Goal: Information Seeking & Learning: Find specific fact

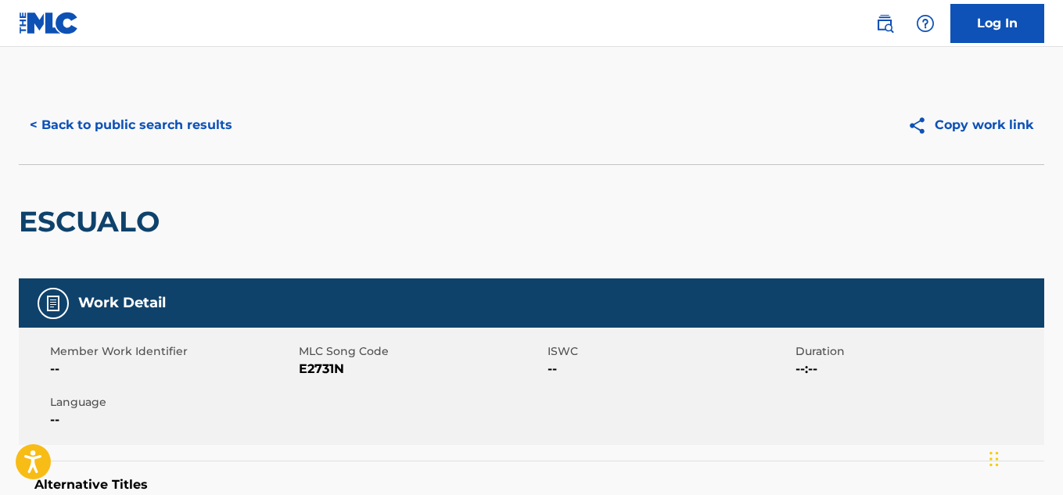
scroll to position [95, 0]
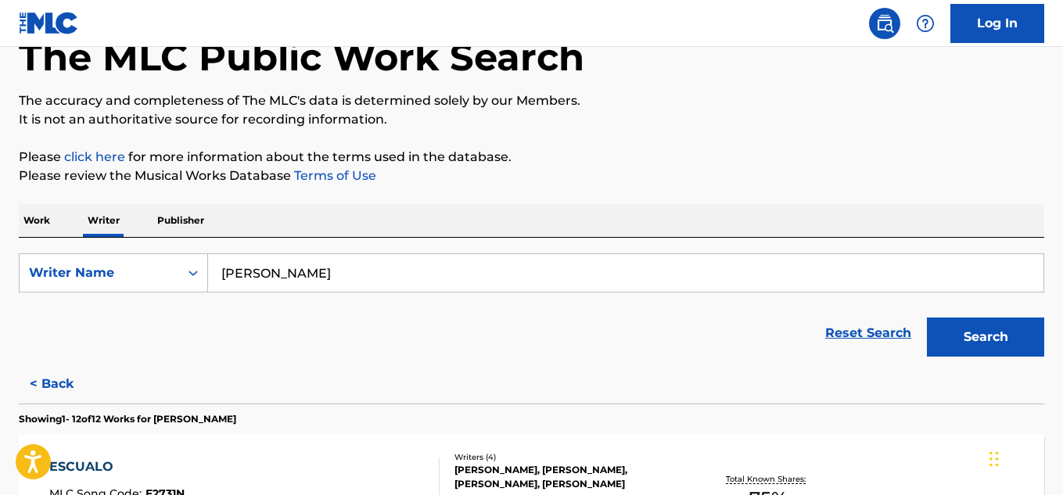
drag, startPoint x: 358, startPoint y: 269, endPoint x: 244, endPoint y: 249, distance: 115.3
click at [244, 249] on div "SearchWithCriteriab5eb3e35-97cc-497a-a2cc-7011e66e75b1 Writer Name [PERSON_NAME…" at bounding box center [532, 301] width 1026 height 127
type input "A"
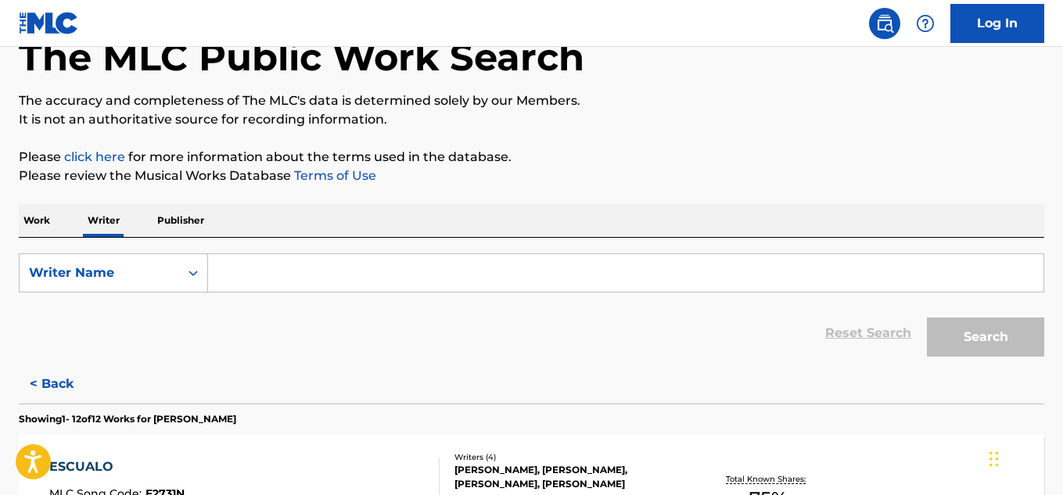
paste input "[PERSON_NAME]"
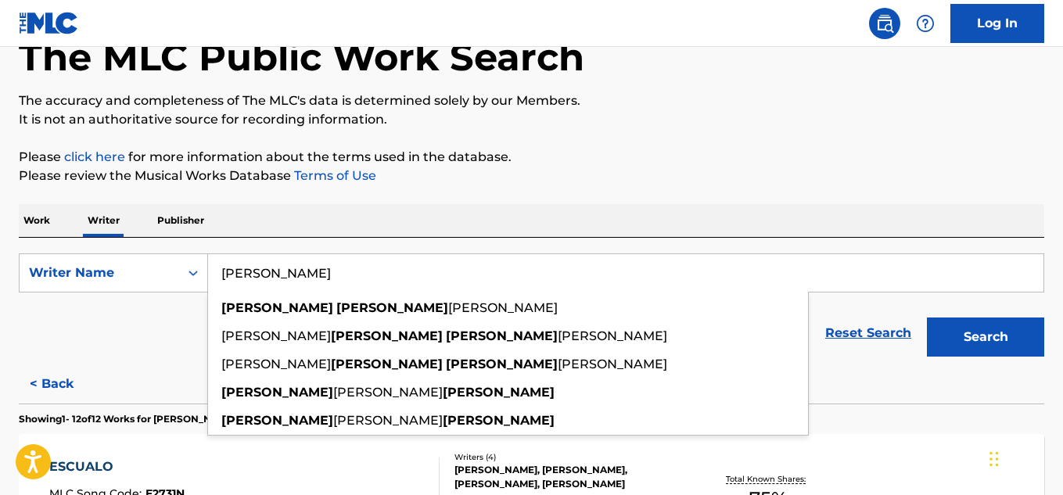
click at [927, 318] on button "Search" at bounding box center [985, 337] width 117 height 39
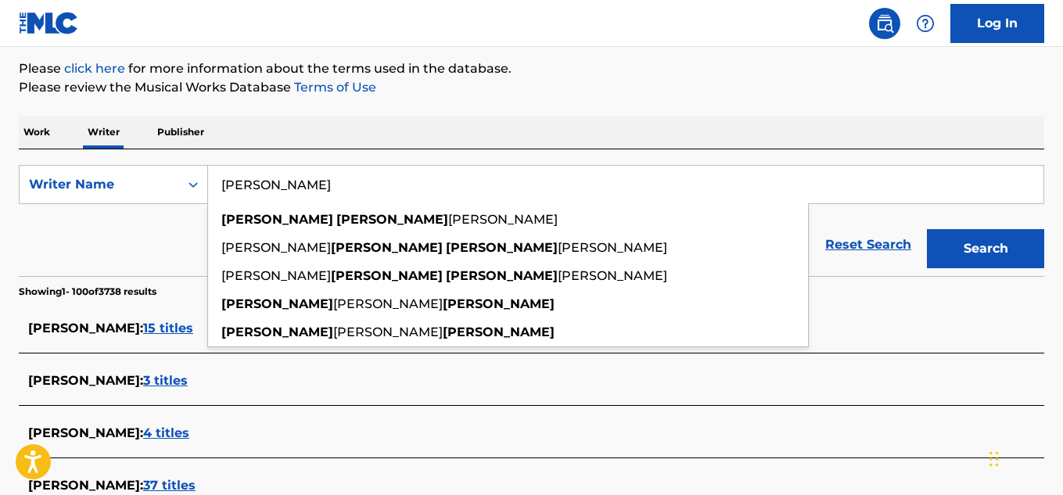
scroll to position [184, 0]
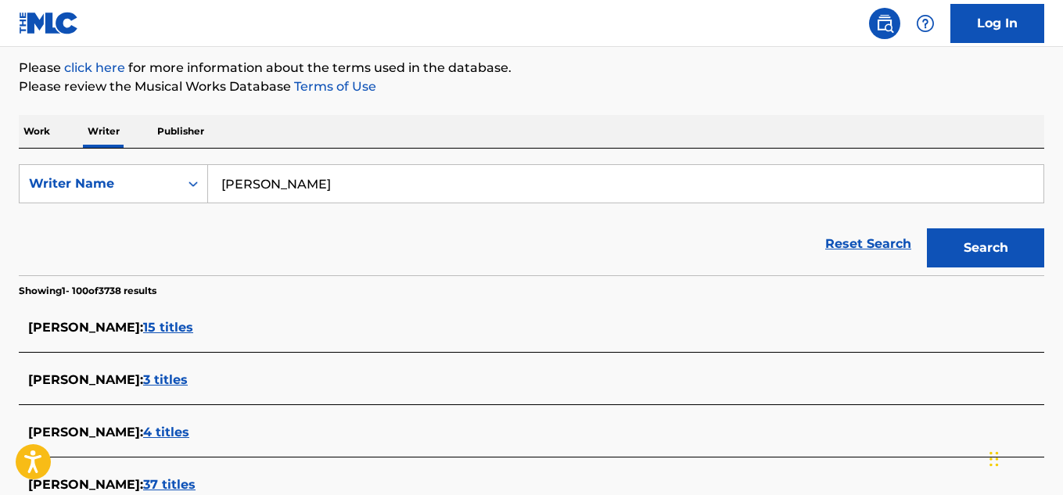
click at [548, 121] on div "Work Writer Publisher" at bounding box center [532, 131] width 1026 height 33
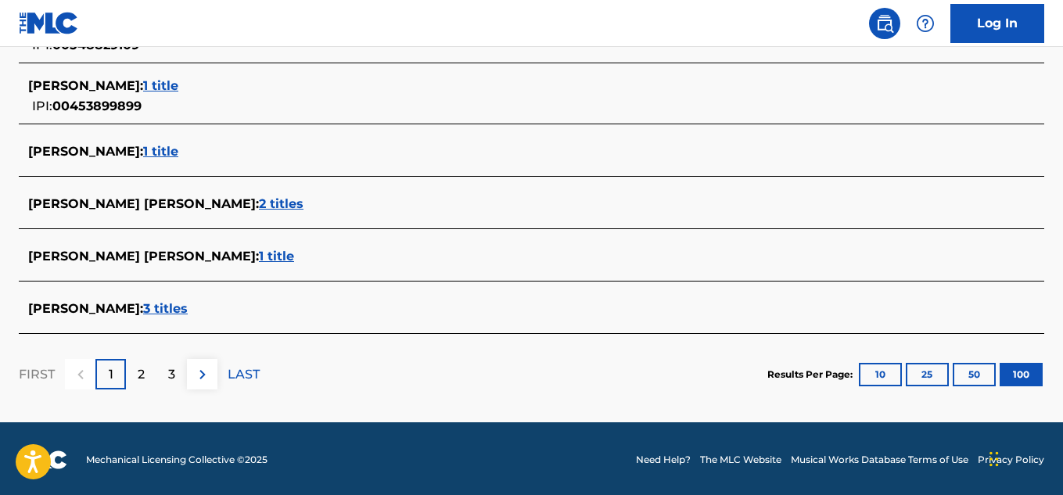
scroll to position [5575, 0]
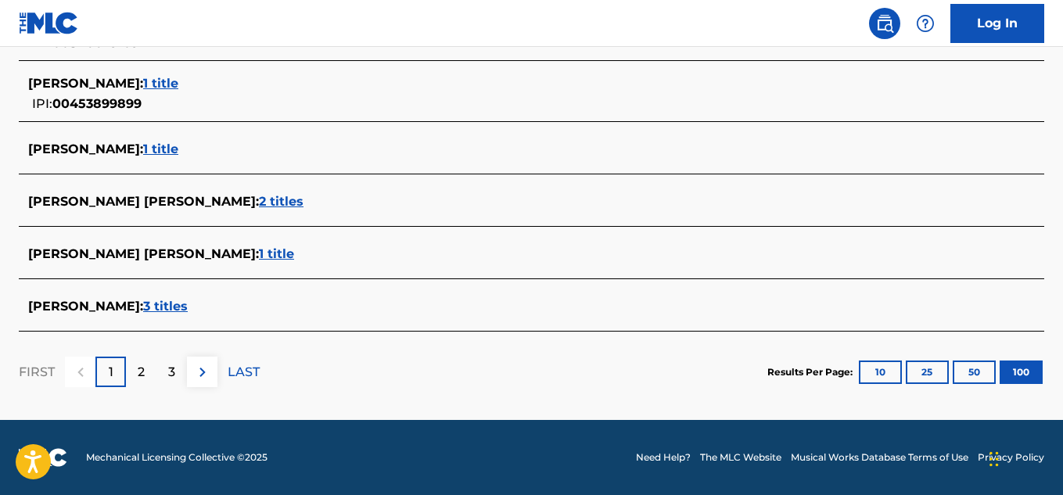
click at [146, 374] on div "2" at bounding box center [141, 372] width 31 height 31
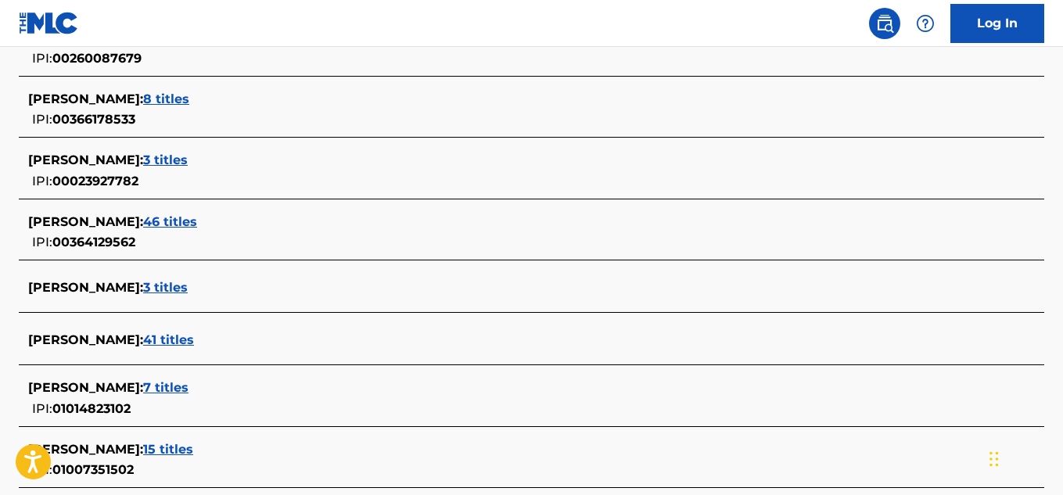
scroll to position [0, 0]
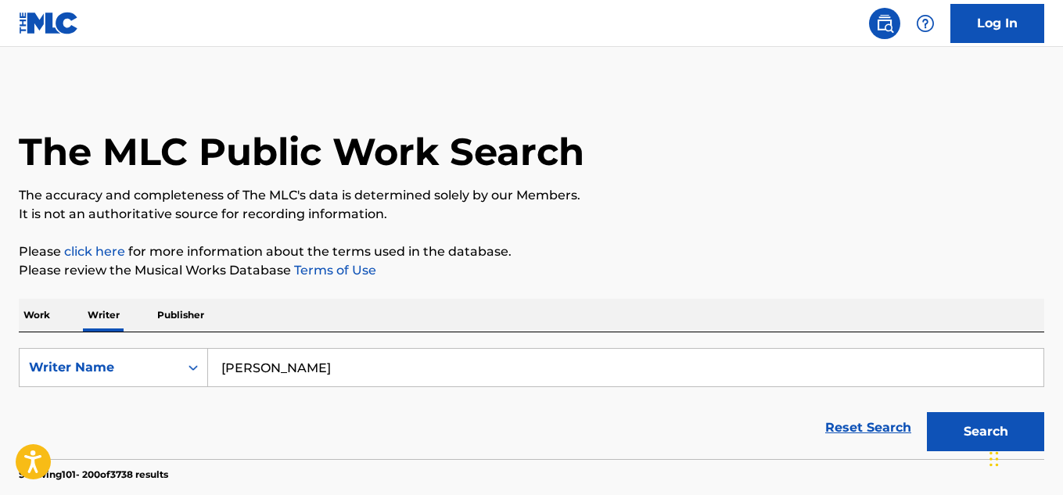
drag, startPoint x: 360, startPoint y: 364, endPoint x: 147, endPoint y: 345, distance: 213.7
click at [147, 345] on div "SearchWithCriteriab5eb3e35-97cc-497a-a2cc-7011e66e75b1 Writer Name [PERSON_NAME…" at bounding box center [532, 396] width 1026 height 127
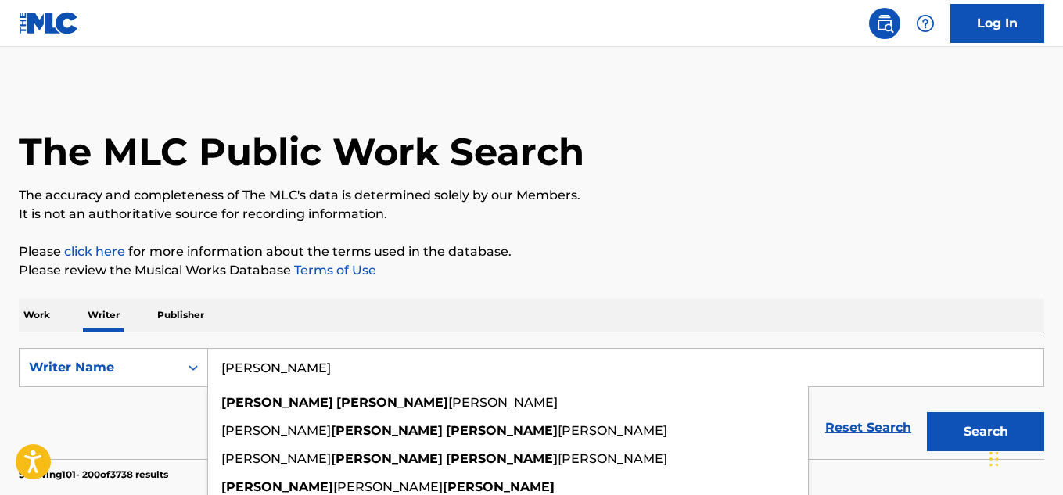
paste input "[PERSON_NAME]"
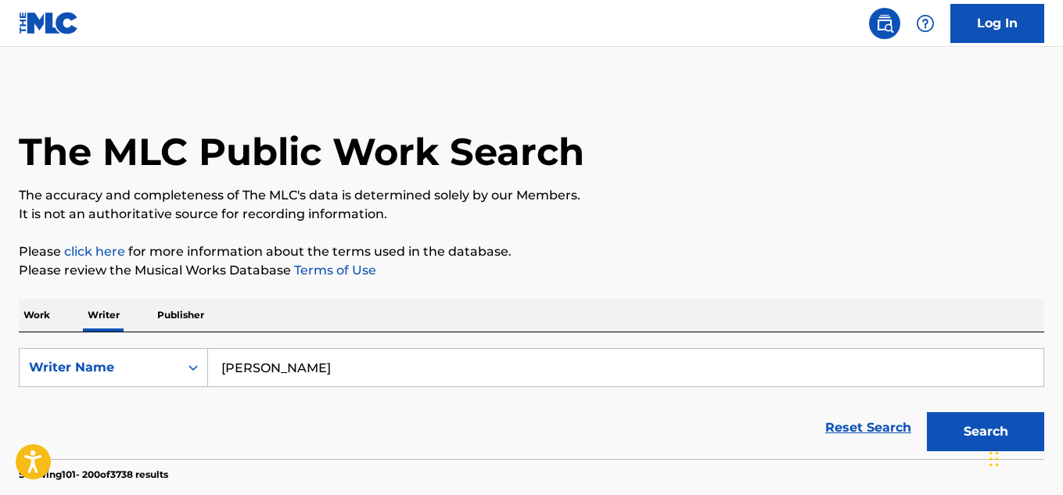
click at [927, 412] on button "Search" at bounding box center [985, 431] width 117 height 39
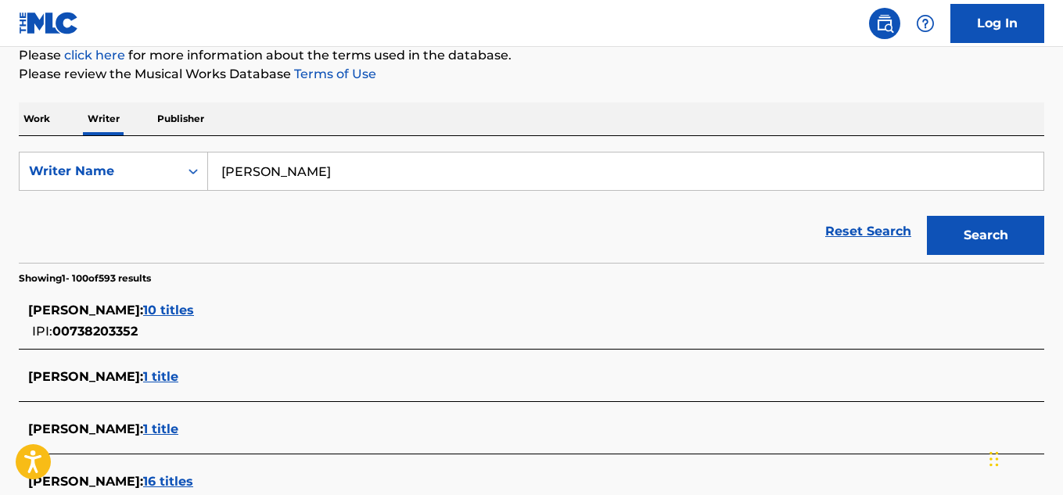
scroll to position [197, 0]
drag, startPoint x: 570, startPoint y: 171, endPoint x: 95, endPoint y: 138, distance: 476.1
click at [95, 138] on div "SearchWithCriteriab5eb3e35-97cc-497a-a2cc-7011e66e75b1 Writer Name [PERSON_NAME…" at bounding box center [532, 198] width 1026 height 127
paste input "[PERSON_NAME]"
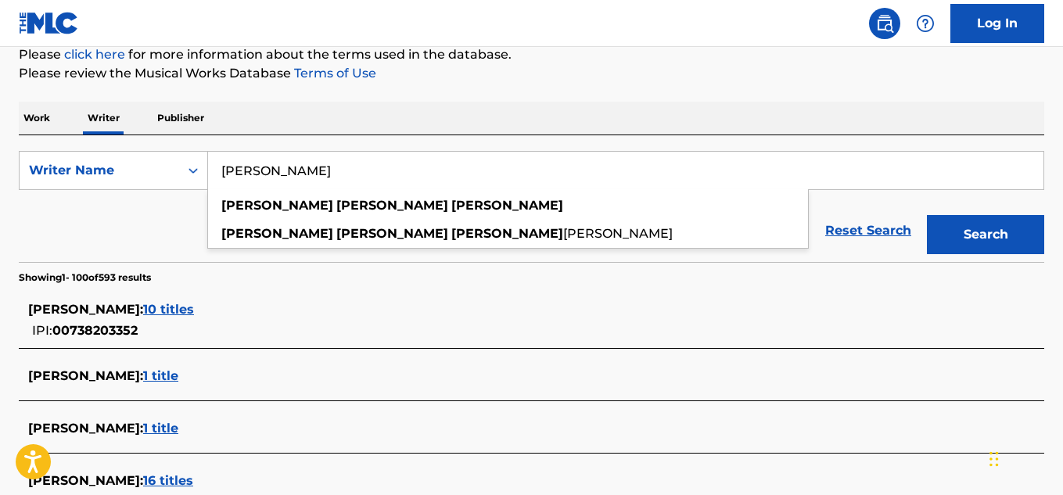
type input "[PERSON_NAME]"
click at [927, 215] on button "Search" at bounding box center [985, 234] width 117 height 39
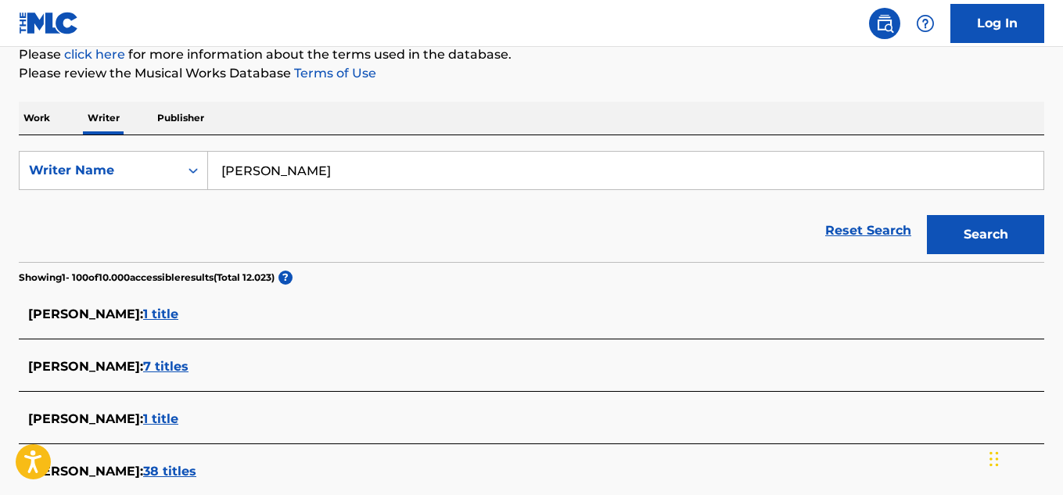
click at [442, 155] on input "[PERSON_NAME]" at bounding box center [626, 171] width 836 height 38
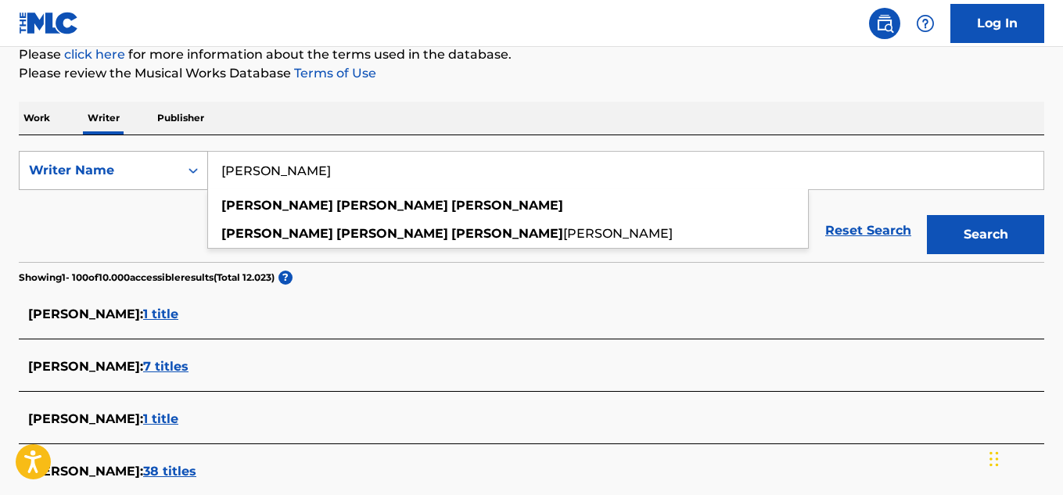
drag, startPoint x: 443, startPoint y: 155, endPoint x: 127, endPoint y: 171, distance: 316.5
click at [127, 171] on div "SearchWithCriteriab5eb3e35-97cc-497a-a2cc-7011e66e75b1 Writer Name [PERSON_NAME…" at bounding box center [532, 170] width 1026 height 39
click at [927, 215] on button "Search" at bounding box center [985, 234] width 117 height 39
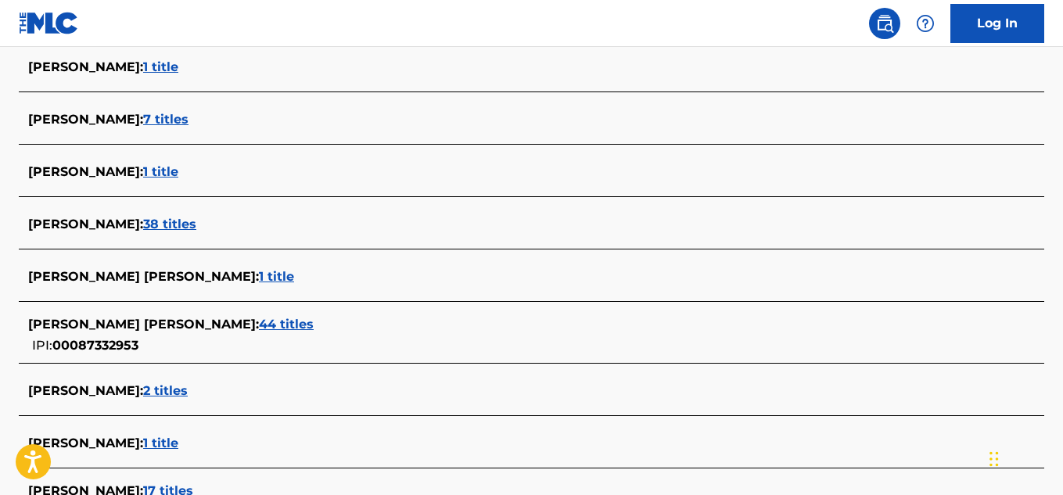
scroll to position [455, 0]
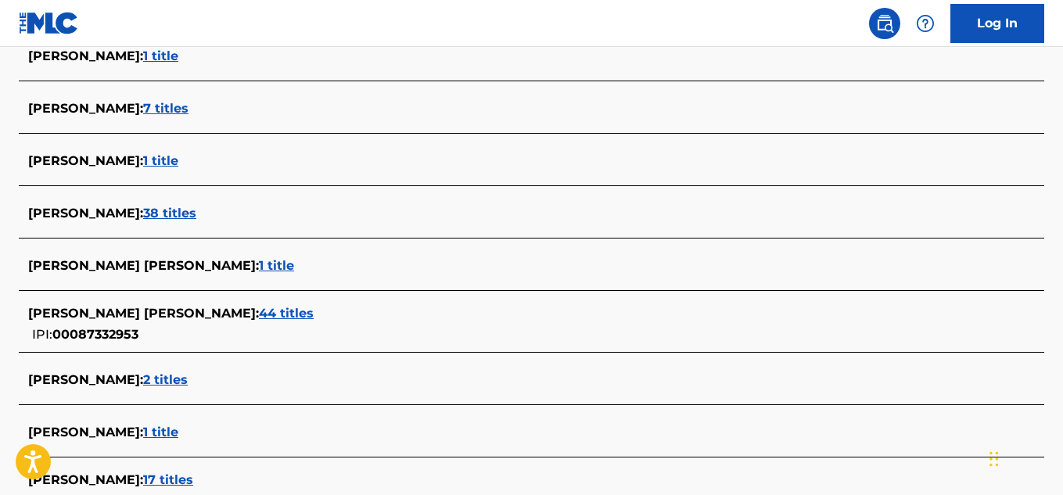
click at [196, 209] on span "38 titles" at bounding box center [169, 213] width 53 height 15
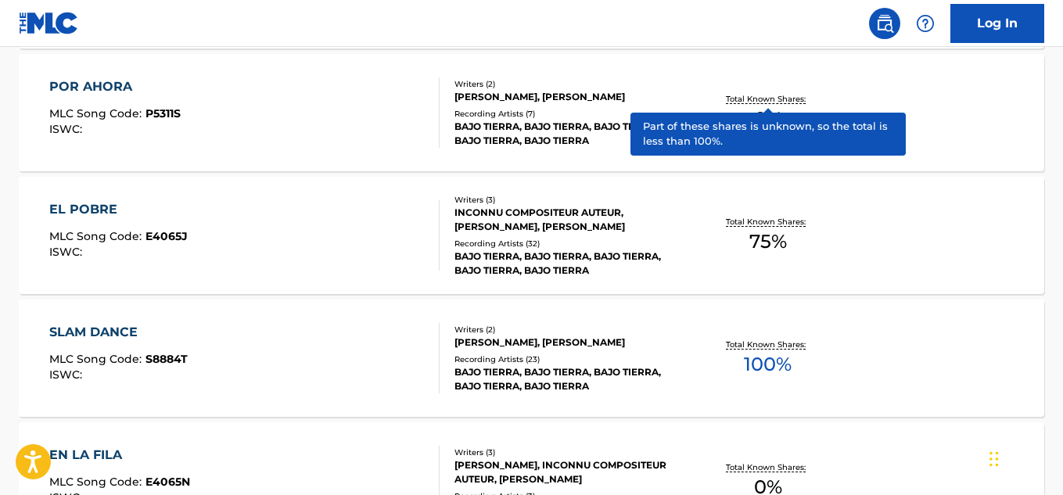
scroll to position [1094, 0]
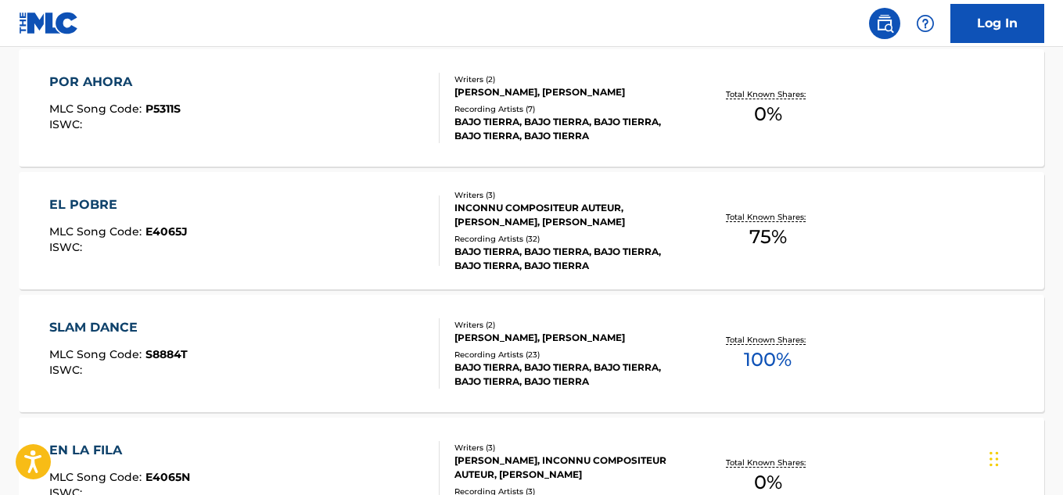
click at [769, 360] on span "100 %" at bounding box center [768, 360] width 48 height 28
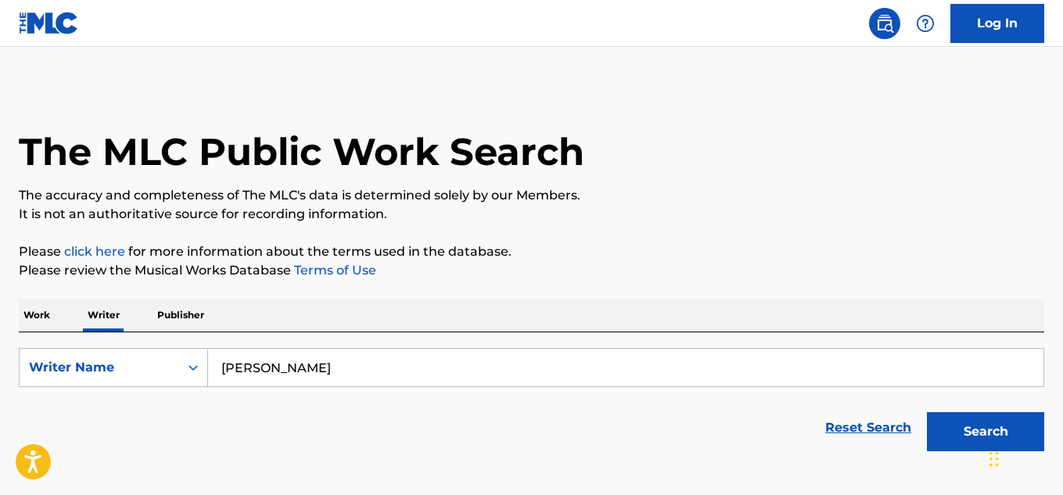
scroll to position [95, 0]
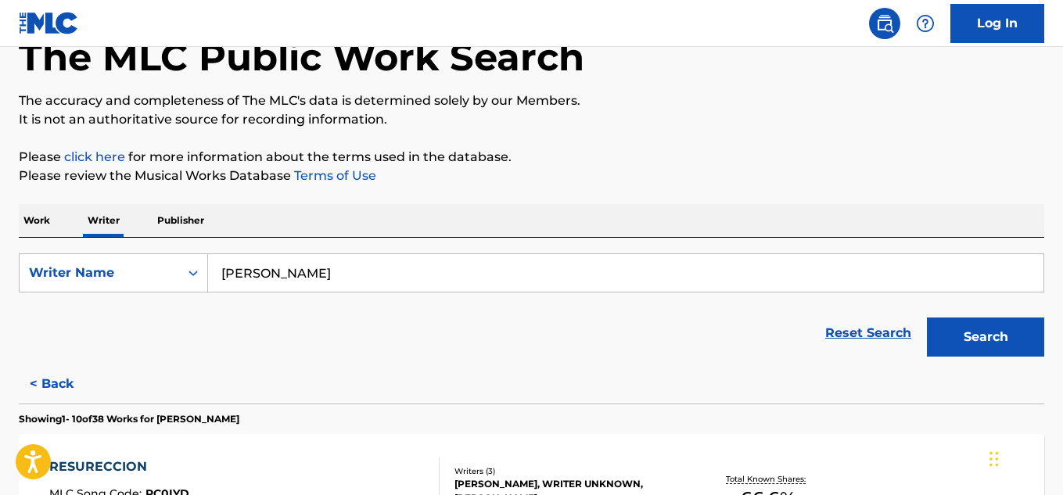
drag, startPoint x: 397, startPoint y: 272, endPoint x: 156, endPoint y: 243, distance: 242.7
click at [156, 243] on div "SearchWithCriteriab5eb3e35-97cc-497a-a2cc-7011e66e75b1 Writer Name [PERSON_NAME…" at bounding box center [532, 301] width 1026 height 127
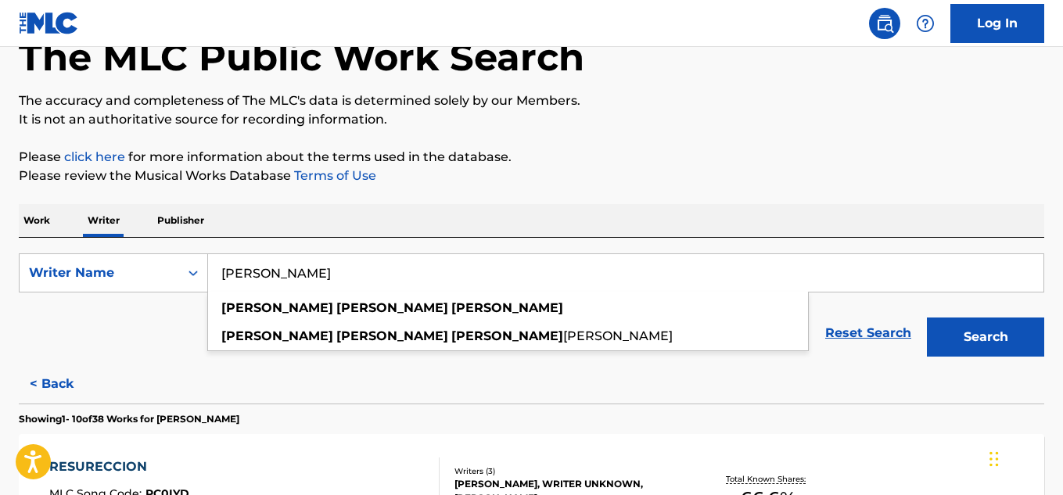
paste input "[PERSON_NAME]"
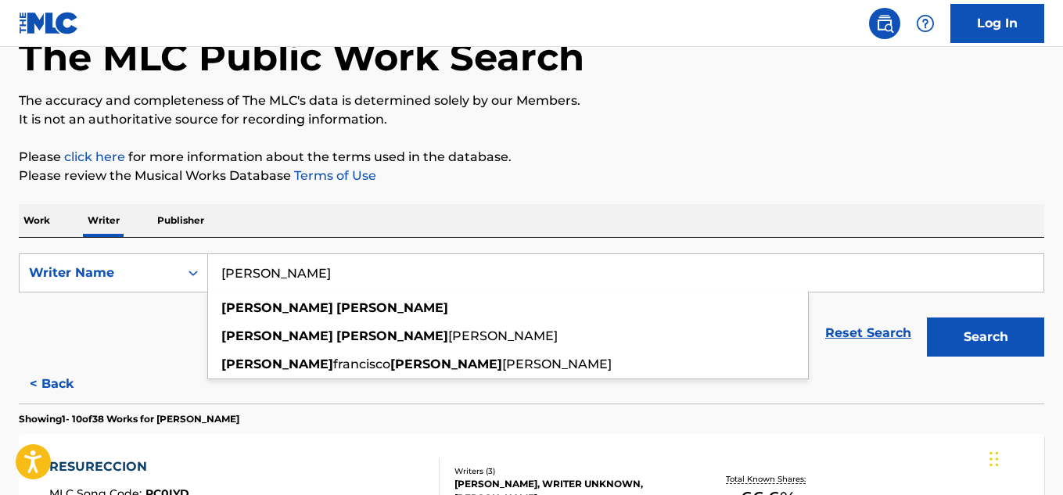
type input "[PERSON_NAME]"
click at [927, 318] on button "Search" at bounding box center [985, 337] width 117 height 39
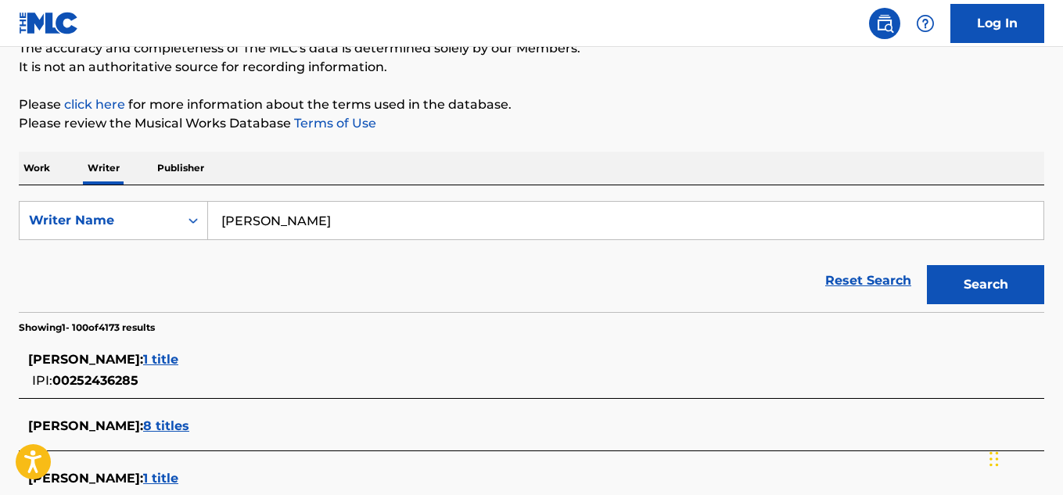
scroll to position [3494, 0]
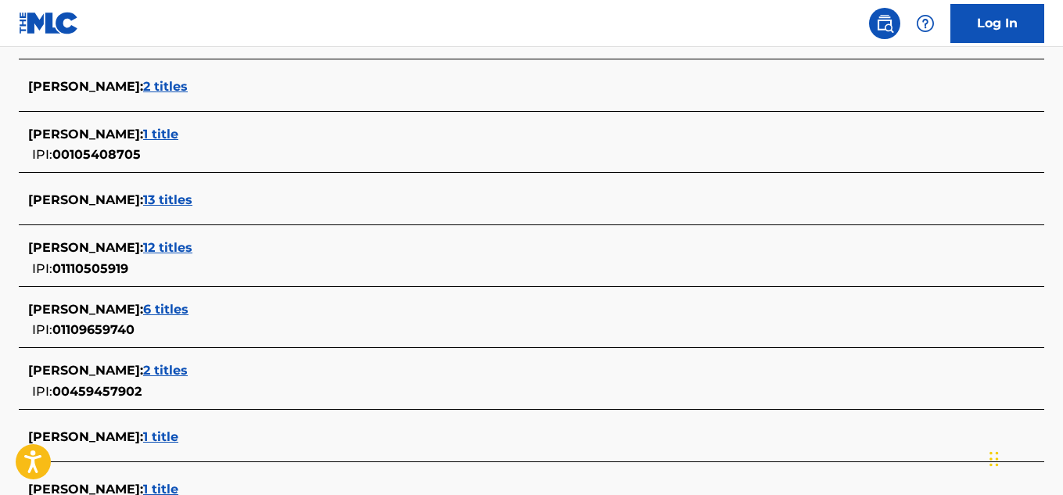
click at [156, 252] on span "12 titles" at bounding box center [167, 247] width 49 height 15
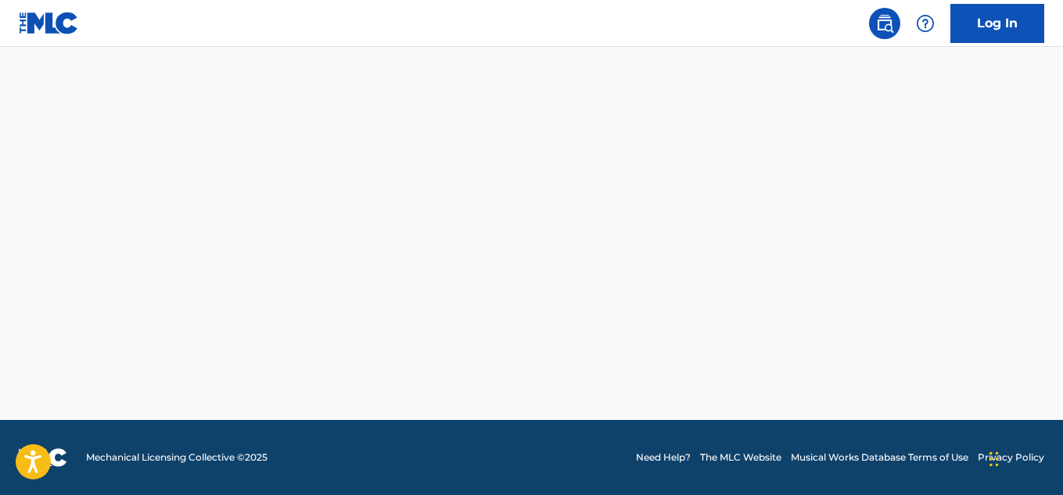
scroll to position [1420, 0]
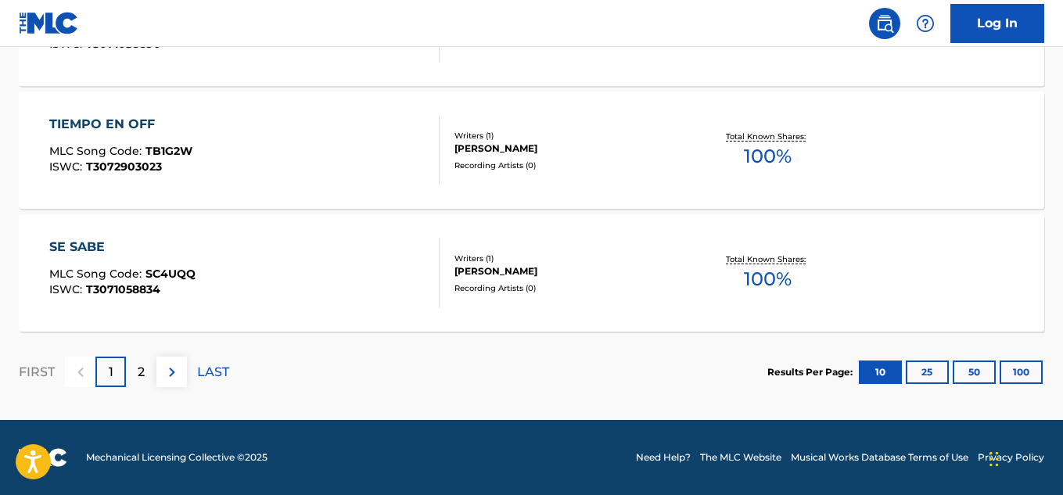
click at [762, 275] on span "100 %" at bounding box center [768, 279] width 48 height 28
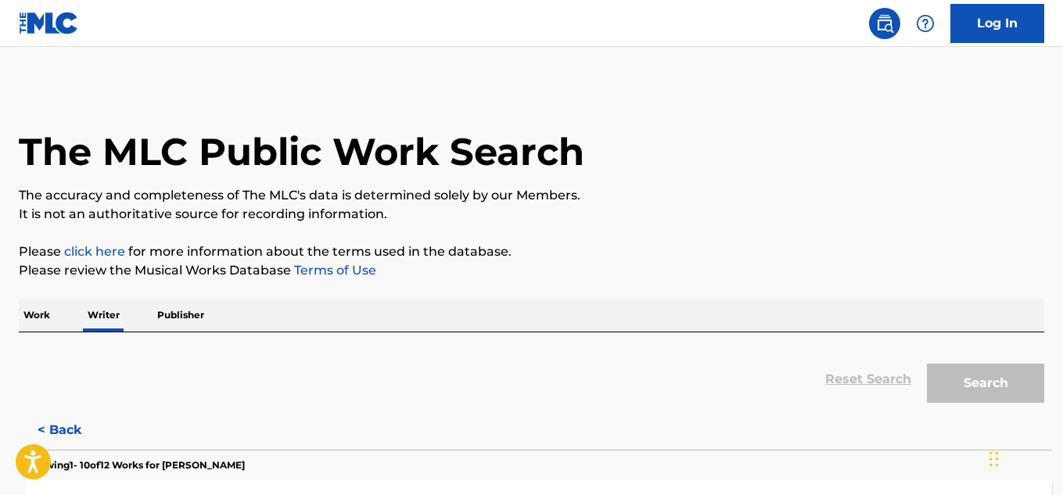
scroll to position [95, 0]
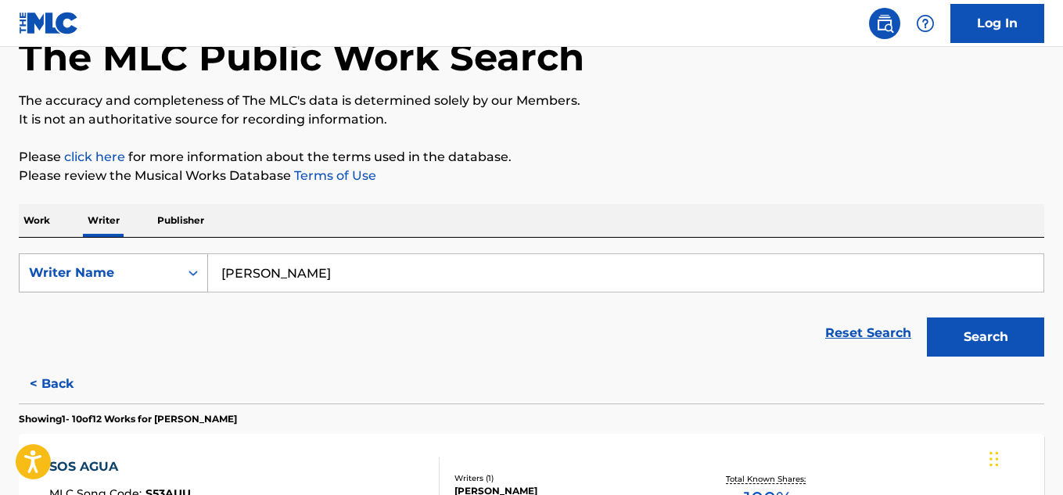
drag, startPoint x: 233, startPoint y: 272, endPoint x: 97, endPoint y: 257, distance: 137.0
click at [97, 257] on div "SearchWithCriteriab5eb3e35-97cc-497a-a2cc-7011e66e75b1 Writer Name [PERSON_NAME]" at bounding box center [532, 273] width 1026 height 39
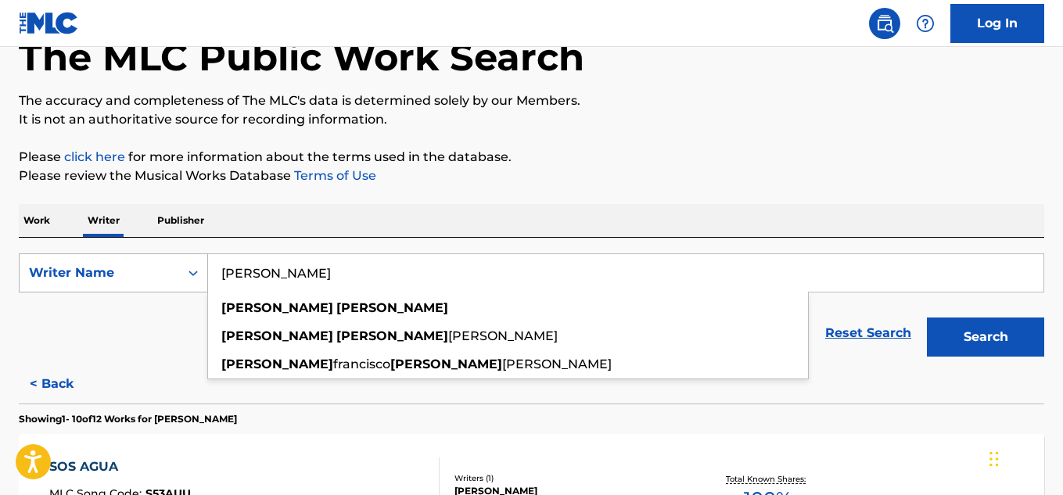
paste input "[PERSON_NAME]"
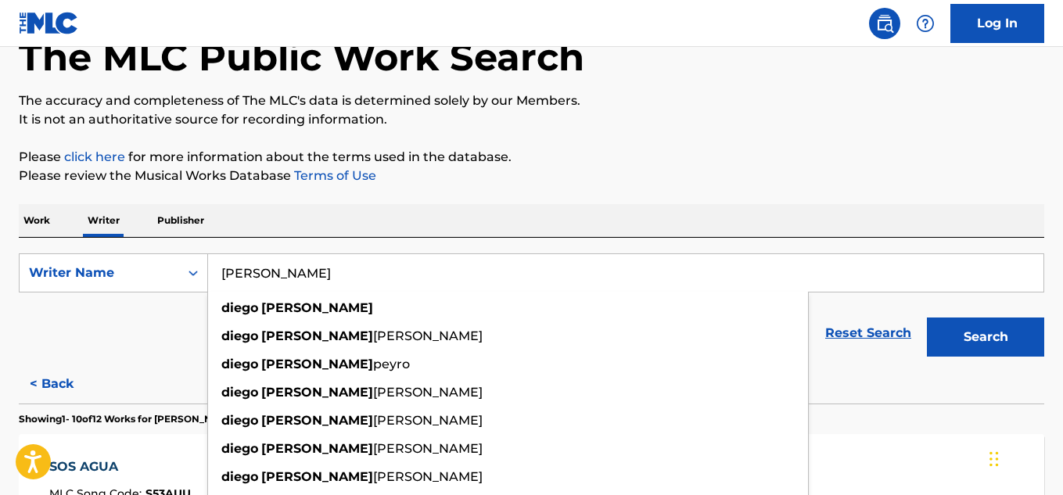
type input "[PERSON_NAME]"
click at [959, 336] on button "Search" at bounding box center [985, 337] width 117 height 39
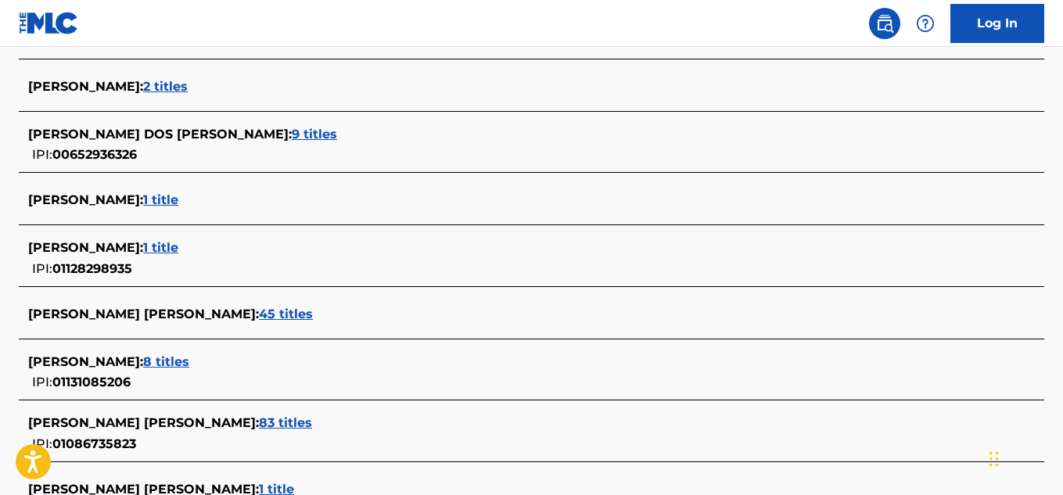
scroll to position [3975, 0]
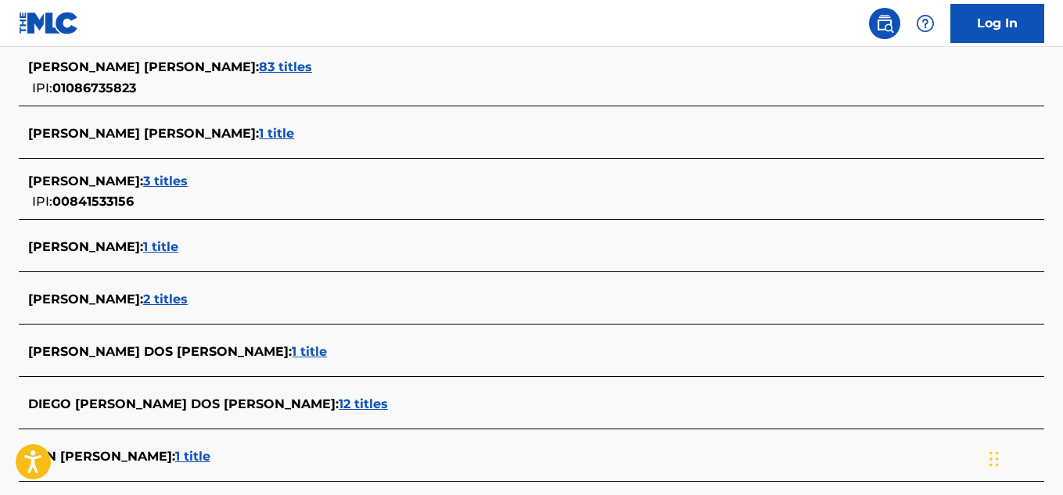
click at [160, 302] on span "2 titles" at bounding box center [165, 299] width 45 height 15
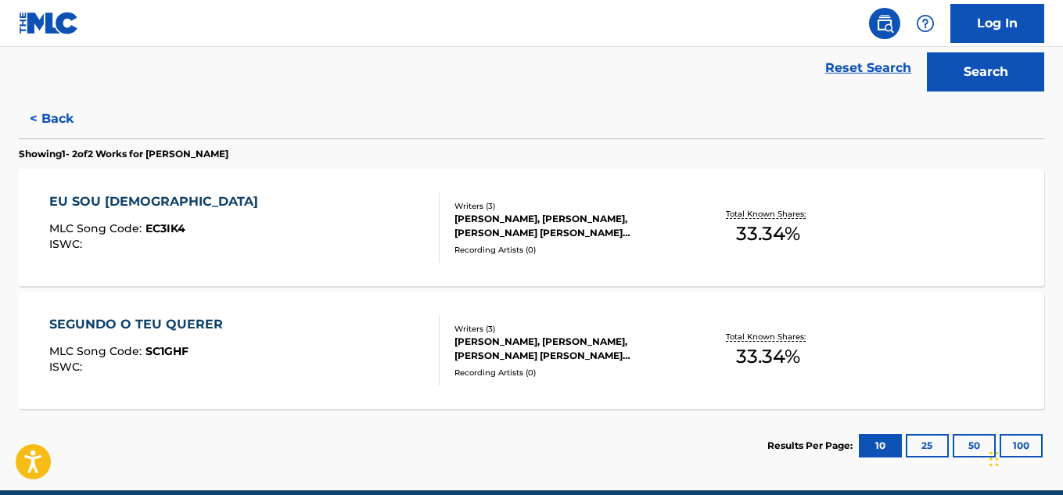
scroll to position [347, 0]
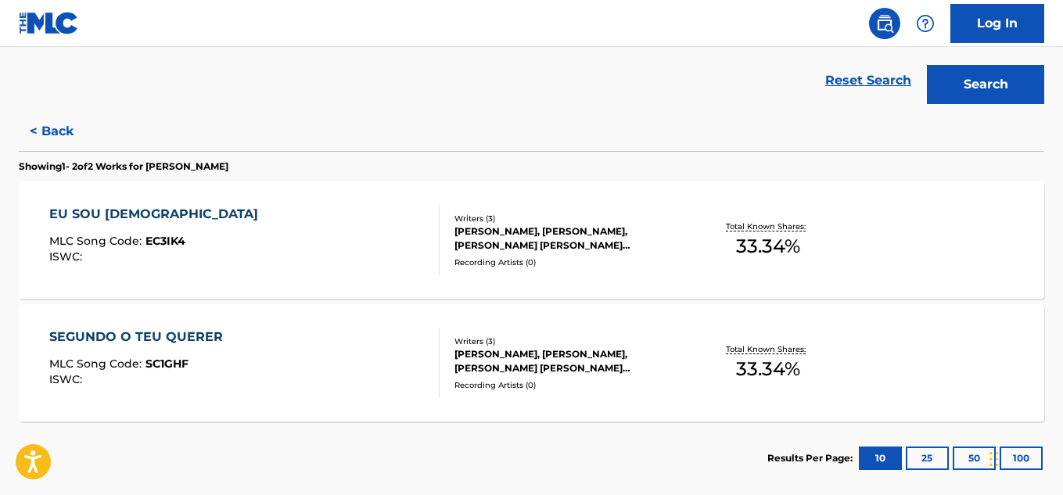
click at [741, 364] on span "33.34 %" at bounding box center [768, 369] width 64 height 28
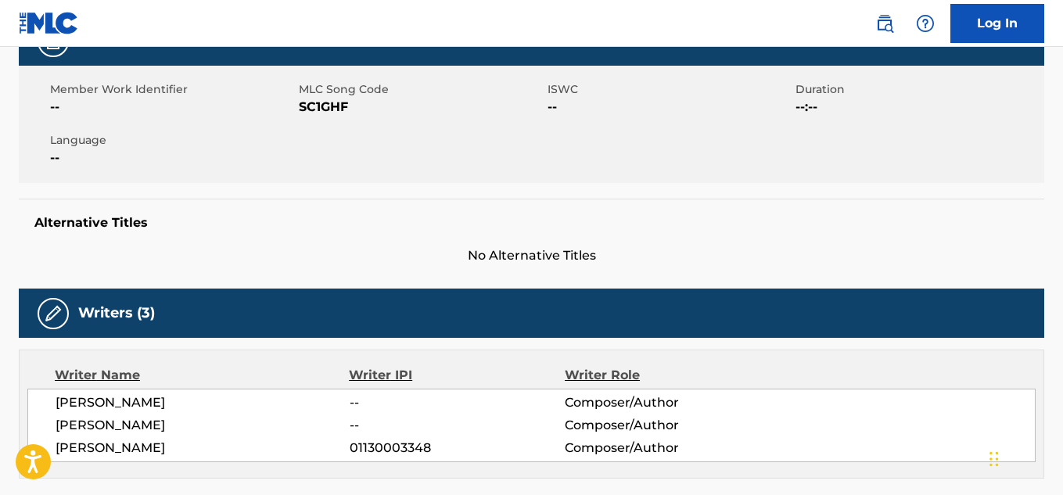
scroll to position [189, 0]
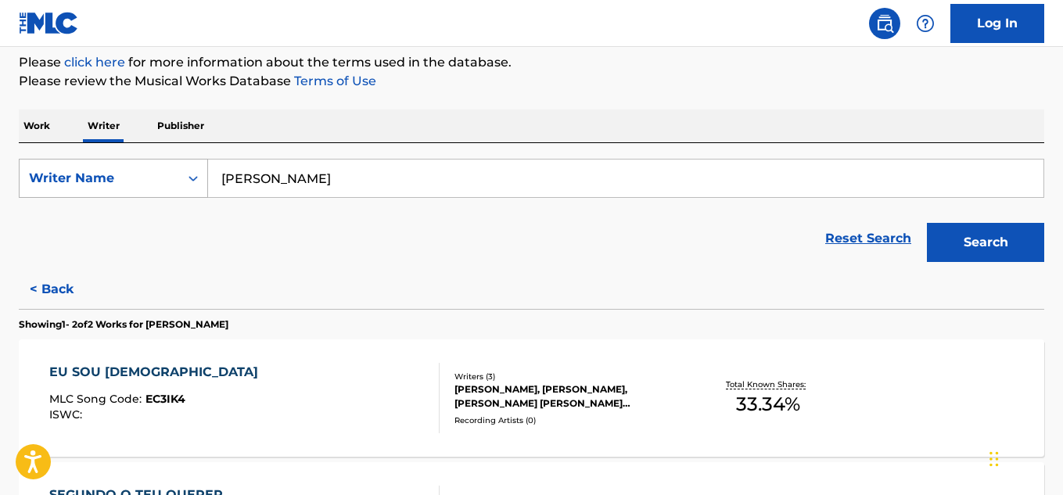
drag, startPoint x: 347, startPoint y: 180, endPoint x: 151, endPoint y: 169, distance: 195.9
click at [151, 169] on div "SearchWithCriteriab5eb3e35-97cc-497a-a2cc-7011e66e75b1 Writer Name [PERSON_NAME]" at bounding box center [532, 178] width 1026 height 39
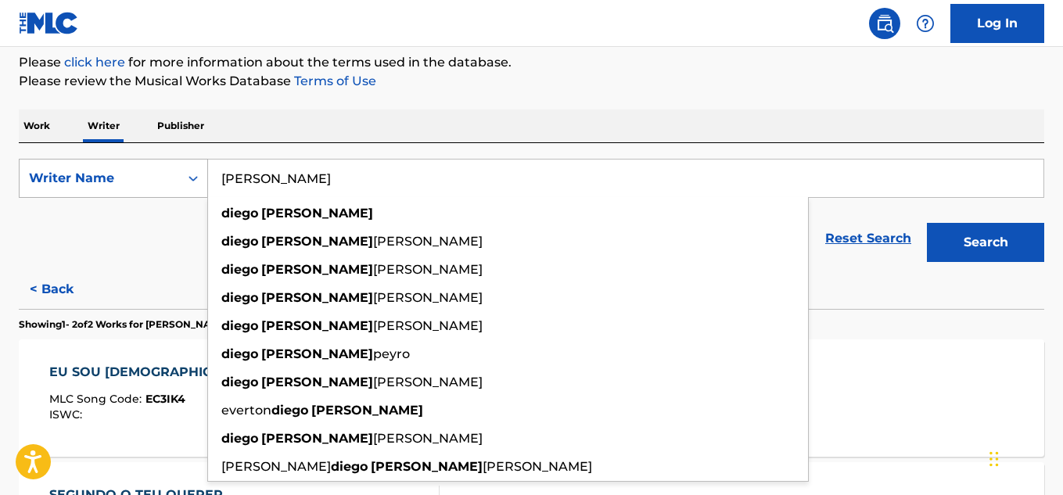
paste input "[PERSON_NAME]"
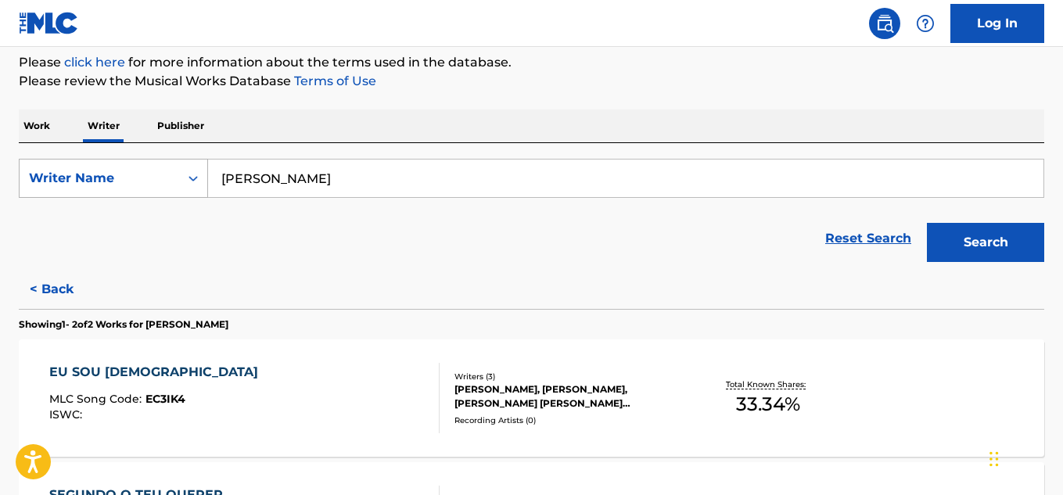
click at [927, 223] on button "Search" at bounding box center [985, 242] width 117 height 39
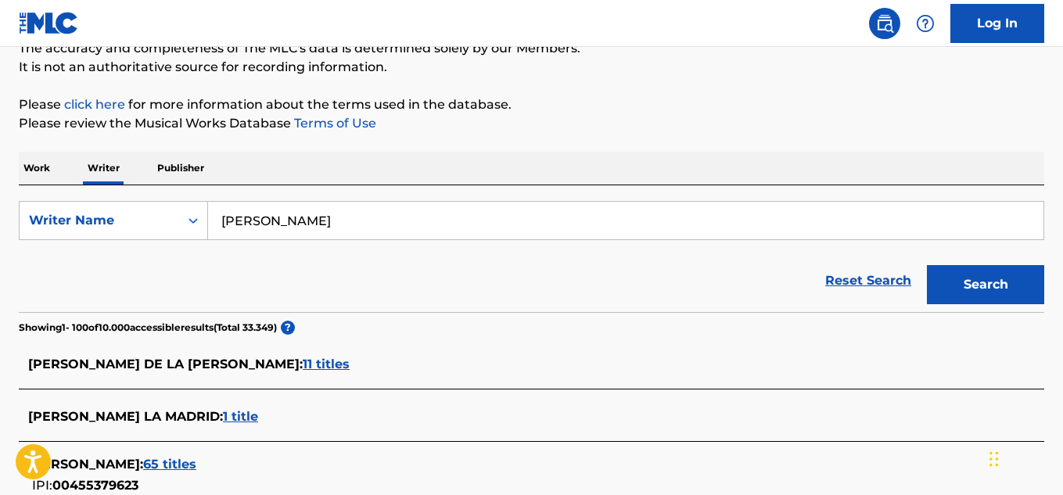
scroll to position [189, 0]
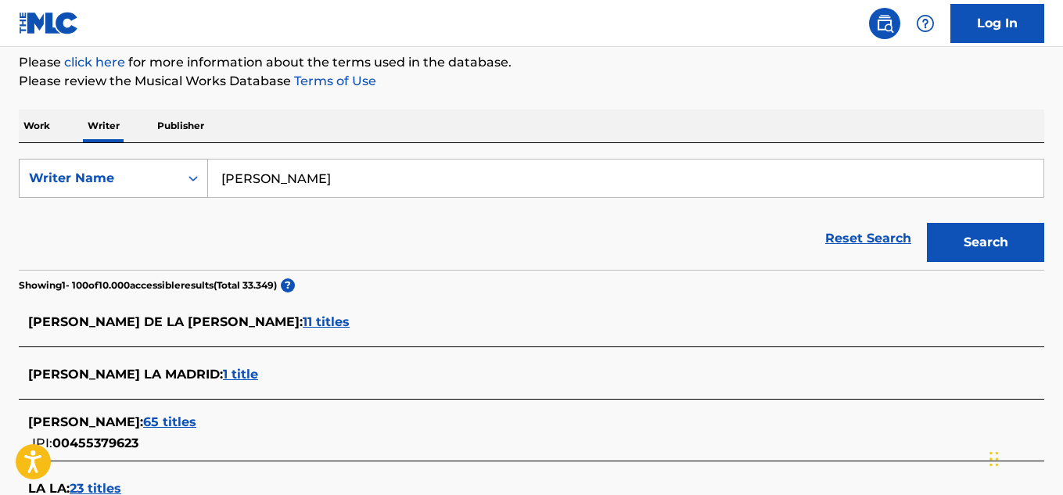
drag, startPoint x: 264, startPoint y: 174, endPoint x: 137, endPoint y: 167, distance: 127.0
click at [137, 167] on div "SearchWithCriteriab5eb3e35-97cc-497a-a2cc-7011e66e75b1 Writer Name [PERSON_NAME]" at bounding box center [532, 178] width 1026 height 39
paste input "[PERSON_NAME]"
click at [927, 223] on button "Search" at bounding box center [985, 242] width 117 height 39
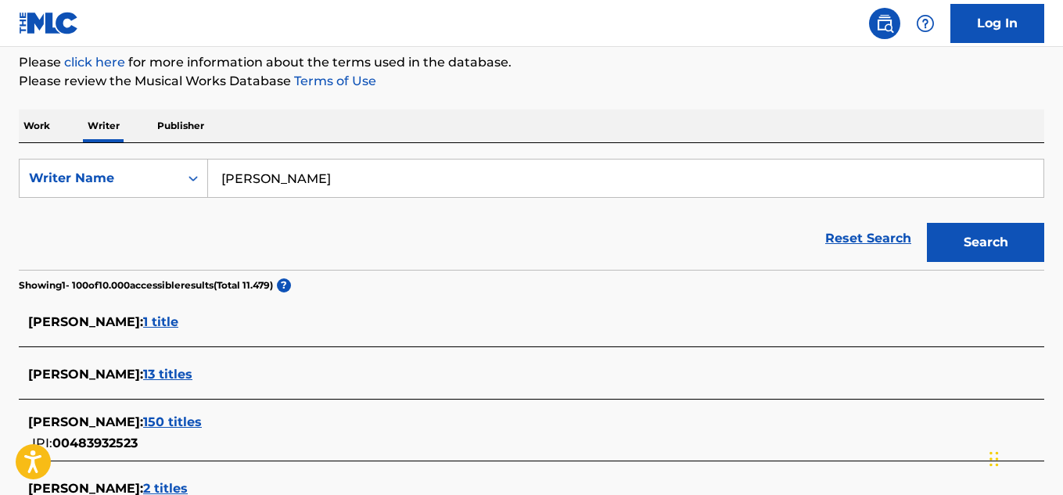
click at [372, 184] on input "[PERSON_NAME]" at bounding box center [626, 179] width 836 height 38
paste input "[PERSON_NAME]"
drag, startPoint x: 480, startPoint y: 179, endPoint x: 189, endPoint y: 170, distance: 290.4
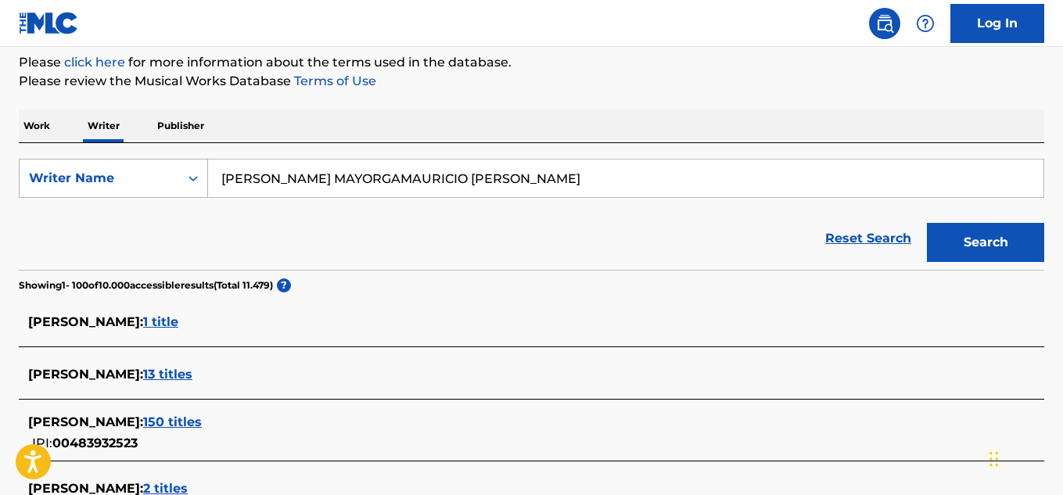
click at [189, 170] on div "SearchWithCriteriab5eb3e35-97cc-497a-a2cc-7011e66e75b1 Writer Name [PERSON_NAME…" at bounding box center [532, 178] width 1026 height 39
paste input "Search Form"
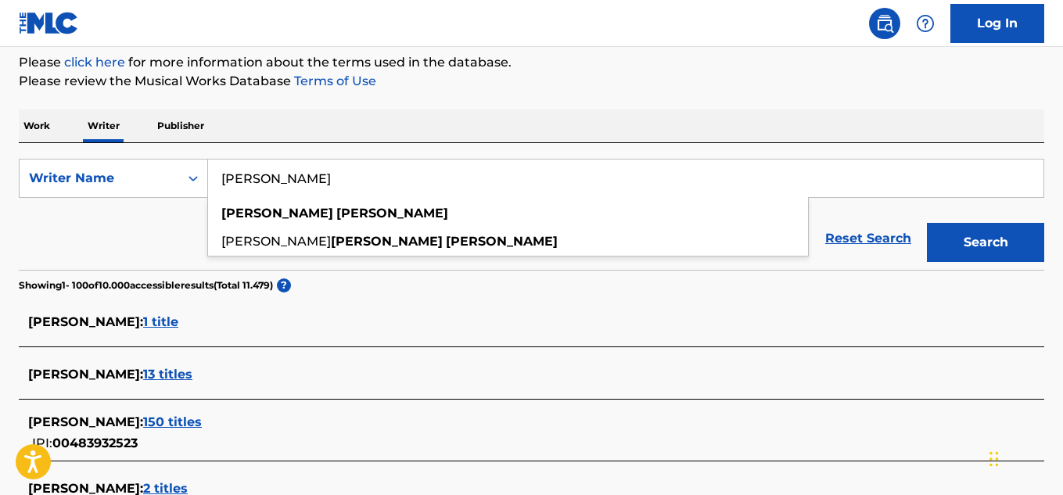
type input "[PERSON_NAME]"
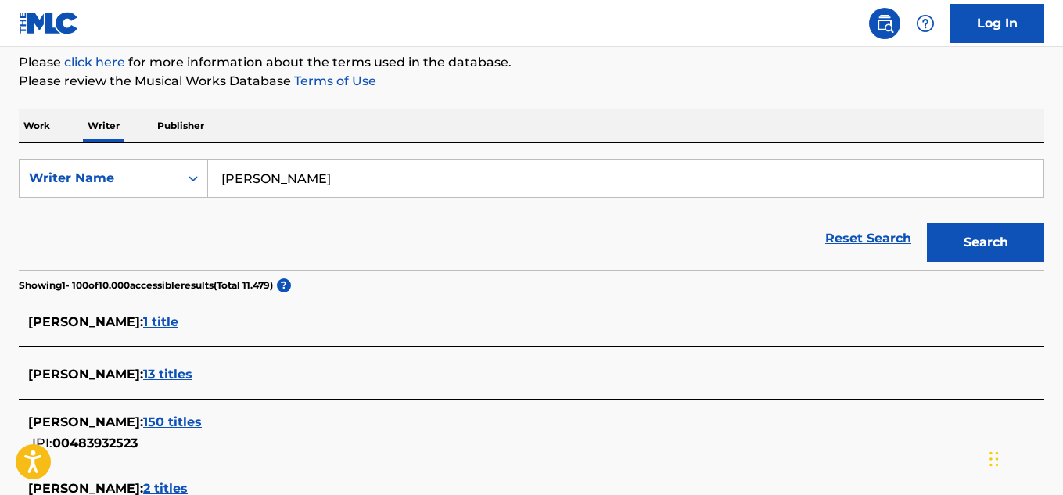
click at [971, 248] on button "Search" at bounding box center [985, 242] width 117 height 39
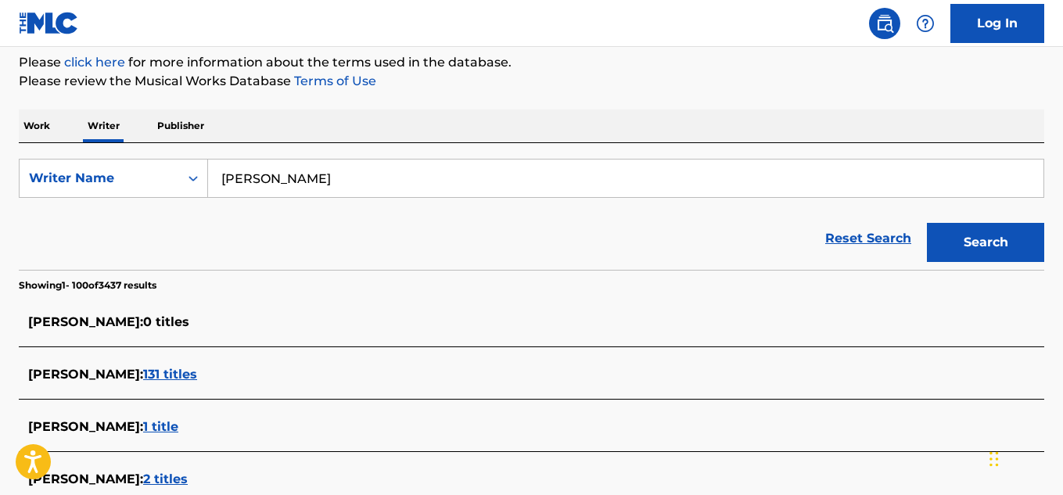
scroll to position [3678, 0]
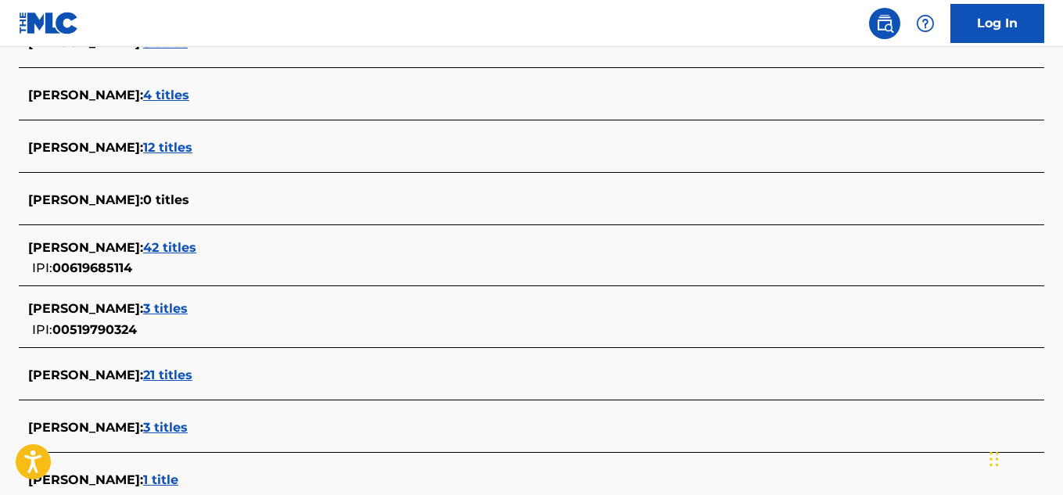
click at [170, 426] on span "3 titles" at bounding box center [165, 427] width 45 height 15
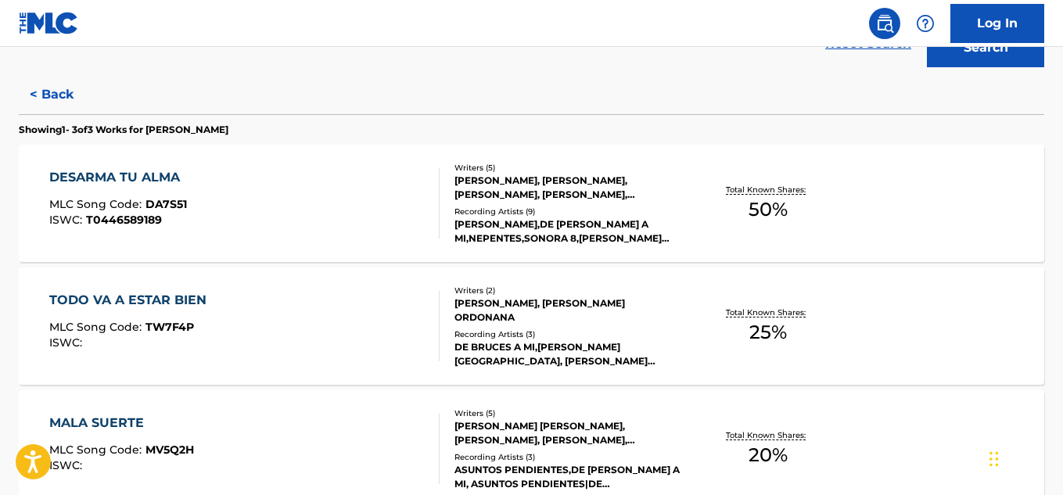
scroll to position [383, 0]
click at [764, 210] on span "50 %" at bounding box center [768, 210] width 39 height 28
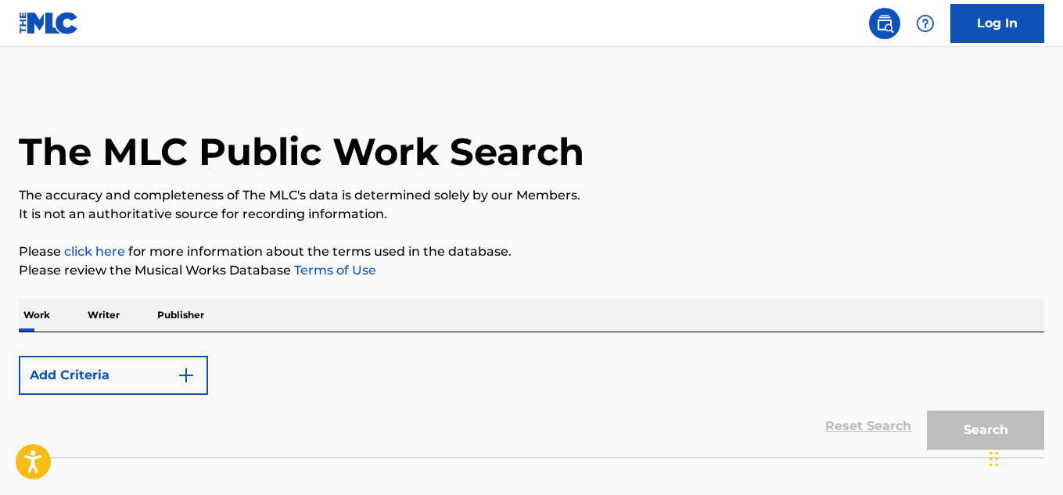
scroll to position [95, 0]
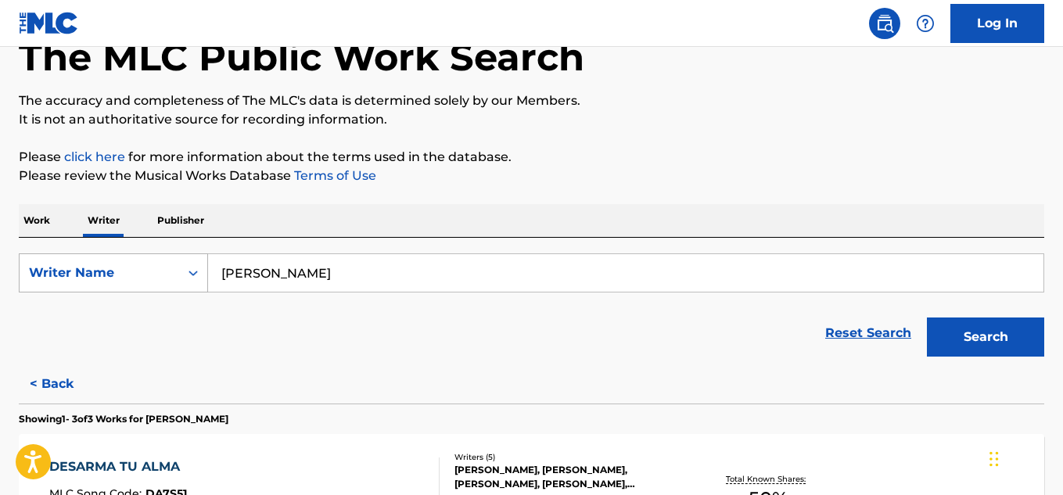
drag, startPoint x: 302, startPoint y: 269, endPoint x: 185, endPoint y: 268, distance: 117.4
click at [185, 268] on div "SearchWithCriteriab5eb3e35-97cc-497a-a2cc-7011e66e75b1 Writer Name [PERSON_NAME]" at bounding box center [532, 273] width 1026 height 39
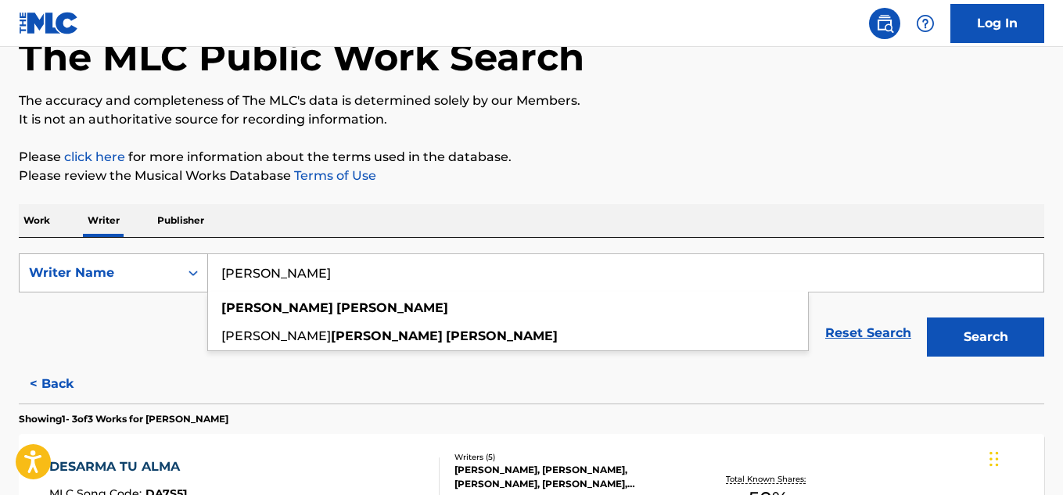
paste input "[PERSON_NAME]"
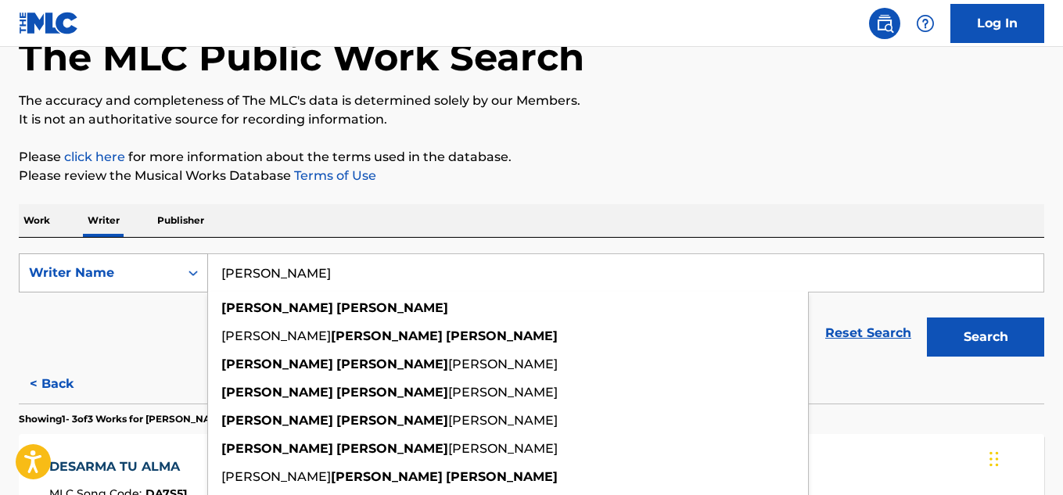
click at [927, 318] on button "Search" at bounding box center [985, 337] width 117 height 39
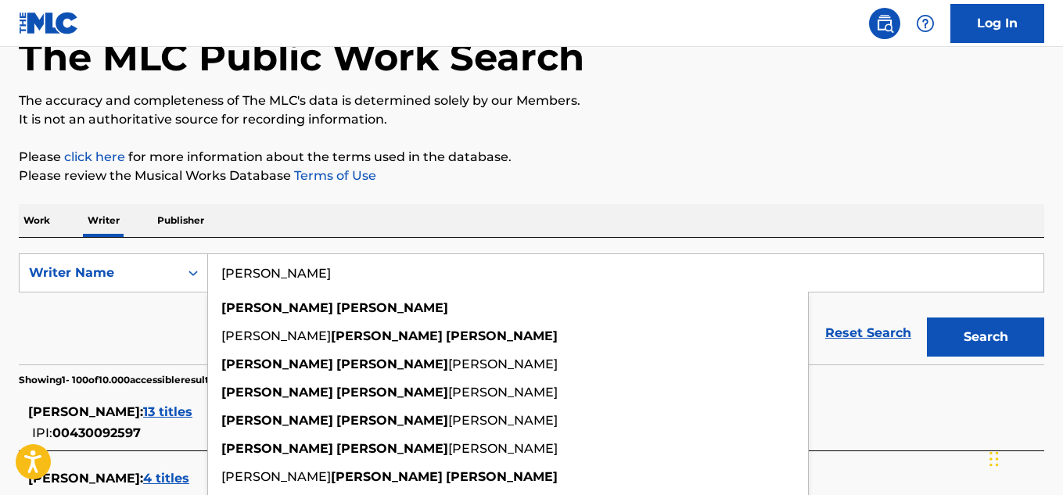
click at [927, 318] on button "Search" at bounding box center [985, 337] width 117 height 39
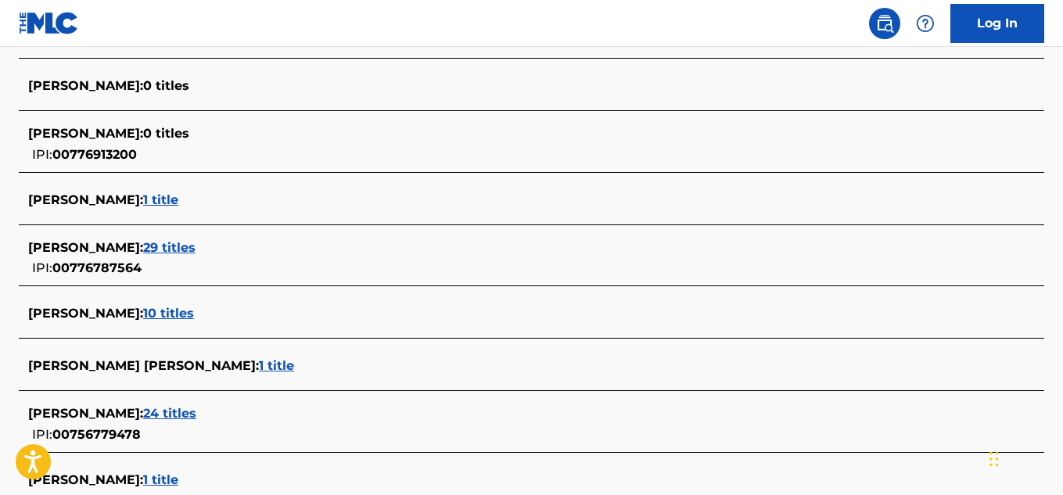
scroll to position [3117, 0]
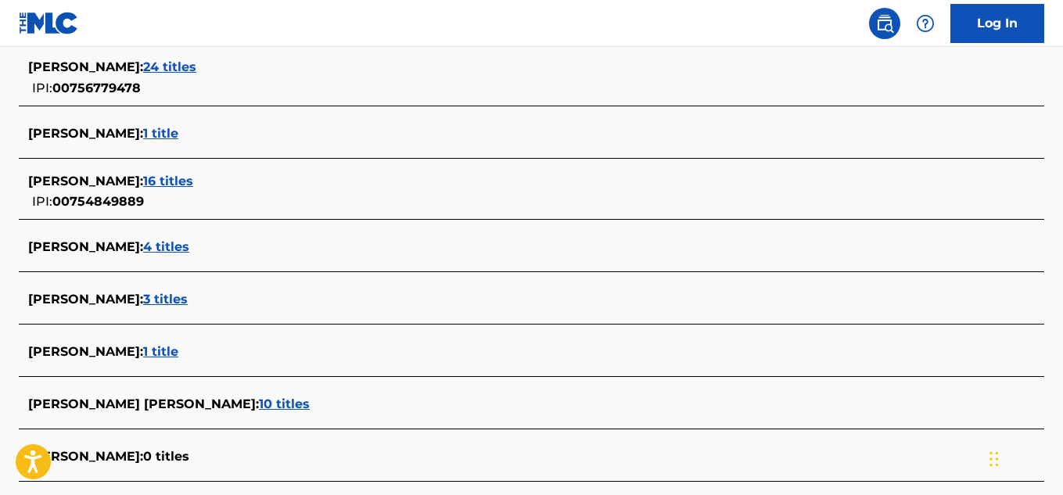
click at [161, 300] on span "3 titles" at bounding box center [165, 299] width 45 height 15
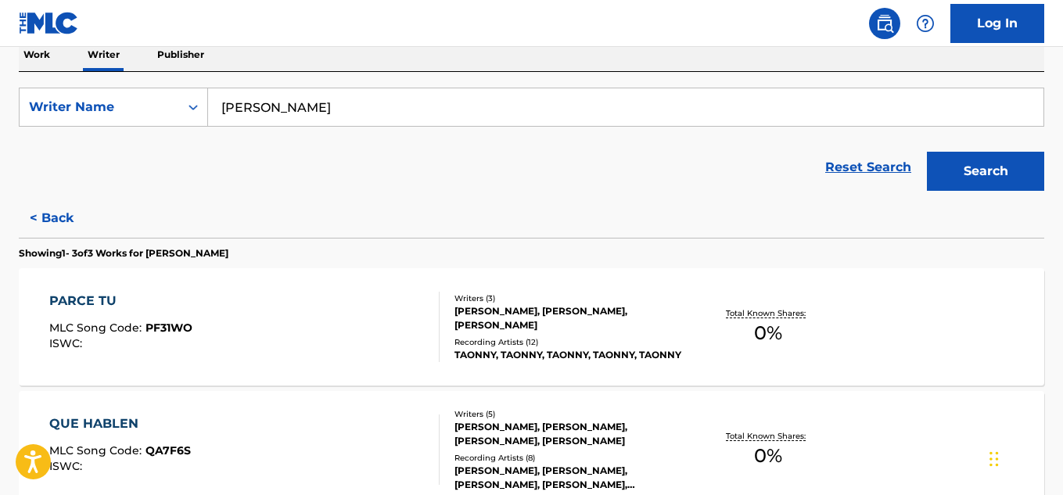
scroll to position [283, 0]
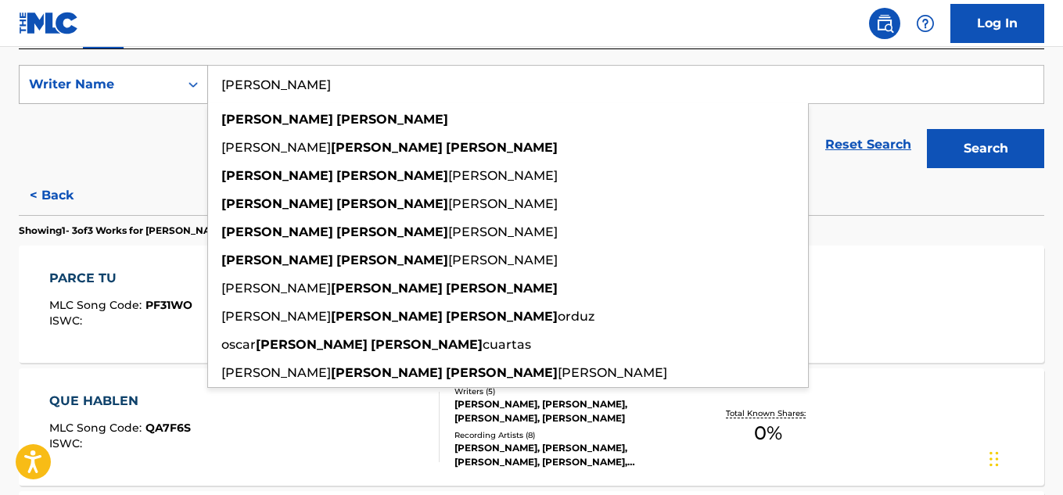
drag, startPoint x: 350, startPoint y: 80, endPoint x: 196, endPoint y: 81, distance: 153.4
click at [196, 81] on div "SearchWithCriteriab5eb3e35-97cc-497a-a2cc-7011e66e75b1 Writer Name [PERSON_NAME…" at bounding box center [532, 84] width 1026 height 39
paste input "[PERSON_NAME]"
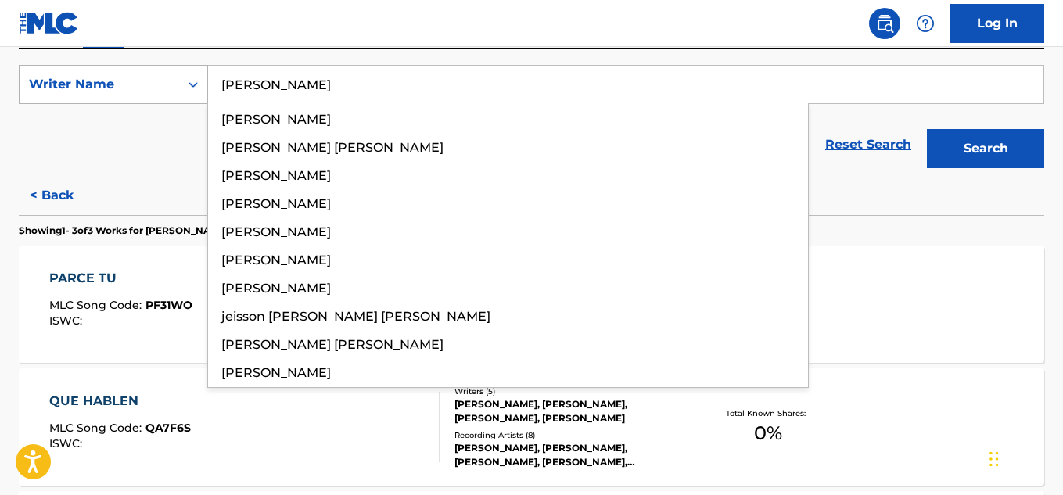
type input "[PERSON_NAME]"
click at [927, 129] on button "Search" at bounding box center [985, 148] width 117 height 39
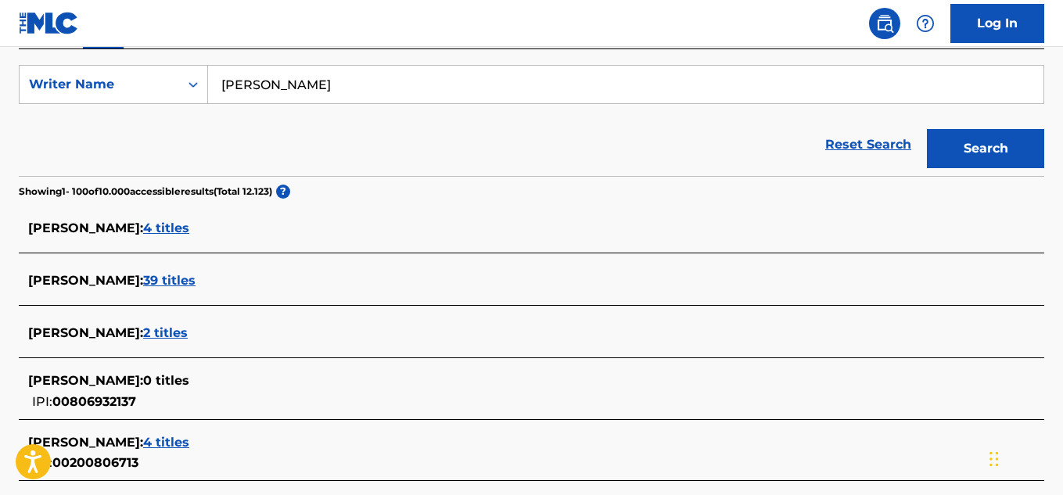
scroll to position [3805, 0]
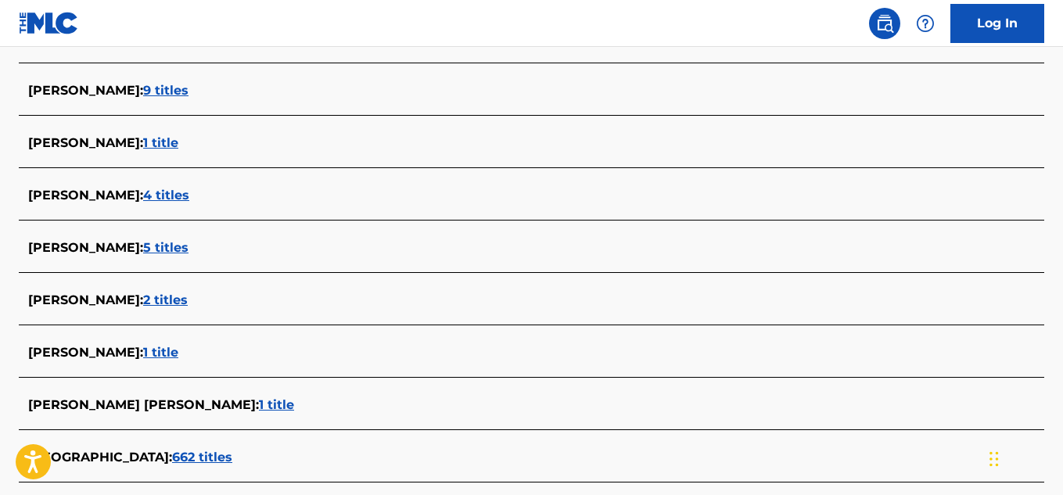
click at [149, 250] on span "5 titles" at bounding box center [165, 247] width 45 height 15
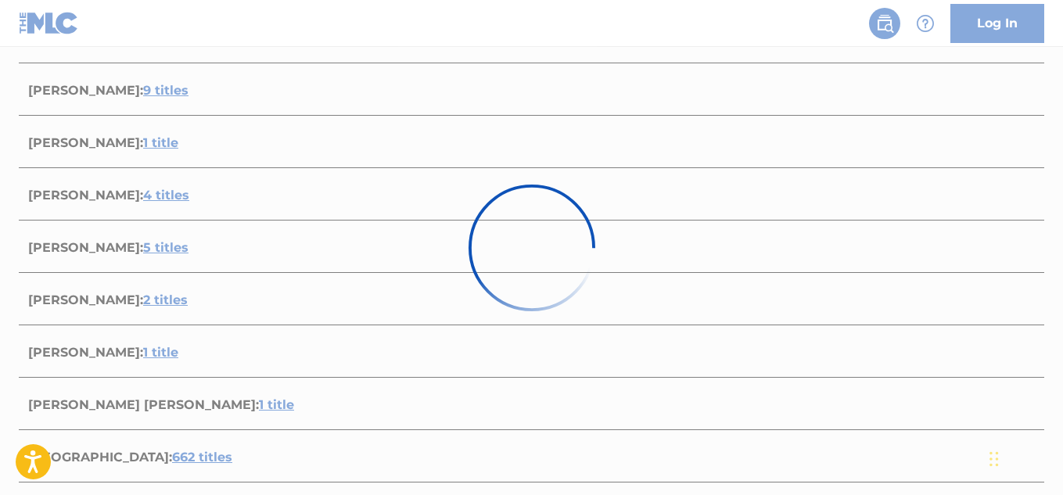
scroll to position [799, 0]
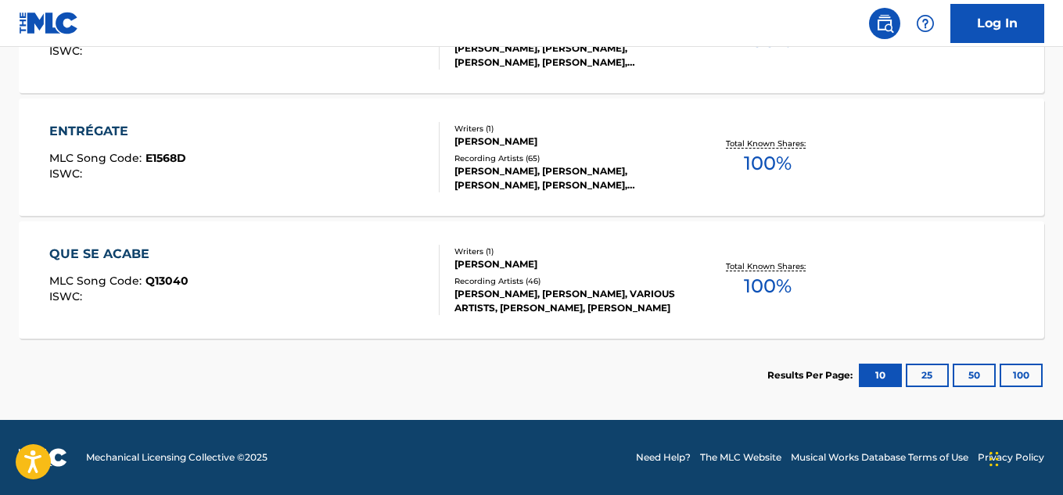
click at [760, 160] on span "100 %" at bounding box center [768, 163] width 48 height 28
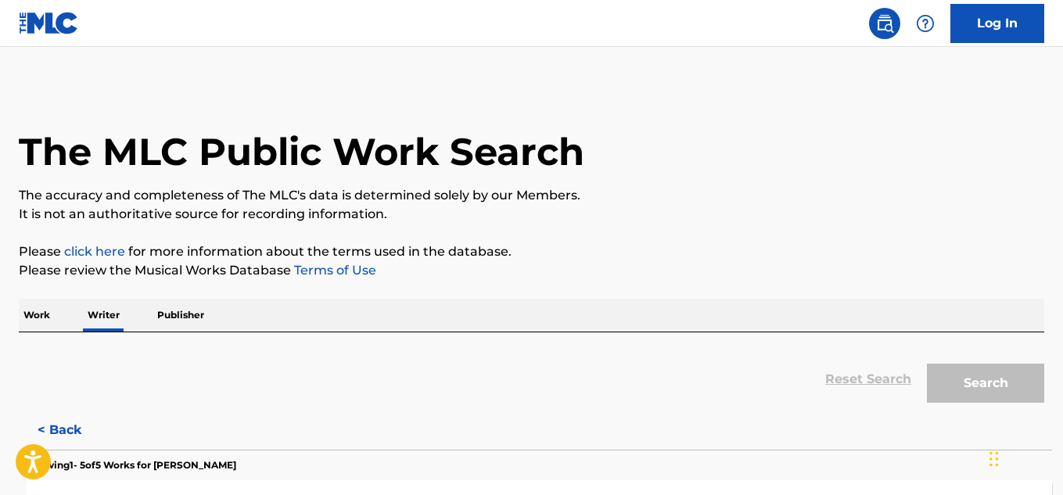
scroll to position [95, 0]
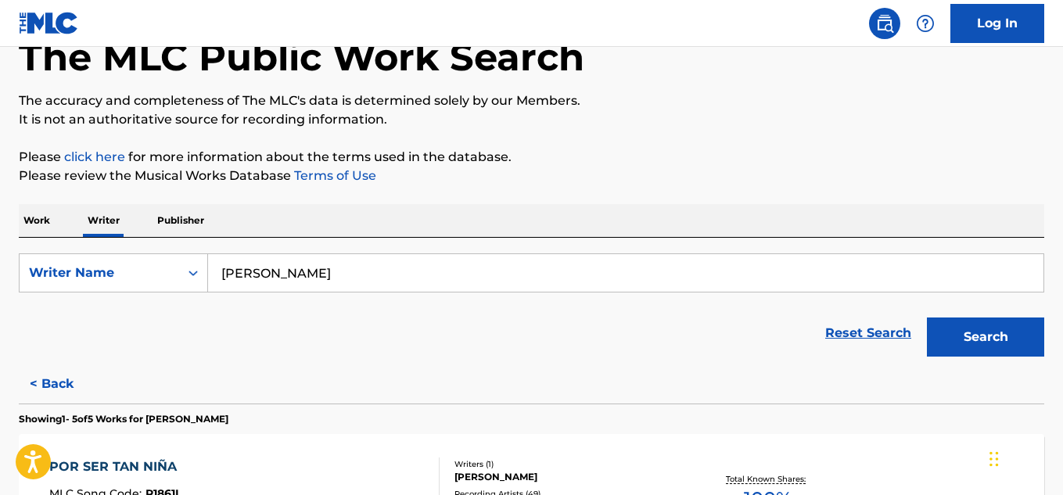
drag, startPoint x: 368, startPoint y: 268, endPoint x: 111, endPoint y: 246, distance: 257.5
click at [111, 246] on div "SearchWithCriteriab5eb3e35-97cc-497a-a2cc-7011e66e75b1 Writer Name [PERSON_NAME…" at bounding box center [532, 301] width 1026 height 127
paste input "[PERSON_NAME]"
click at [927, 318] on button "Search" at bounding box center [985, 337] width 117 height 39
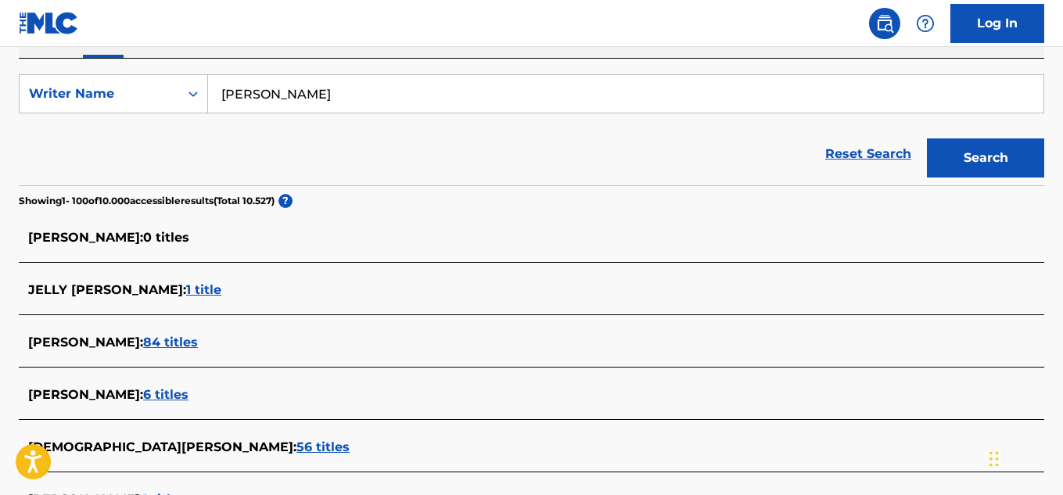
scroll to position [276, 0]
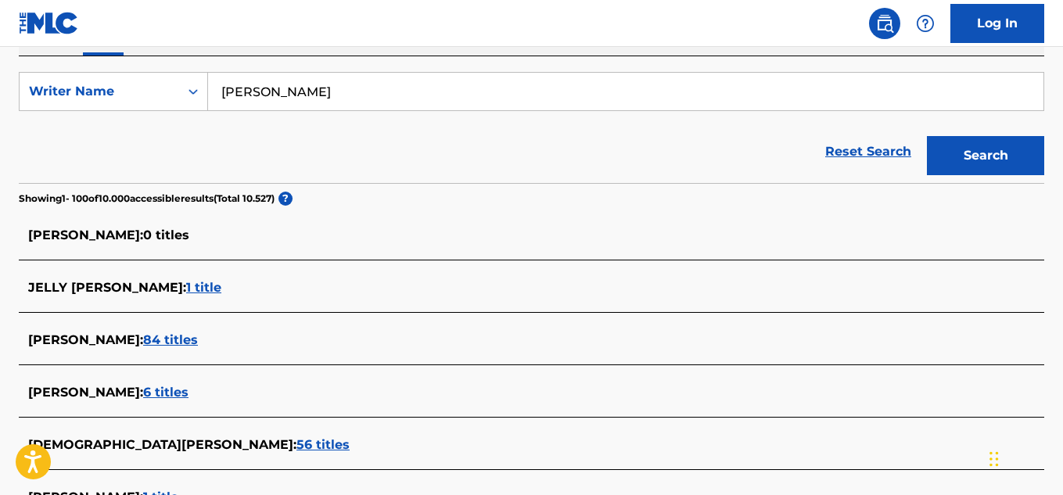
click at [334, 94] on input "[PERSON_NAME]" at bounding box center [626, 92] width 836 height 38
click at [340, 91] on input "[PERSON_NAME]" at bounding box center [626, 92] width 836 height 38
click at [432, 85] on input "[PERSON_NAME]" at bounding box center [626, 92] width 836 height 38
drag, startPoint x: 408, startPoint y: 106, endPoint x: 331, endPoint y: 92, distance: 78.7
click at [331, 92] on input "[PERSON_NAME]" at bounding box center [626, 92] width 836 height 38
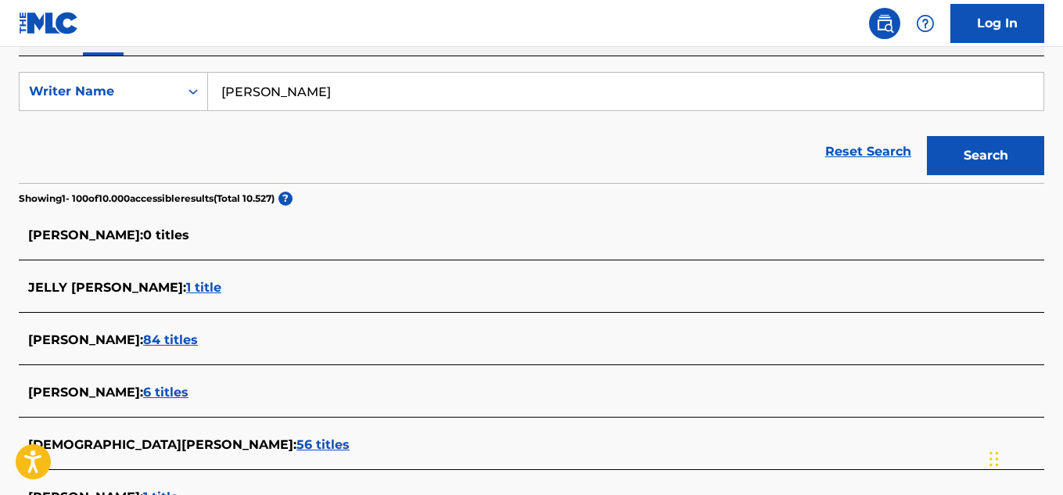
click at [927, 136] on button "Search" at bounding box center [985, 155] width 117 height 39
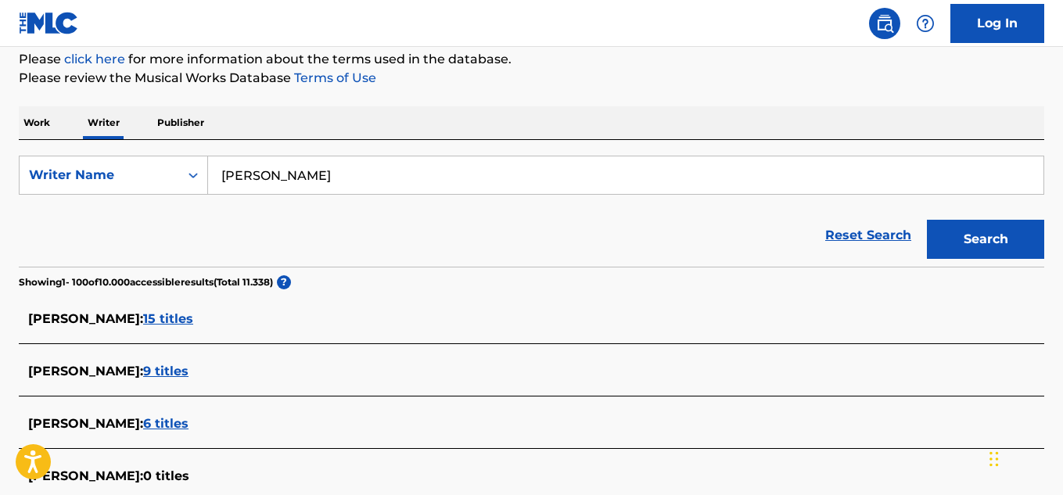
scroll to position [251, 0]
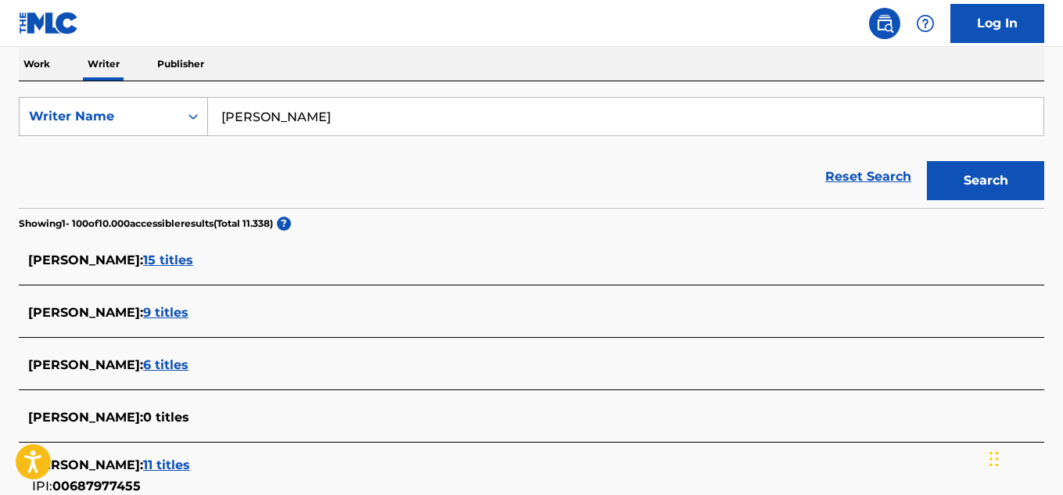
drag, startPoint x: 263, startPoint y: 110, endPoint x: 192, endPoint y: 115, distance: 70.6
click at [192, 115] on div "SearchWithCriteriab5eb3e35-97cc-497a-a2cc-7011e66e75b1 Writer Name [PERSON_NAME]" at bounding box center [532, 116] width 1026 height 39
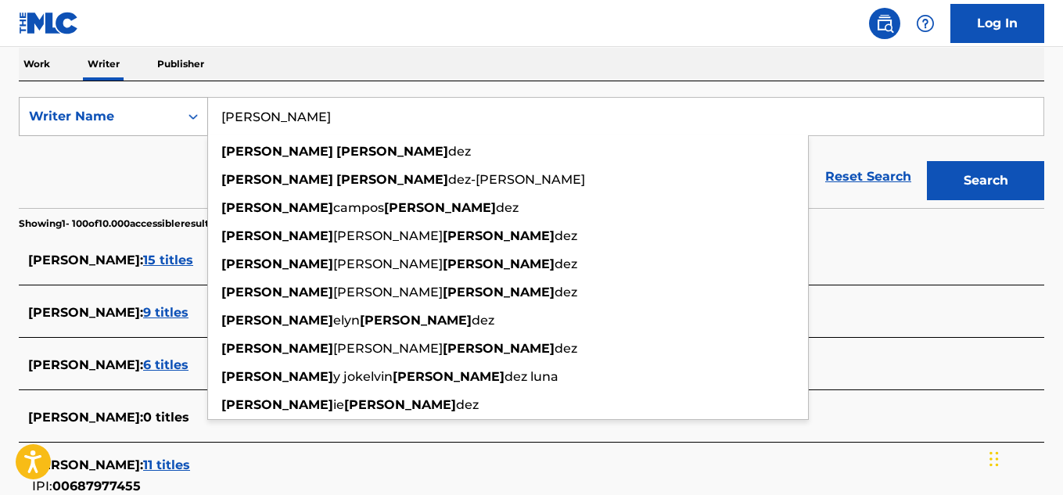
paste input "[PERSON_NAME]"
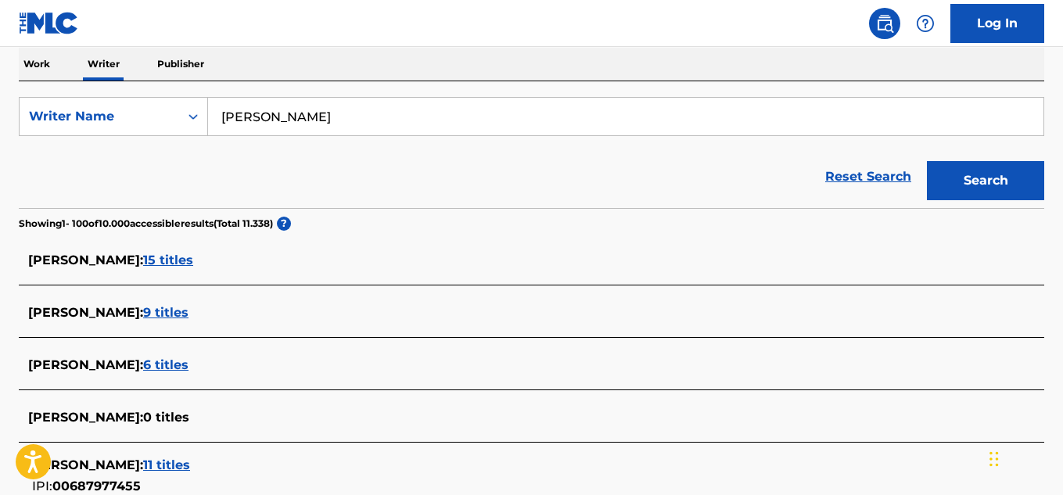
drag, startPoint x: 274, startPoint y: 118, endPoint x: 124, endPoint y: 142, distance: 151.4
click at [124, 142] on form "SearchWithCriteriab5eb3e35-97cc-497a-a2cc-7011e66e75b1 Writer Name [PERSON_NAME…" at bounding box center [532, 152] width 1026 height 111
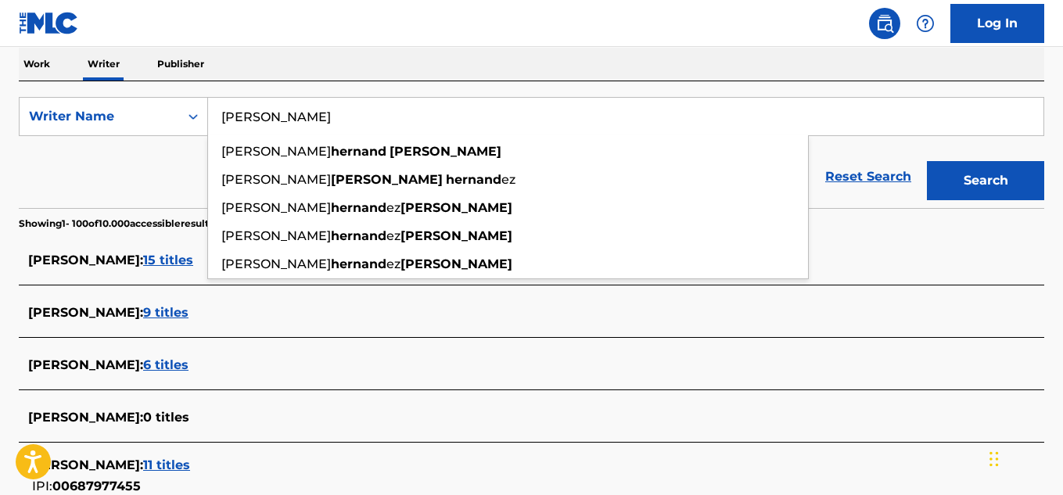
click at [927, 161] on button "Search" at bounding box center [985, 180] width 117 height 39
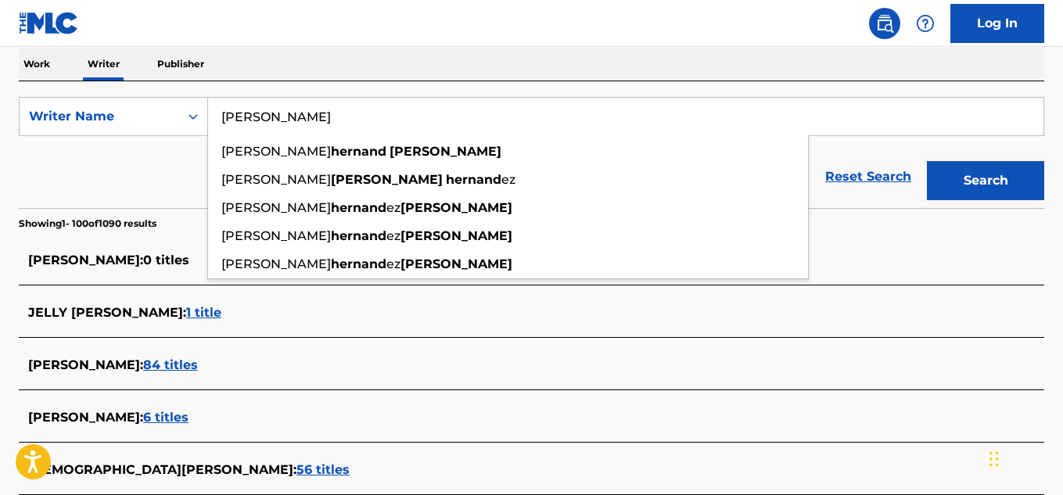
drag, startPoint x: 230, startPoint y: 116, endPoint x: 111, endPoint y: 138, distance: 121.1
click at [111, 138] on form "SearchWithCriteriab5eb3e35-97cc-497a-a2cc-7011e66e75b1 Writer Name [PERSON_NAME…" at bounding box center [532, 152] width 1026 height 111
paste input "[PERSON_NAME]"
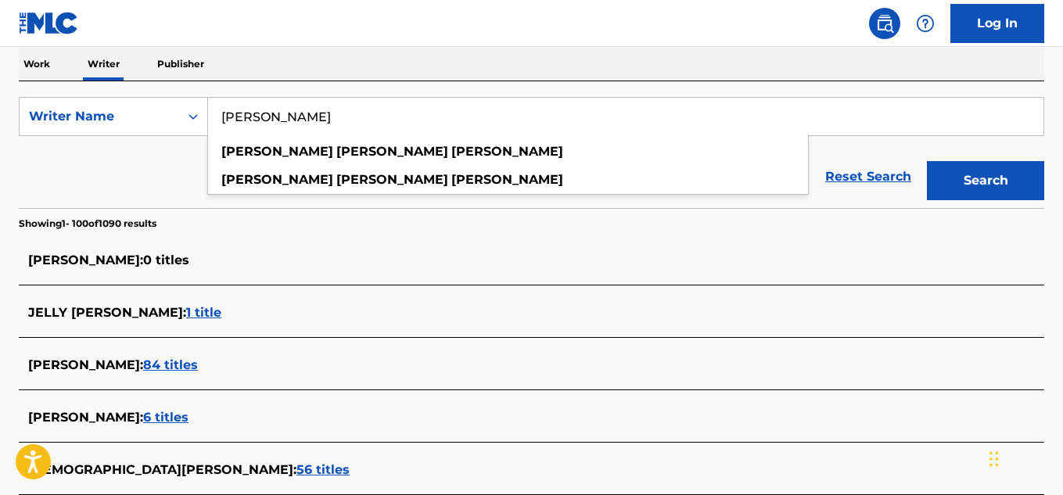
type input "[PERSON_NAME]"
click at [927, 161] on button "Search" at bounding box center [985, 180] width 117 height 39
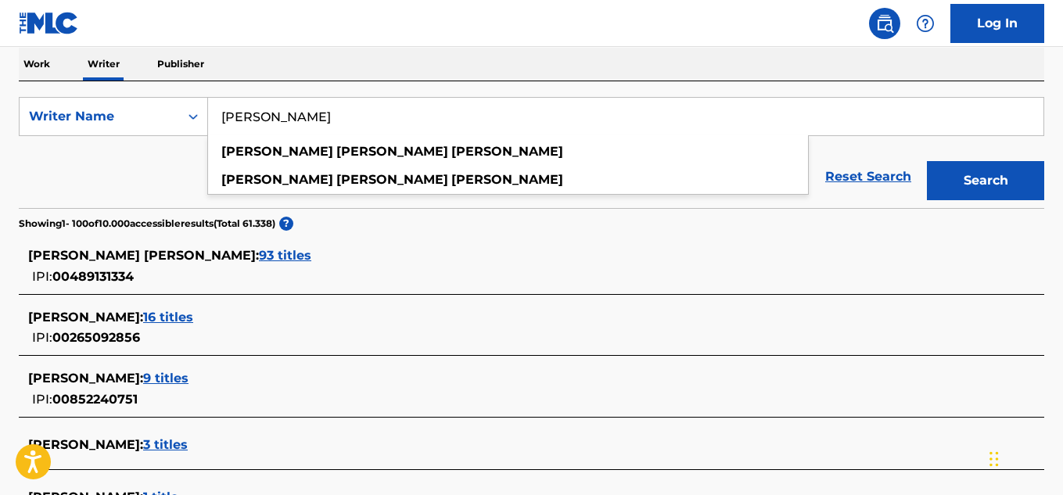
click at [161, 178] on div "Reset Search Search" at bounding box center [532, 177] width 1026 height 63
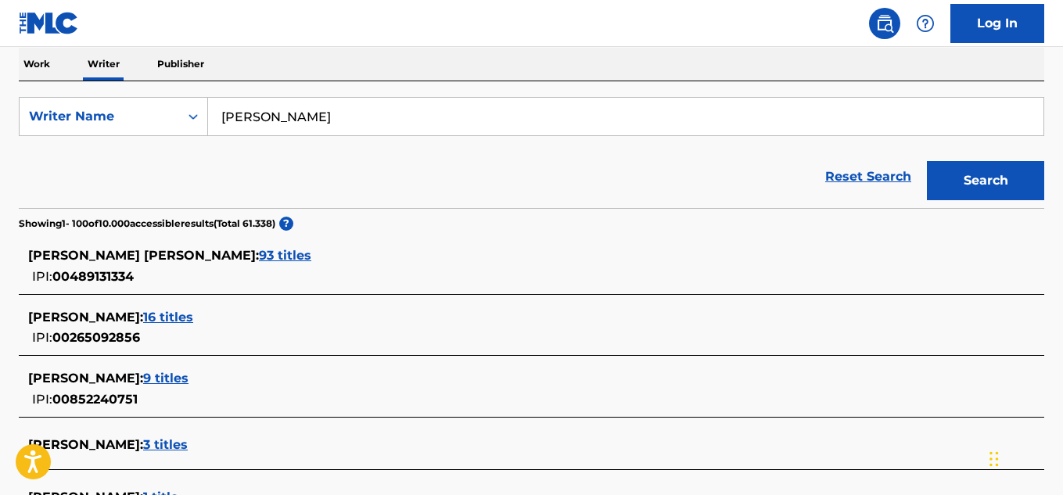
click at [259, 257] on span "93 titles" at bounding box center [285, 255] width 52 height 15
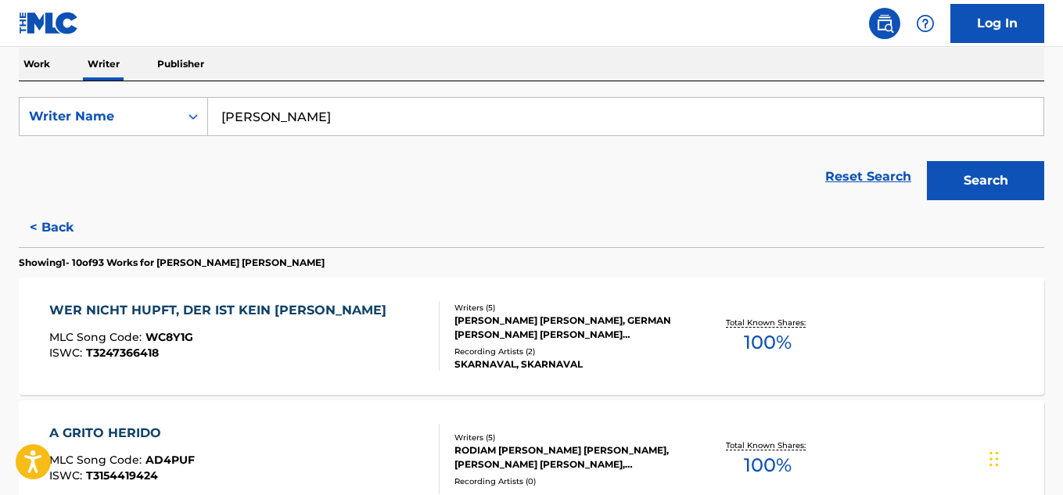
click at [761, 338] on span "100 %" at bounding box center [768, 343] width 48 height 28
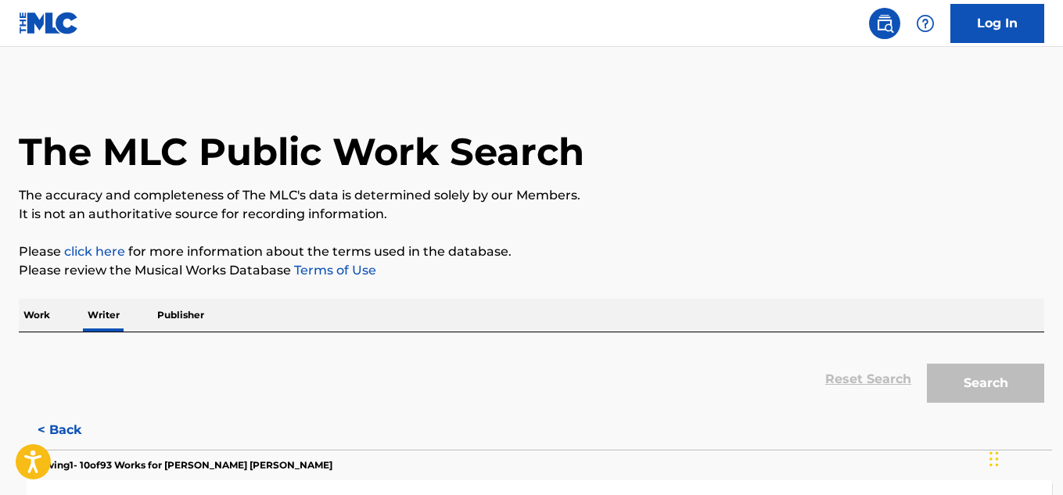
scroll to position [95, 0]
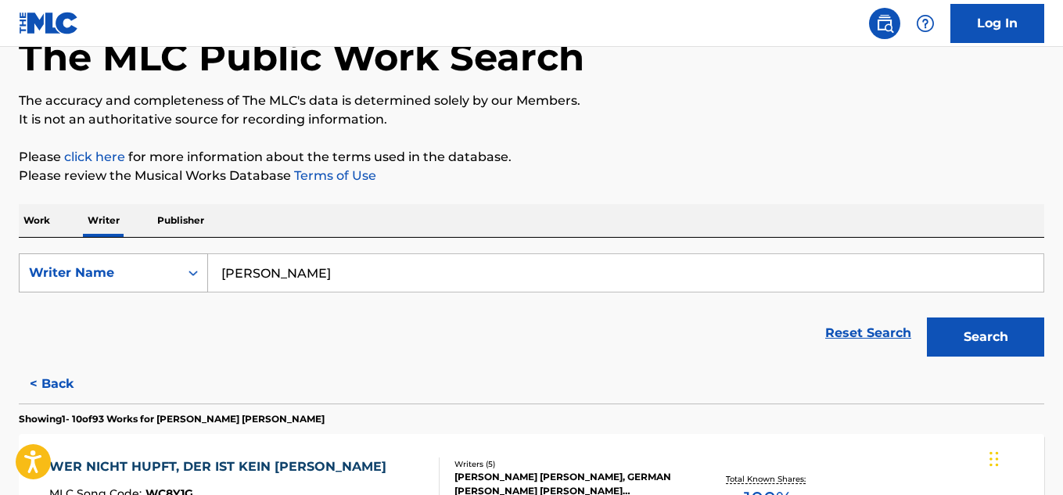
drag, startPoint x: 267, startPoint y: 268, endPoint x: 81, endPoint y: 268, distance: 186.2
click at [81, 268] on div "SearchWithCriteriab5eb3e35-97cc-497a-a2cc-7011e66e75b1 Writer Name [PERSON_NAME]" at bounding box center [532, 273] width 1026 height 39
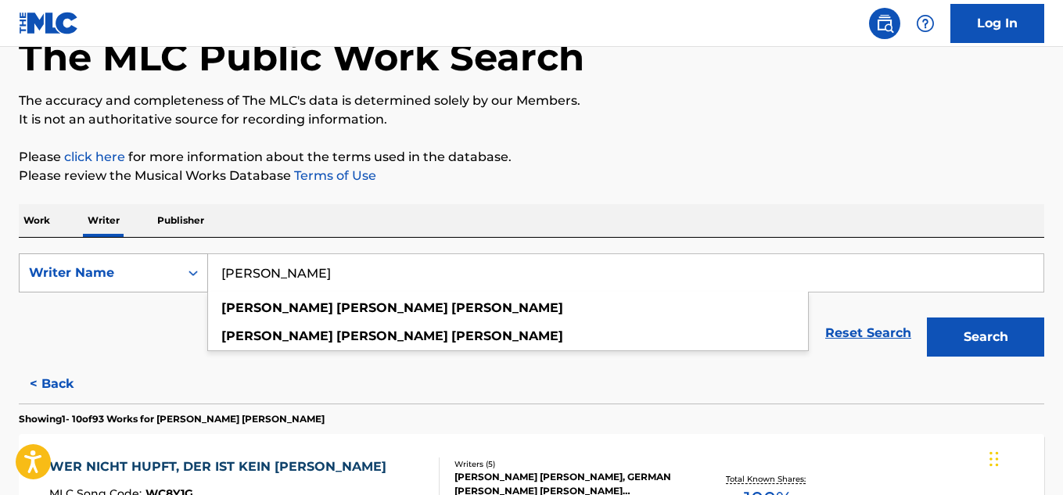
paste input "[PERSON_NAME]"
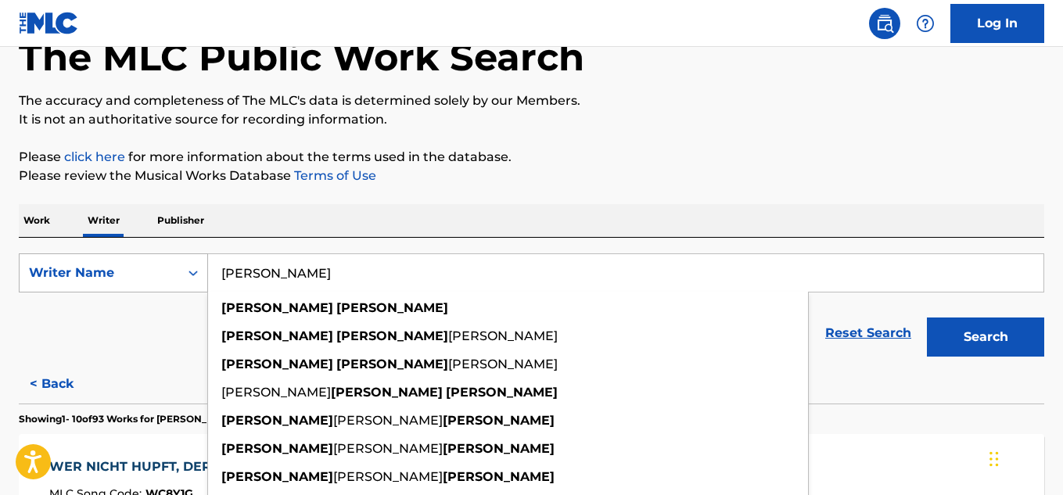
type input "[PERSON_NAME]"
click at [927, 318] on button "Search" at bounding box center [985, 337] width 117 height 39
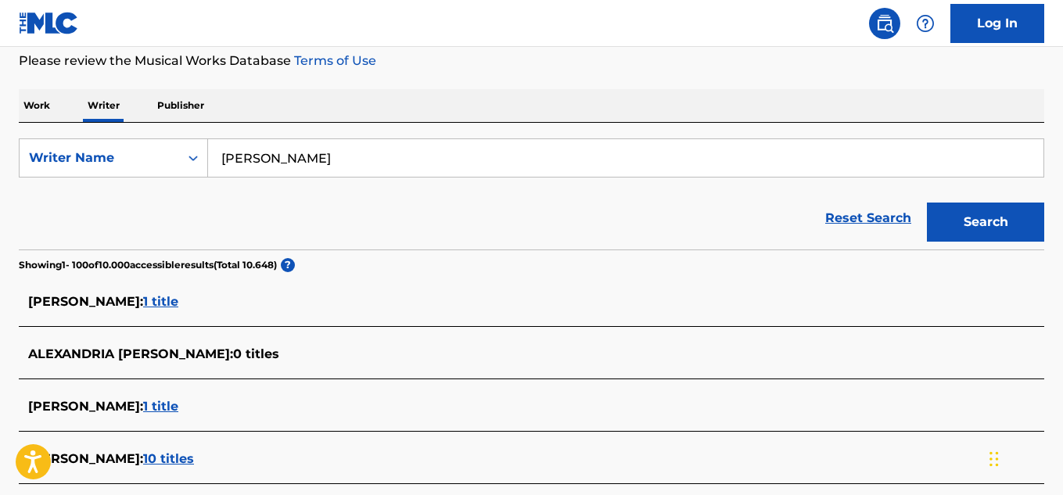
scroll to position [211, 0]
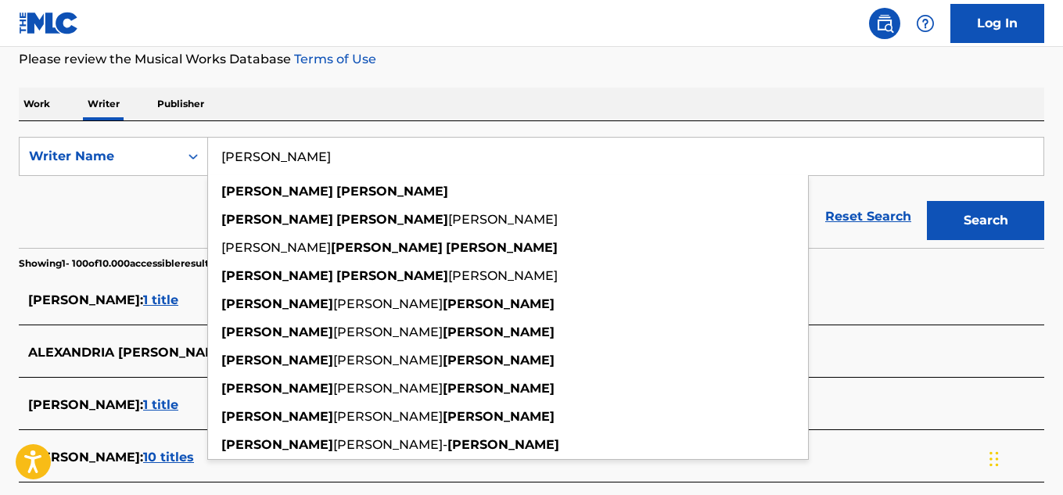
click at [500, 90] on div "Work Writer Publisher" at bounding box center [532, 104] width 1026 height 33
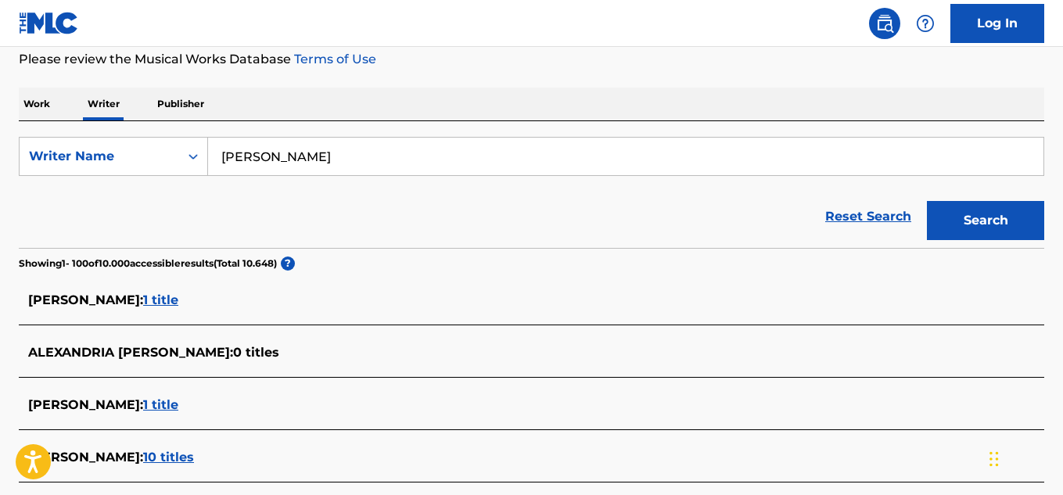
scroll to position [527, 0]
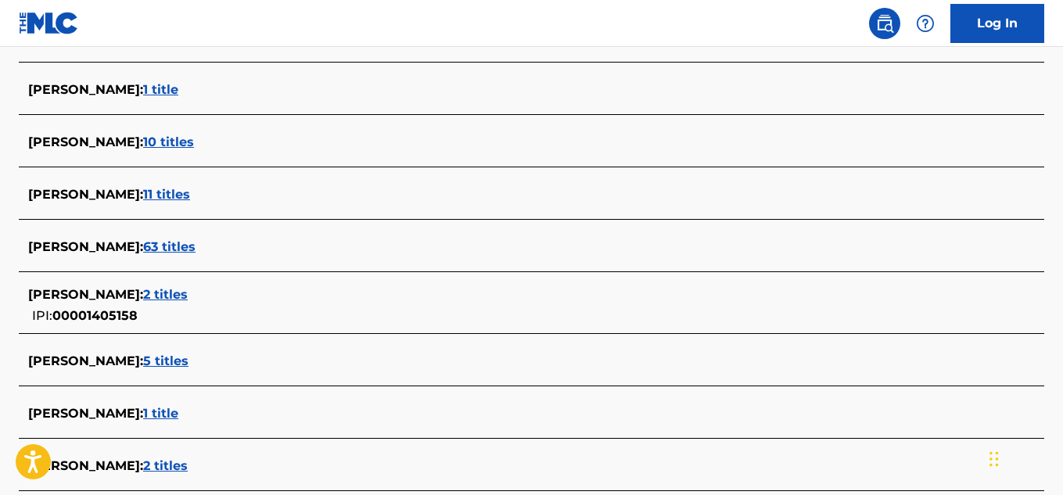
click at [159, 244] on span "63 titles" at bounding box center [169, 246] width 52 height 15
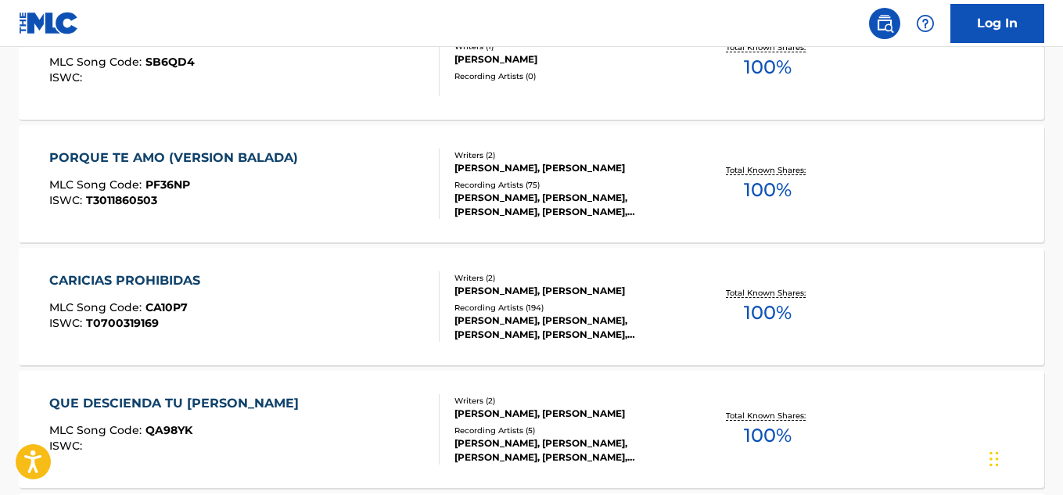
click at [777, 193] on span "100 %" at bounding box center [768, 190] width 48 height 28
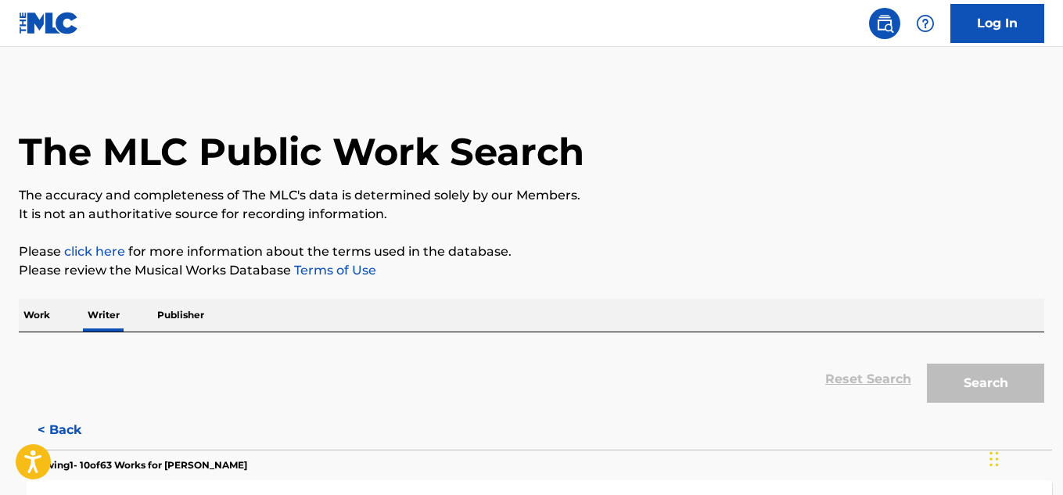
scroll to position [95, 0]
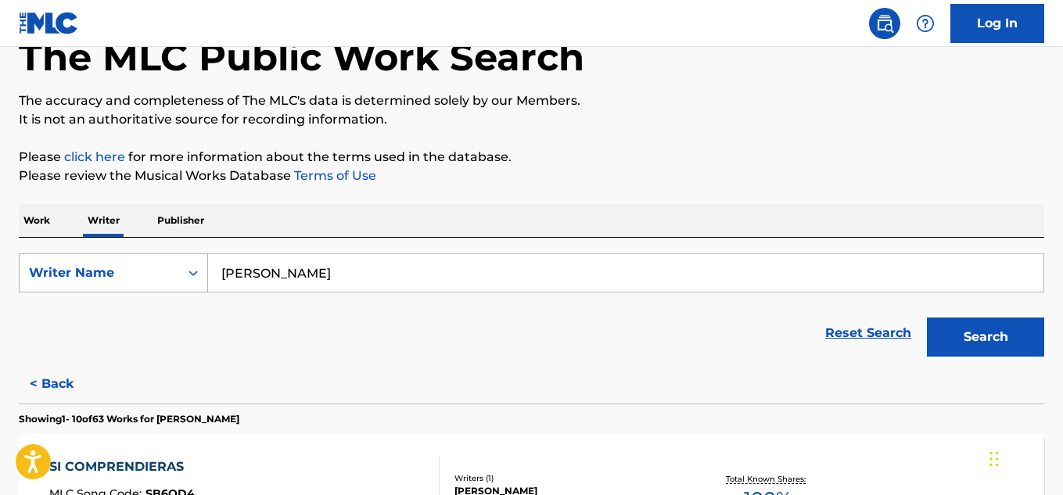
drag, startPoint x: 367, startPoint y: 266, endPoint x: 156, endPoint y: 272, distance: 210.6
click at [160, 273] on div "SearchWithCriteriab5eb3e35-97cc-497a-a2cc-7011e66e75b1 Writer Name [PERSON_NAME]" at bounding box center [532, 273] width 1026 height 39
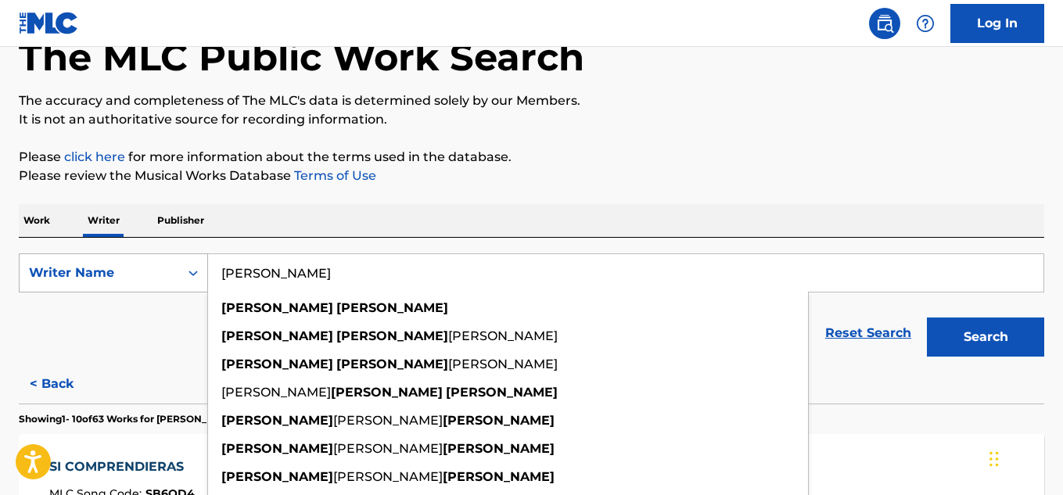
paste input "[PERSON_NAME]"
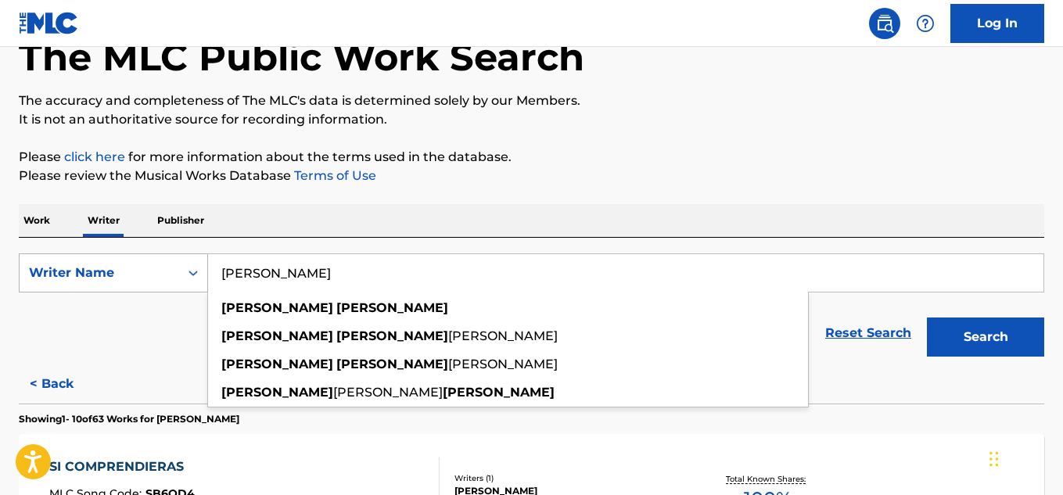
type input "[PERSON_NAME]"
click at [927, 318] on button "Search" at bounding box center [985, 337] width 117 height 39
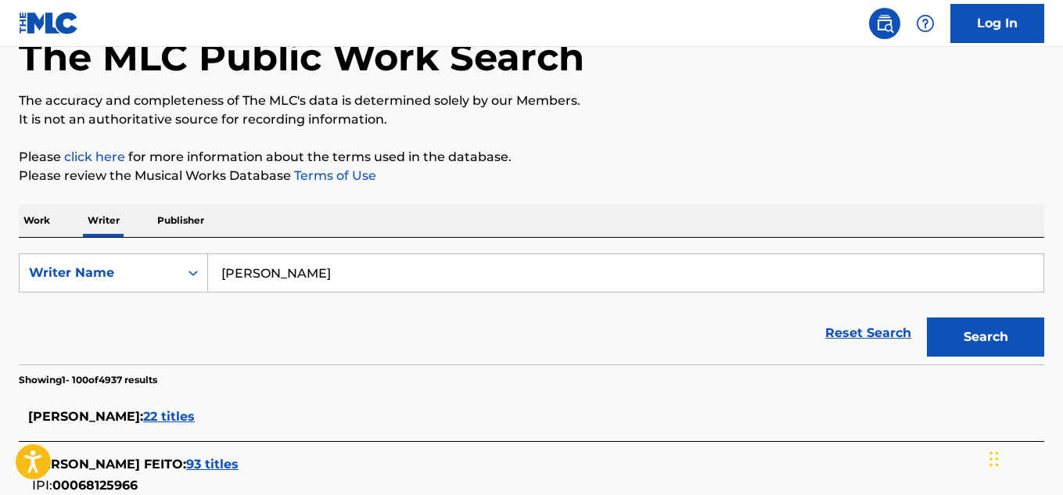
click at [538, 182] on p "Please review the Musical Works Database Terms of Use" at bounding box center [532, 176] width 1026 height 19
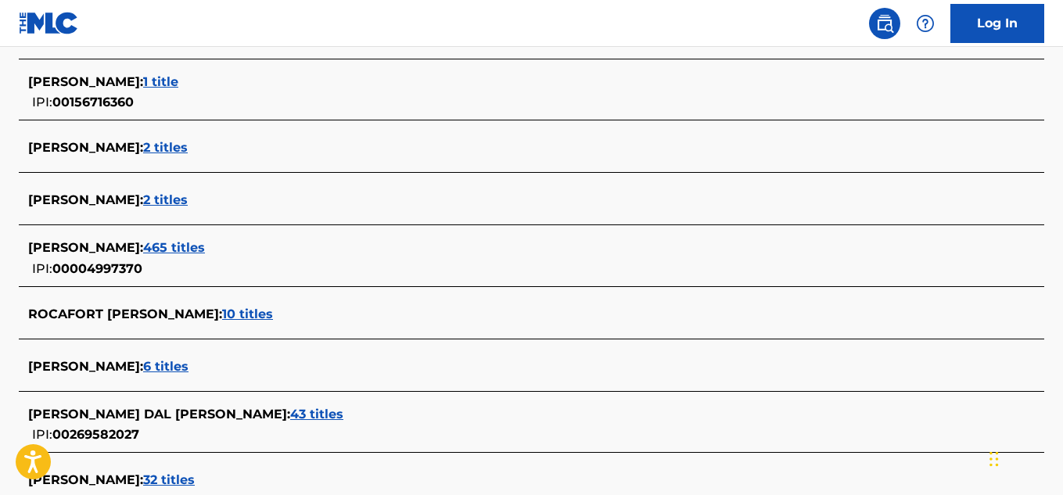
scroll to position [1699, 0]
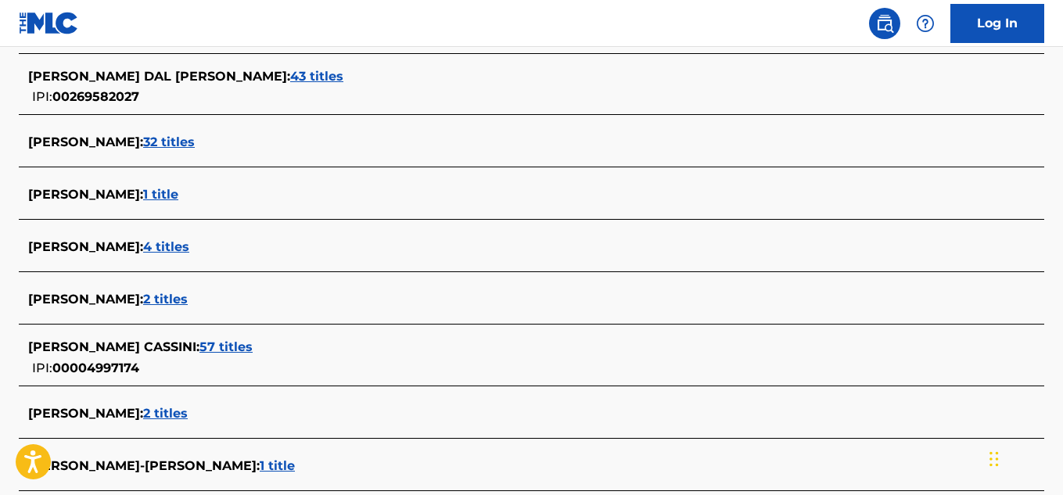
click at [179, 243] on span "4 titles" at bounding box center [166, 246] width 46 height 15
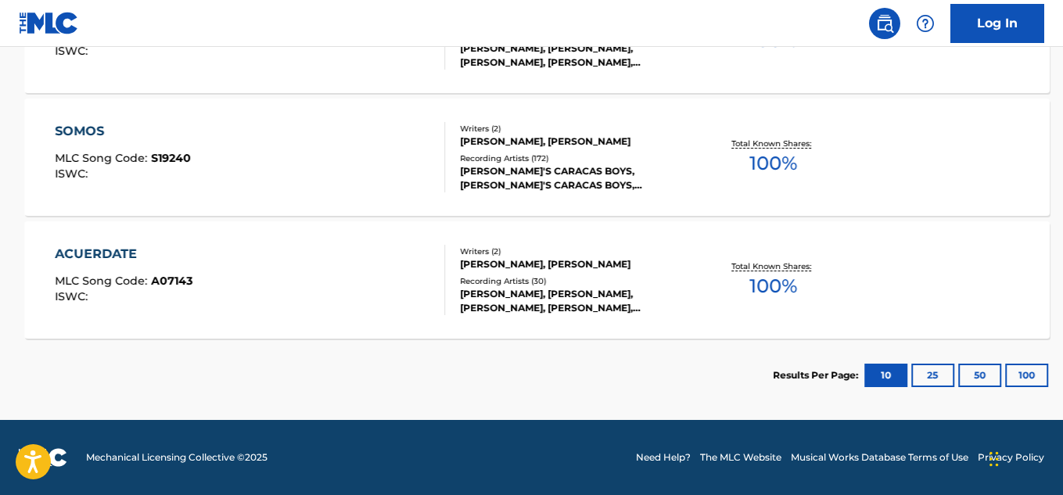
scroll to position [676, 0]
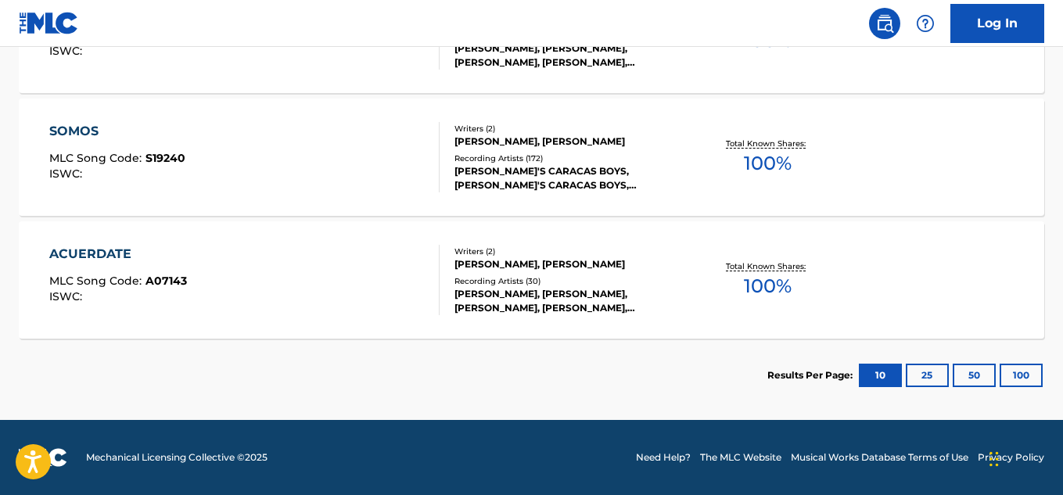
click at [766, 162] on span "100 %" at bounding box center [768, 163] width 48 height 28
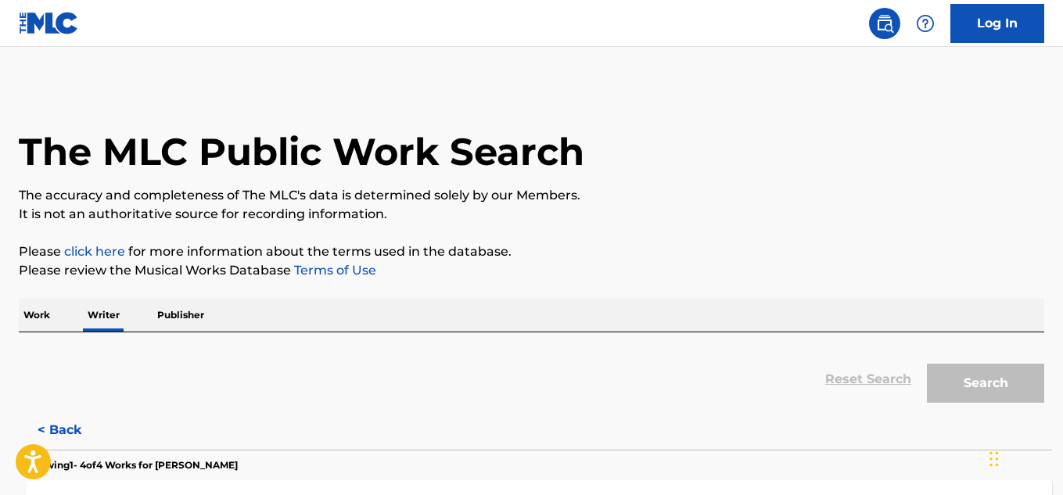
scroll to position [95, 0]
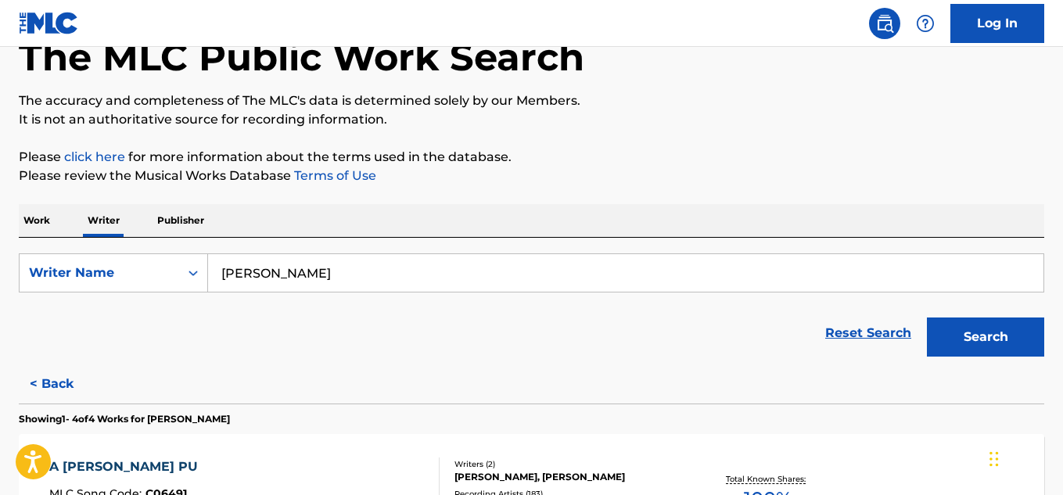
drag, startPoint x: 390, startPoint y: 277, endPoint x: 246, endPoint y: 291, distance: 144.7
click at [250, 291] on input "[PERSON_NAME]" at bounding box center [626, 273] width 836 height 38
type input "F"
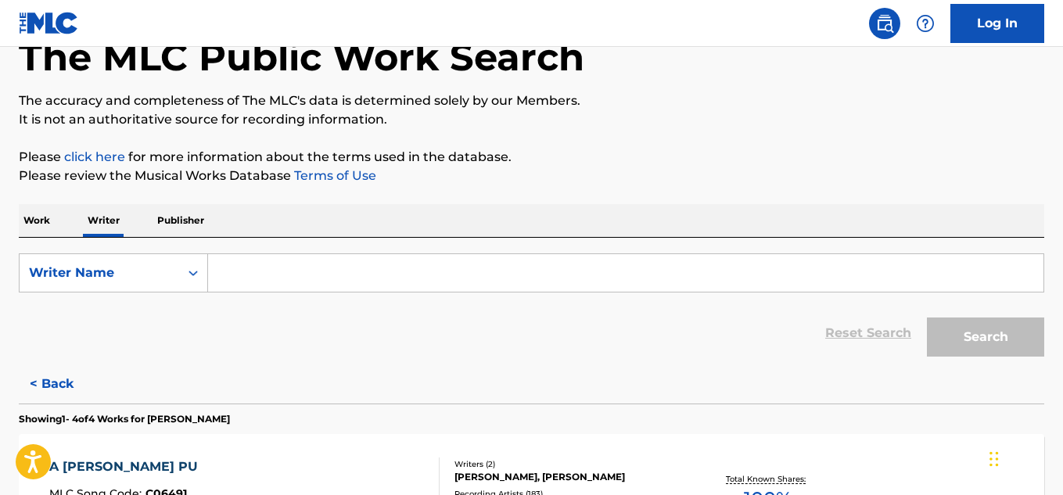
paste input "[PERSON_NAME]"
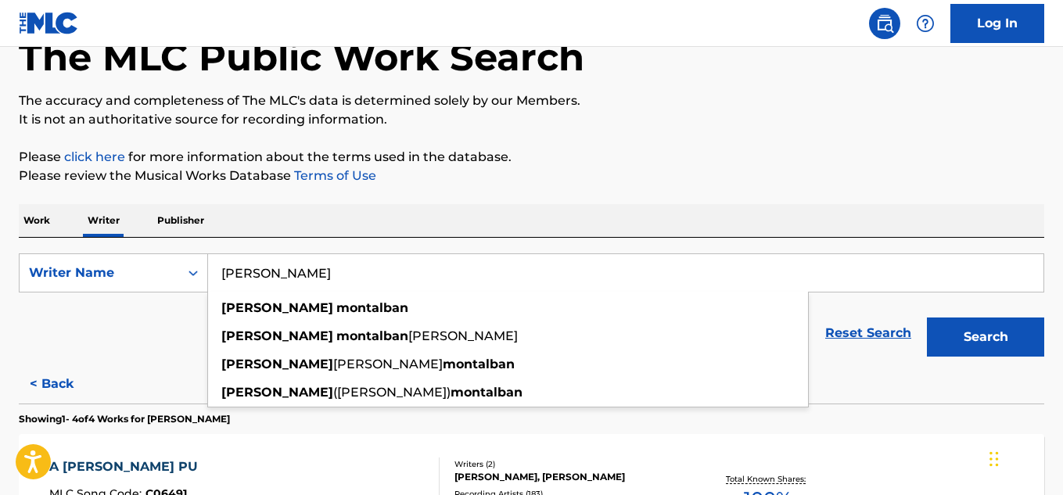
type input "[PERSON_NAME]"
click at [927, 318] on button "Search" at bounding box center [985, 337] width 117 height 39
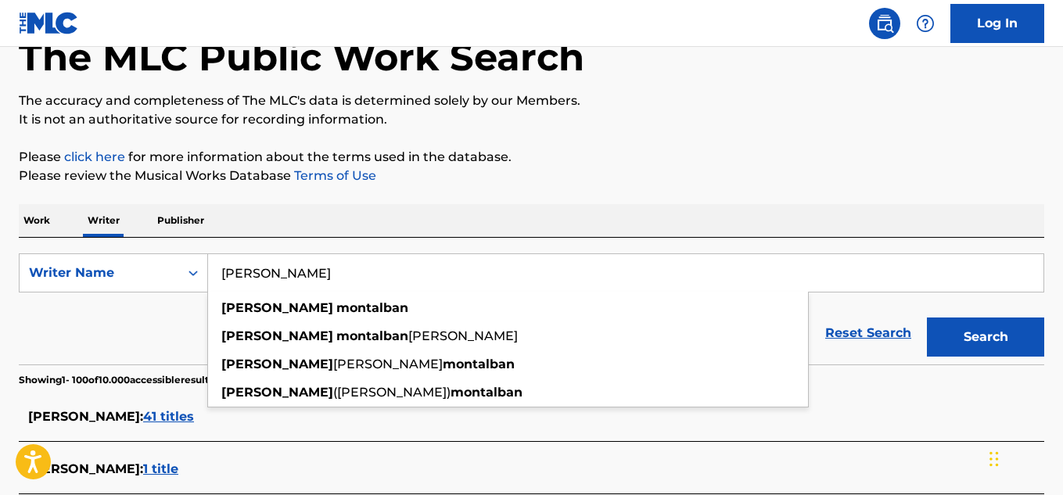
click at [502, 268] on input "[PERSON_NAME]" at bounding box center [626, 273] width 836 height 38
click at [927, 318] on button "Search" at bounding box center [985, 337] width 117 height 39
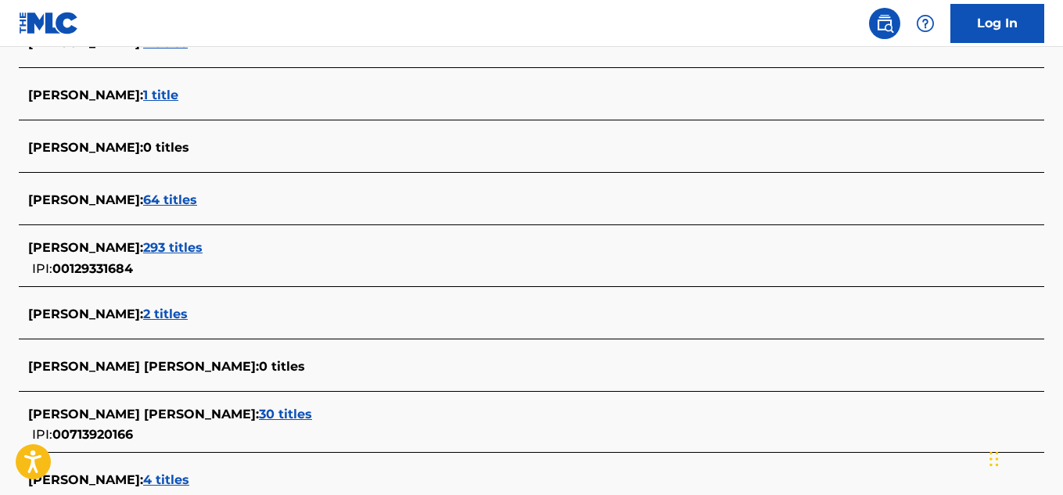
scroll to position [3046, 0]
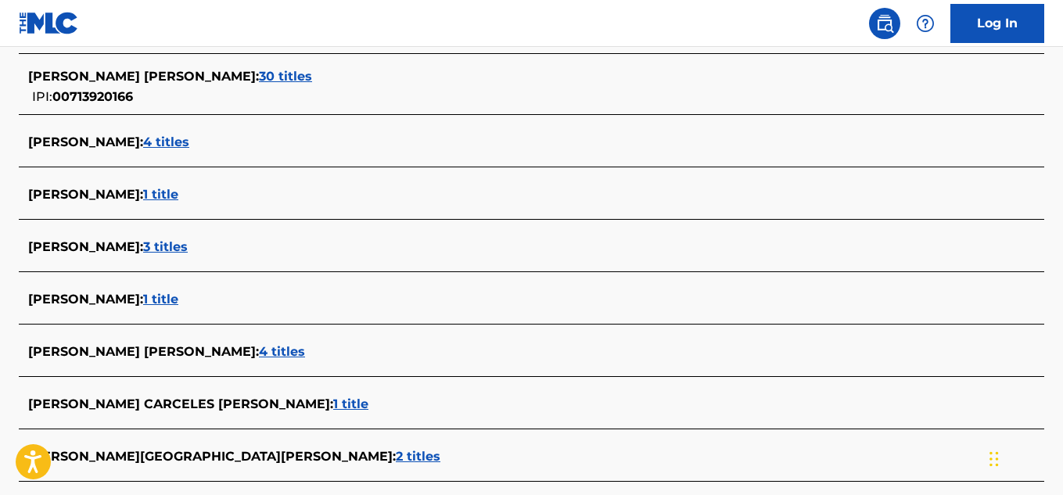
click at [188, 250] on span "3 titles" at bounding box center [165, 246] width 45 height 15
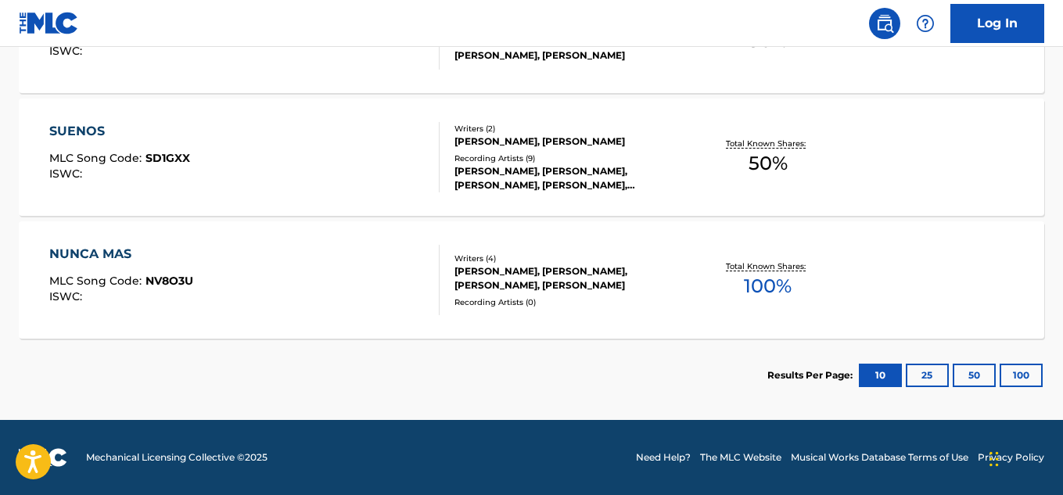
scroll to position [553, 0]
click at [771, 285] on span "100 %" at bounding box center [768, 286] width 48 height 28
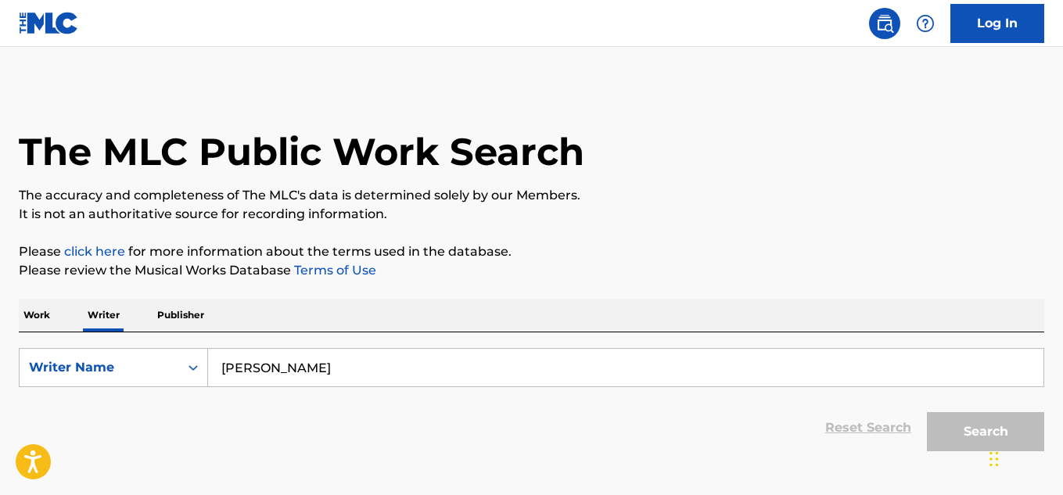
scroll to position [95, 0]
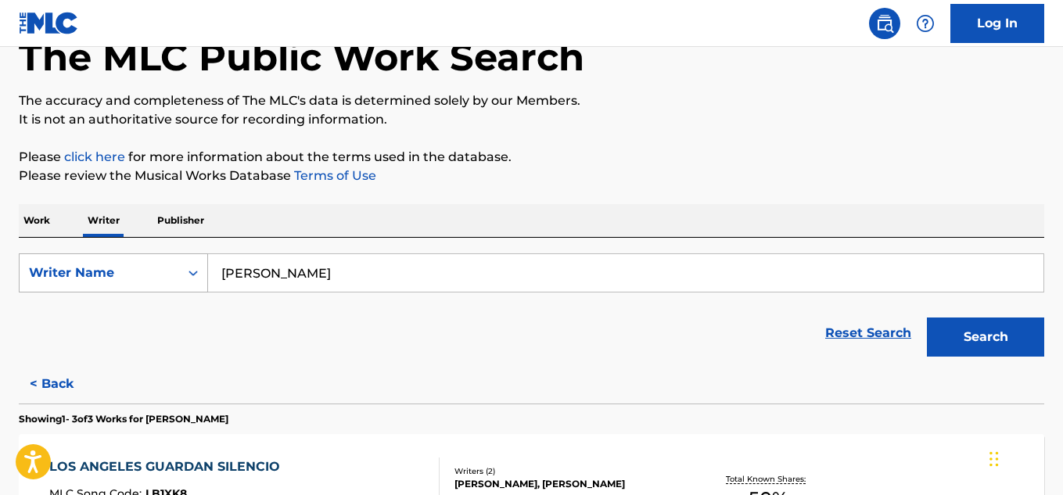
drag, startPoint x: 426, startPoint y: 273, endPoint x: 153, endPoint y: 269, distance: 273.1
click at [153, 269] on div "SearchWithCriteriab5eb3e35-97cc-497a-a2cc-7011e66e75b1 Writer Name [PERSON_NAME]" at bounding box center [532, 273] width 1026 height 39
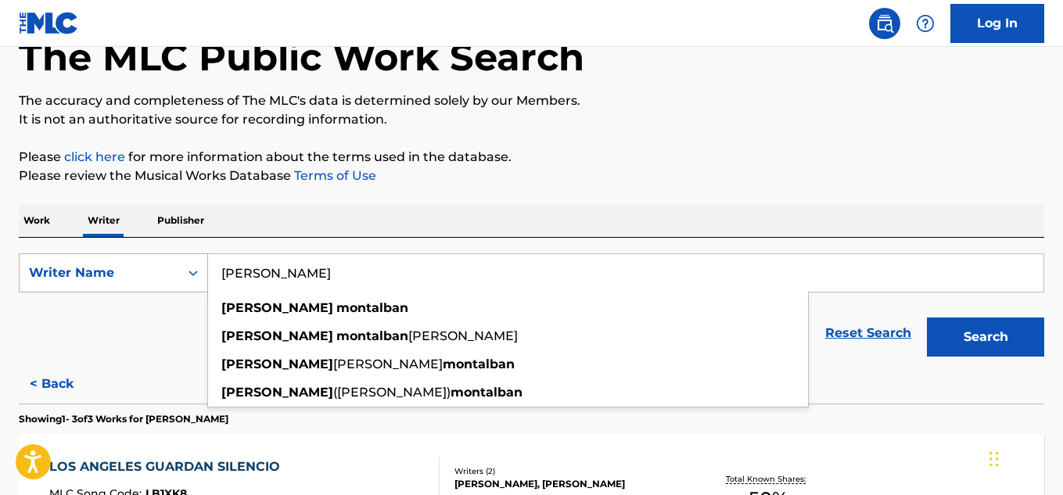
paste input "[PERSON_NAME]"
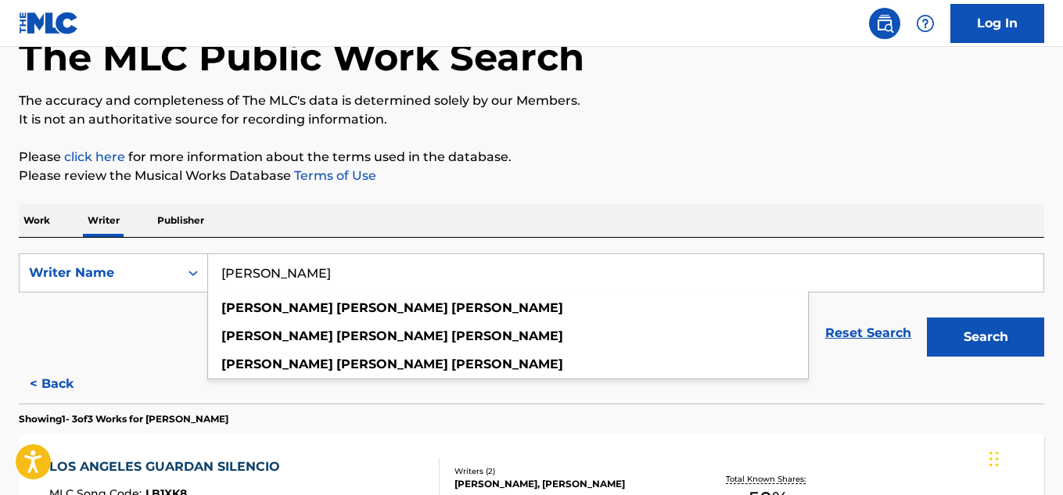
type input "[PERSON_NAME]"
click at [927, 318] on button "Search" at bounding box center [985, 337] width 117 height 39
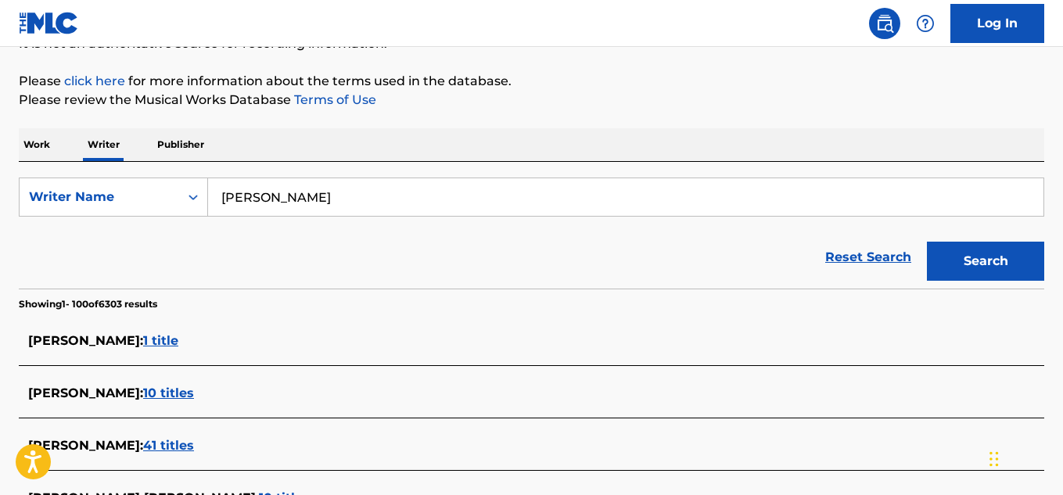
scroll to position [171, 0]
click at [194, 391] on span "10 titles" at bounding box center [168, 392] width 51 height 15
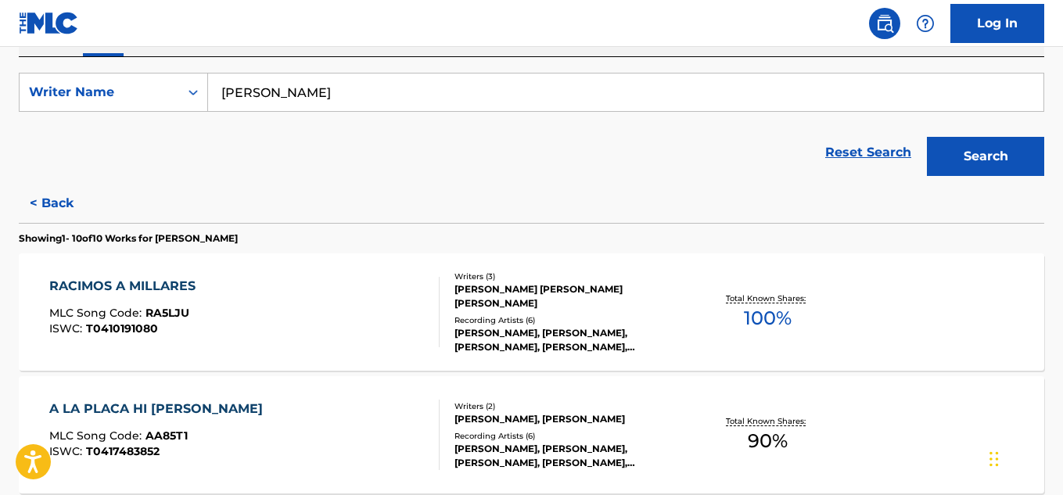
scroll to position [276, 0]
click at [760, 319] on span "100 %" at bounding box center [768, 318] width 48 height 28
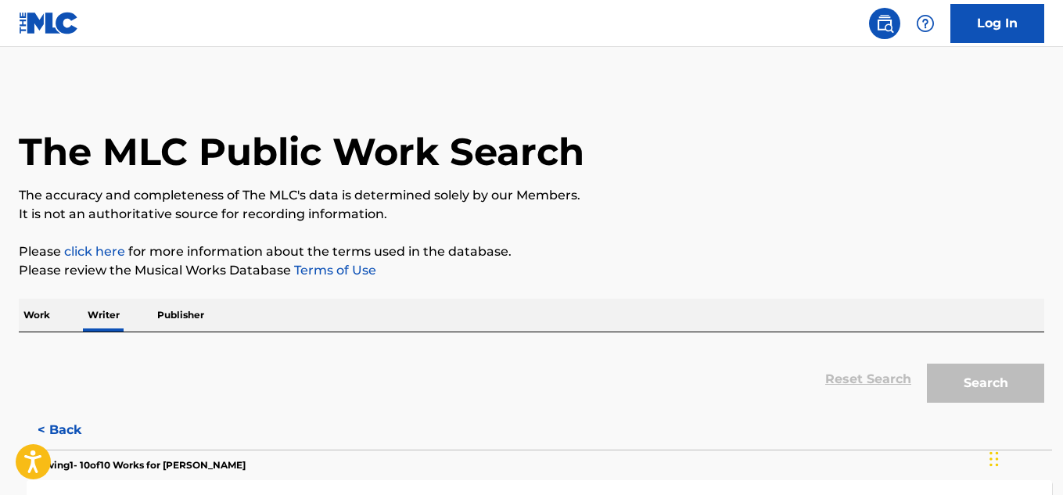
scroll to position [95, 0]
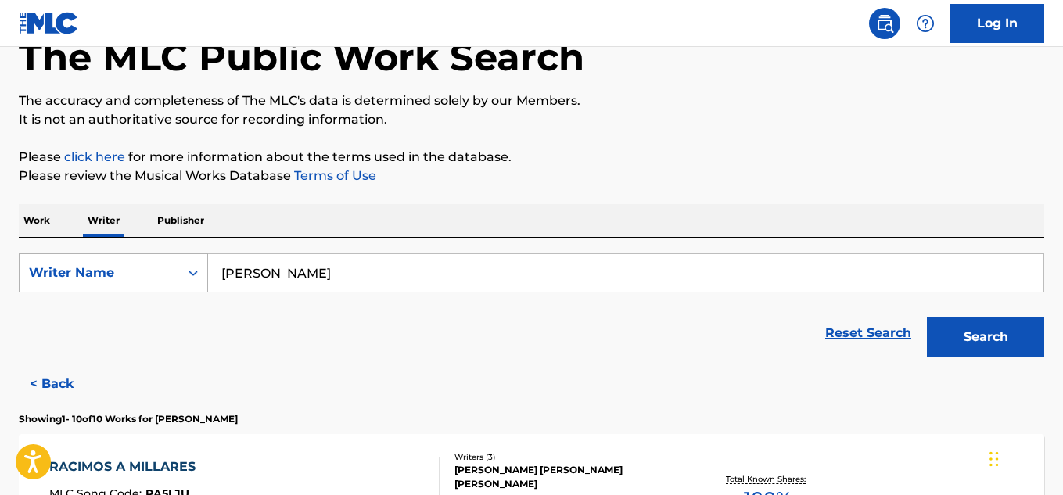
drag, startPoint x: 438, startPoint y: 272, endPoint x: 136, endPoint y: 290, distance: 302.5
click at [136, 290] on div "SearchWithCriteriab5eb3e35-97cc-497a-a2cc-7011e66e75b1 Writer Name [PERSON_NAME]" at bounding box center [532, 273] width 1026 height 39
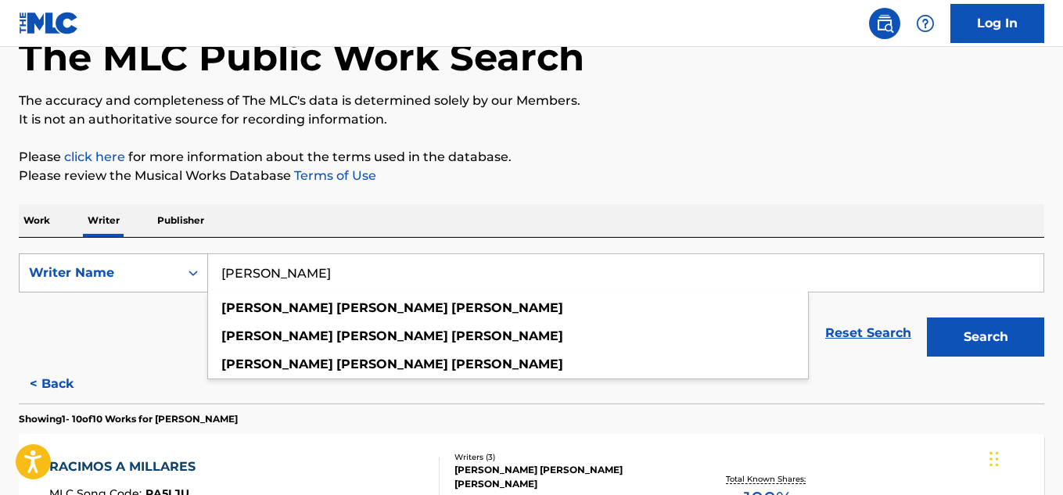
paste input "[PERSON_NAME]"
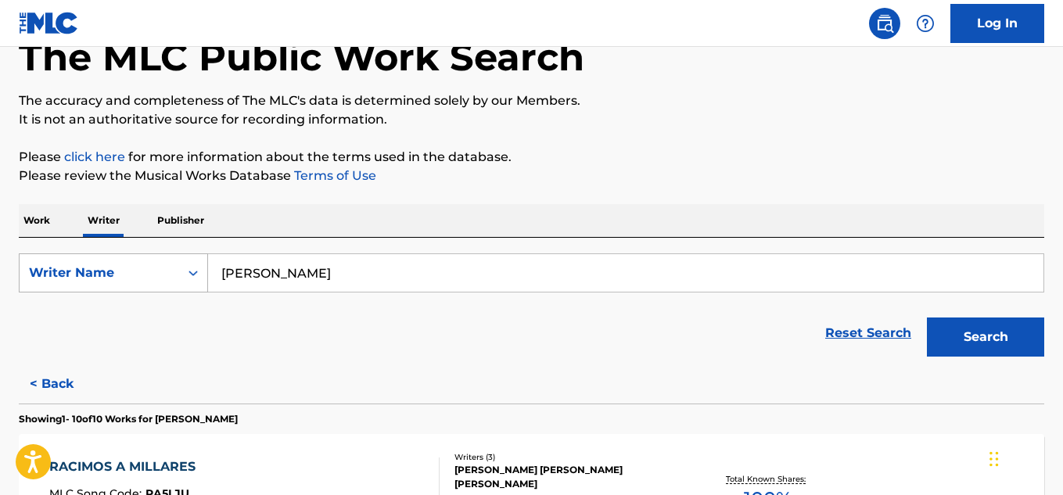
type input "[PERSON_NAME]"
click at [927, 318] on button "Search" at bounding box center [985, 337] width 117 height 39
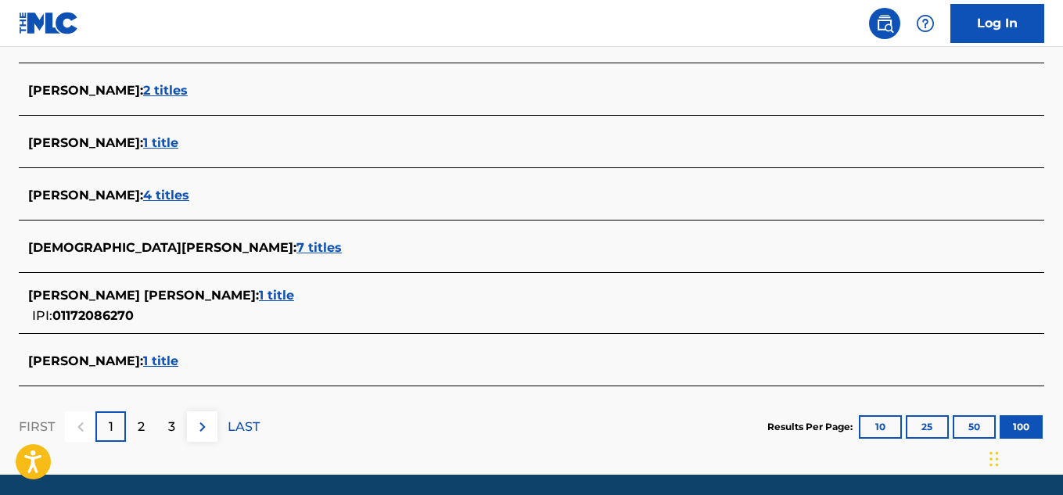
scroll to position [120, 0]
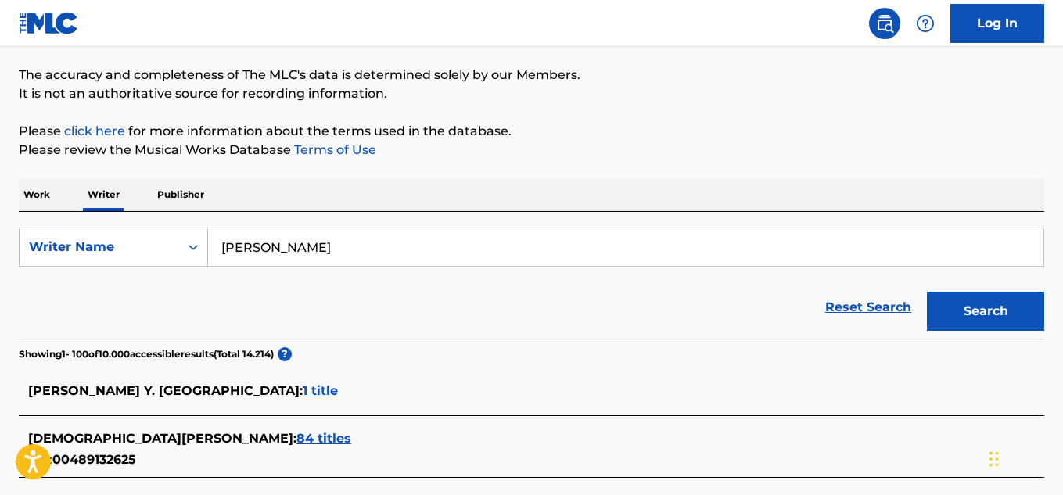
click at [297, 438] on span "84 titles" at bounding box center [324, 438] width 55 height 15
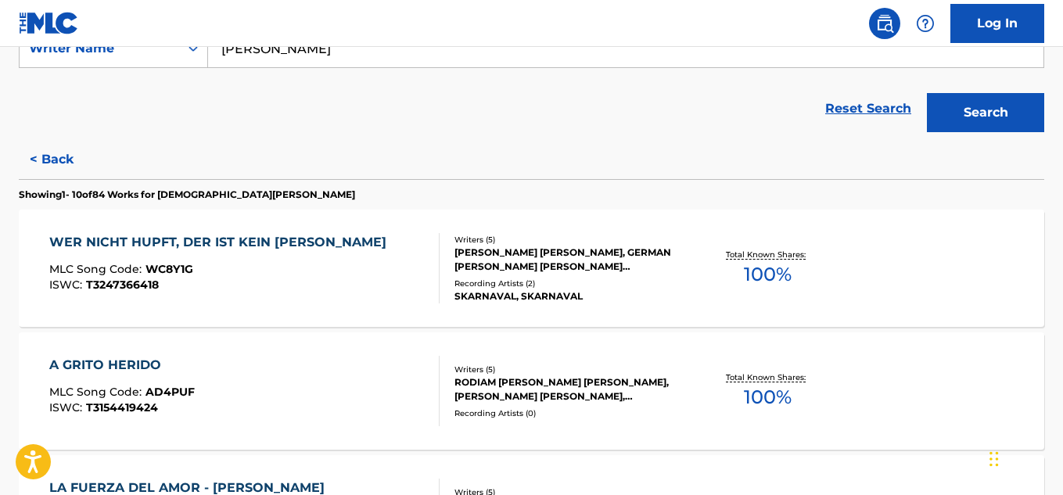
scroll to position [417, 0]
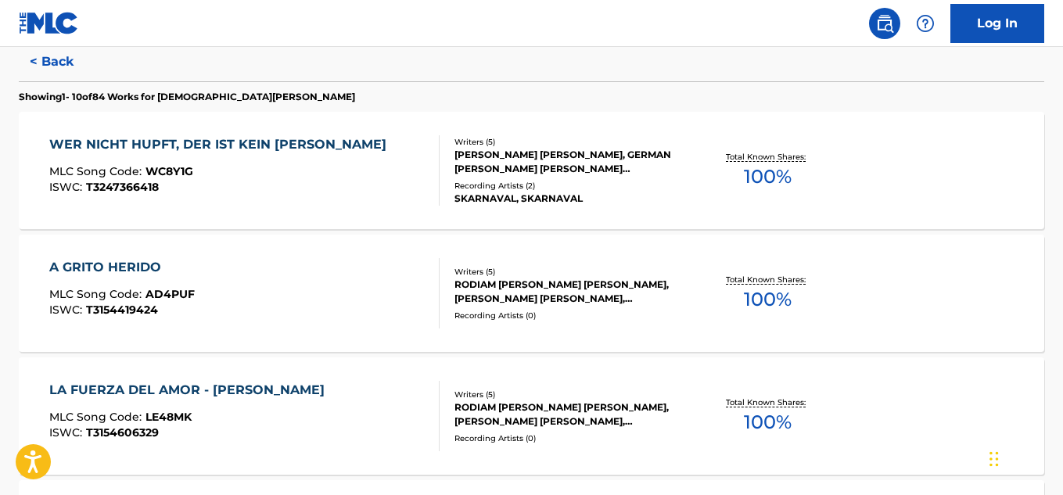
click at [773, 181] on span "100 %" at bounding box center [768, 177] width 48 height 28
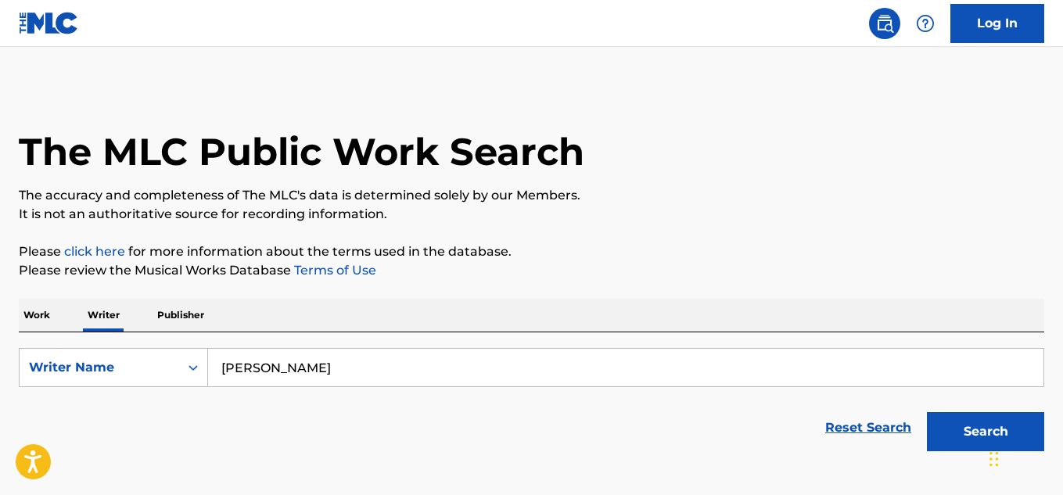
scroll to position [95, 0]
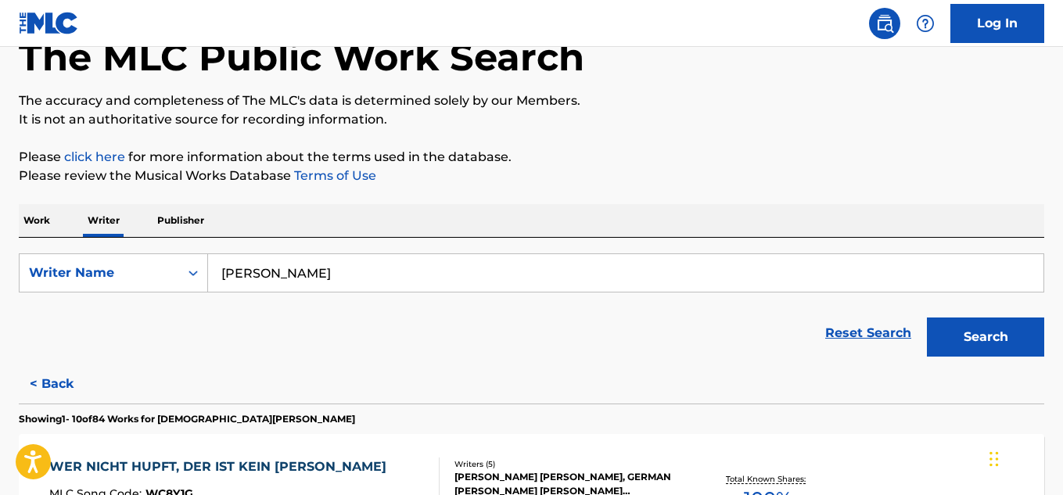
drag, startPoint x: 435, startPoint y: 272, endPoint x: 88, endPoint y: 246, distance: 347.6
click at [88, 246] on div "SearchWithCriteriab5eb3e35-97cc-497a-a2cc-7011e66e75b1 Writer Name [PERSON_NAME…" at bounding box center [532, 301] width 1026 height 127
paste input "[PERSON_NAME]"
click at [927, 318] on button "Search" at bounding box center [985, 337] width 117 height 39
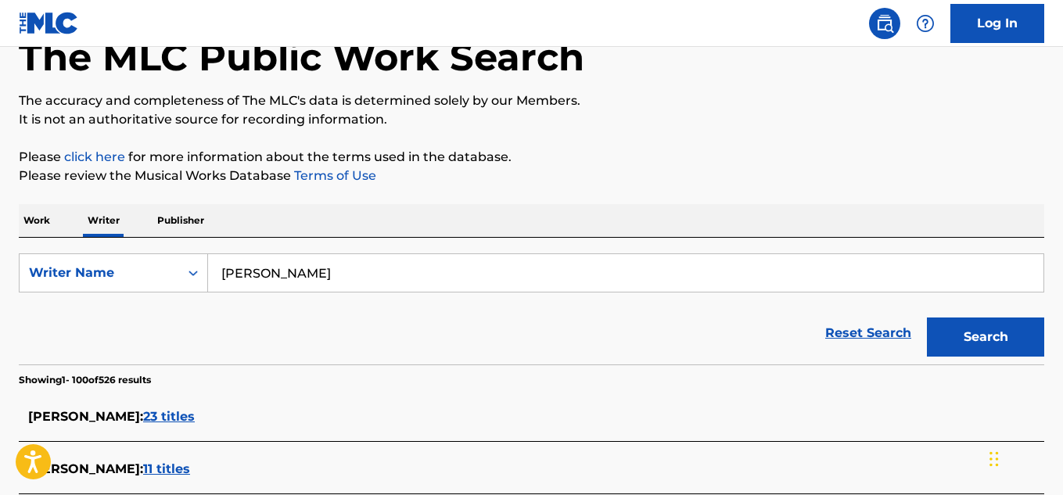
drag, startPoint x: 390, startPoint y: 279, endPoint x: 16, endPoint y: 272, distance: 374.9
paste input "GRUPO NECTAR"
click at [927, 318] on button "Search" at bounding box center [985, 337] width 117 height 39
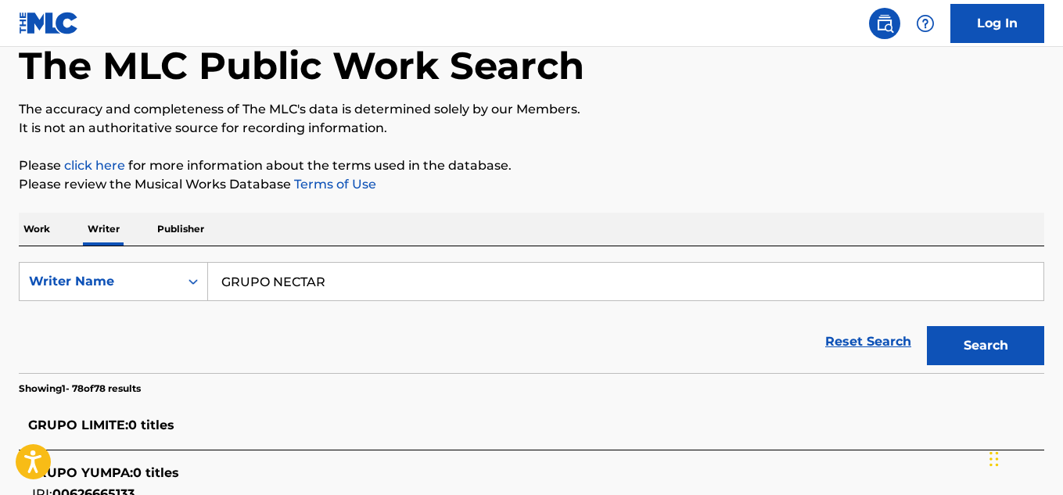
scroll to position [0, 0]
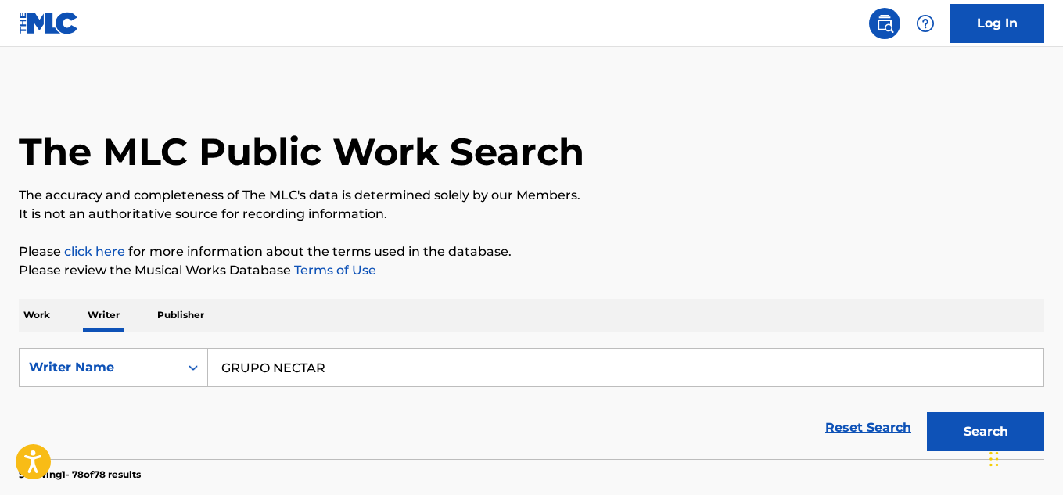
click at [369, 387] on div "GRUPO NECTAR" at bounding box center [626, 367] width 836 height 39
click at [369, 360] on input "GRUPO NECTAR" at bounding box center [626, 368] width 836 height 38
drag, startPoint x: 361, startPoint y: 368, endPoint x: 190, endPoint y: 361, distance: 170.7
click at [190, 361] on div "SearchWithCriteriab5eb3e35-97cc-497a-a2cc-7011e66e75b1 Writer Name GRUPO NECTAR…" at bounding box center [532, 367] width 1026 height 39
paste input "[PERSON_NAME]"
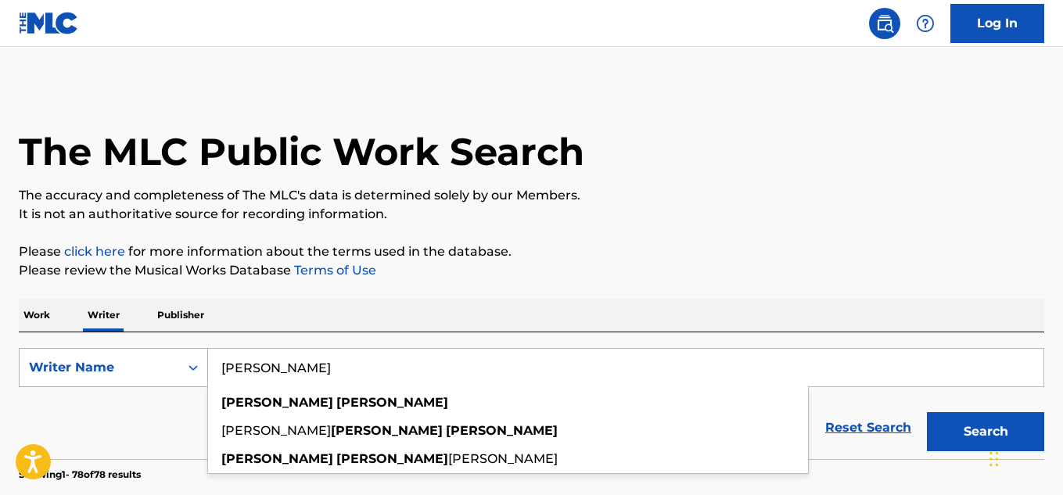
type input "[PERSON_NAME]"
click at [927, 412] on button "Search" at bounding box center [985, 431] width 117 height 39
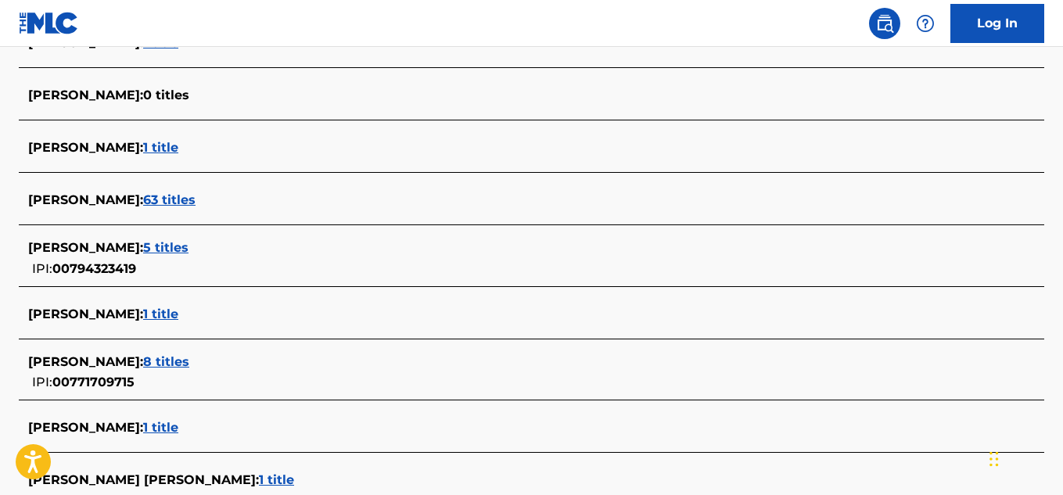
scroll to position [1410, 0]
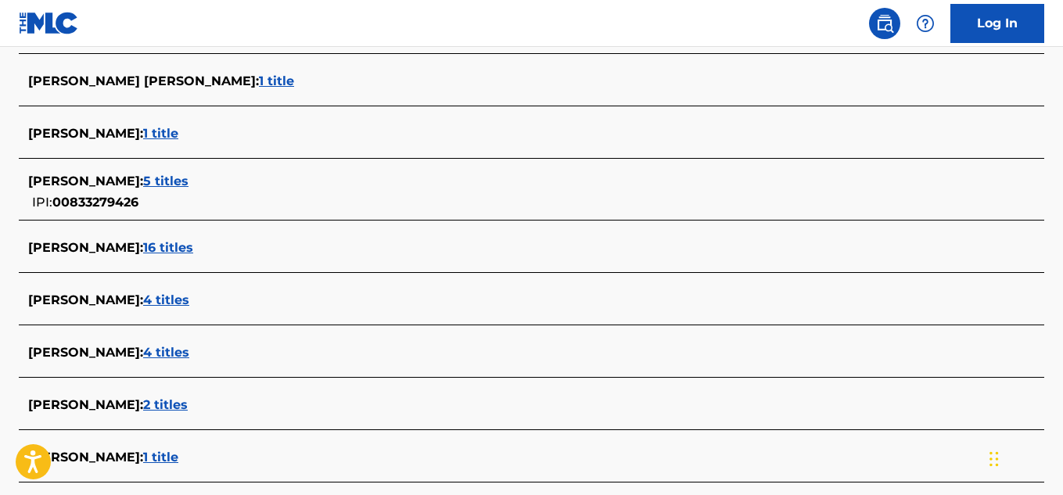
click at [172, 250] on span "16 titles" at bounding box center [168, 247] width 50 height 15
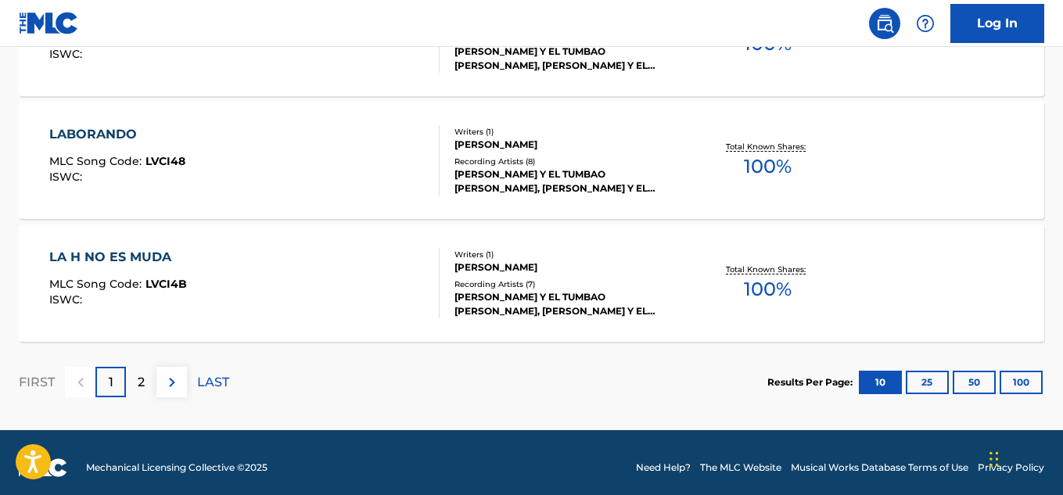
click at [763, 171] on span "100 %" at bounding box center [768, 167] width 48 height 28
